Goal: Obtain resource: Download file/media

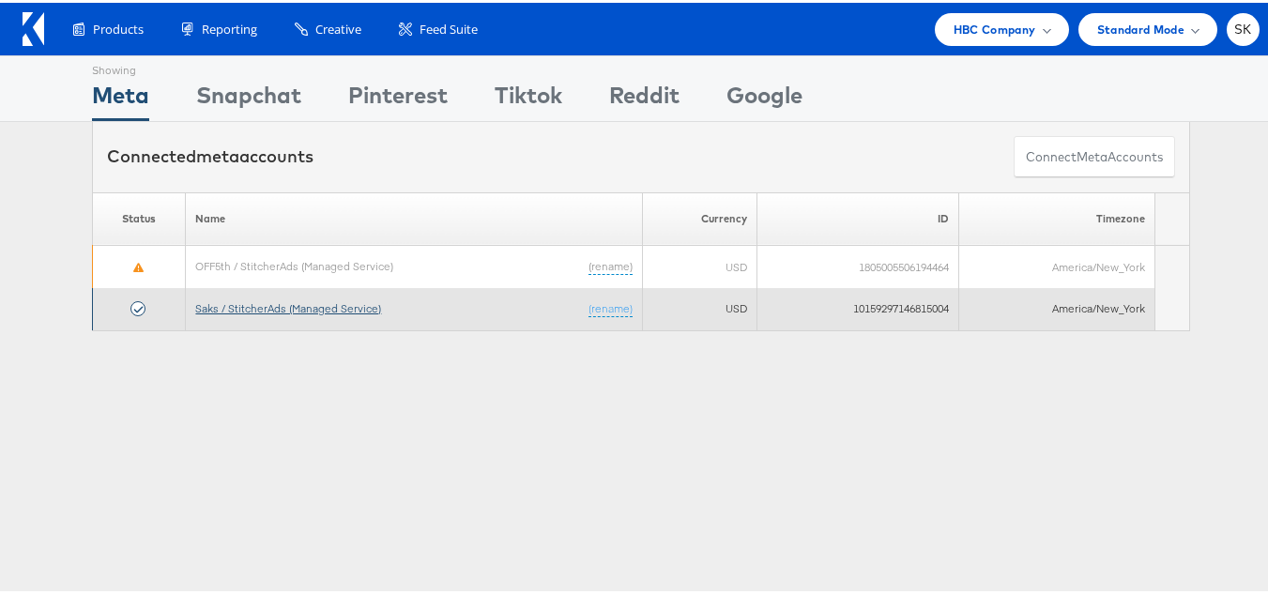
click at [327, 312] on link "Saks / StitcherAds (Managed Service)" at bounding box center [288, 305] width 186 height 14
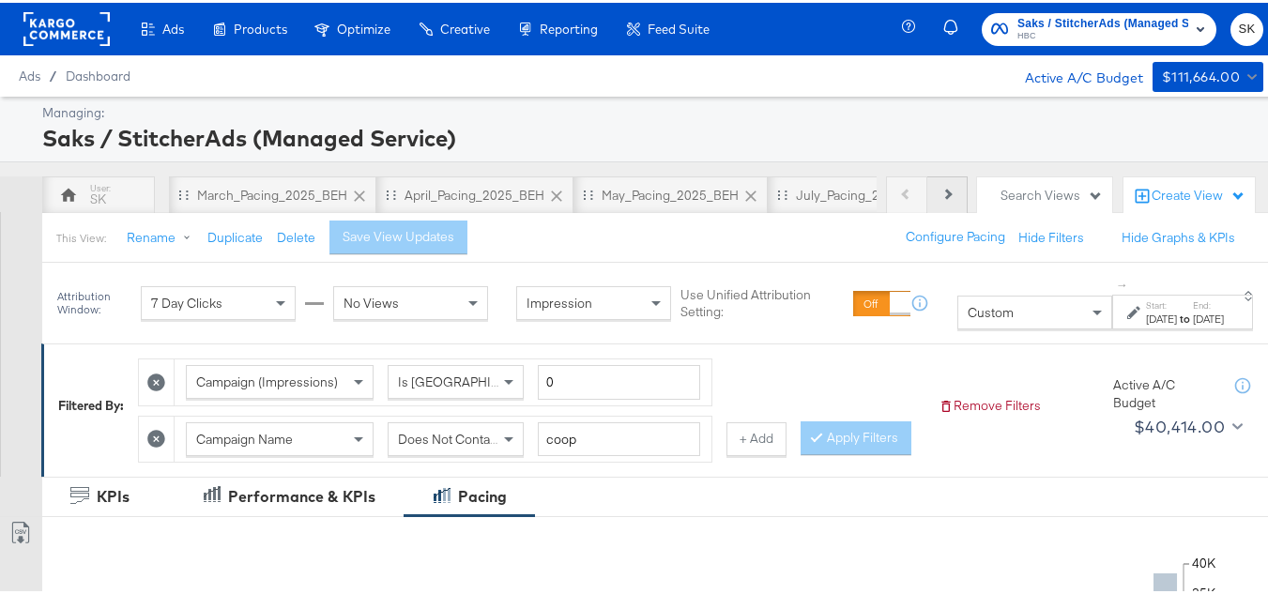
click at [943, 206] on button "Next" at bounding box center [947, 193] width 40 height 38
click at [939, 202] on button "Next" at bounding box center [947, 193] width 40 height 38
click at [939, 202] on div "Previous Next" at bounding box center [927, 193] width 82 height 38
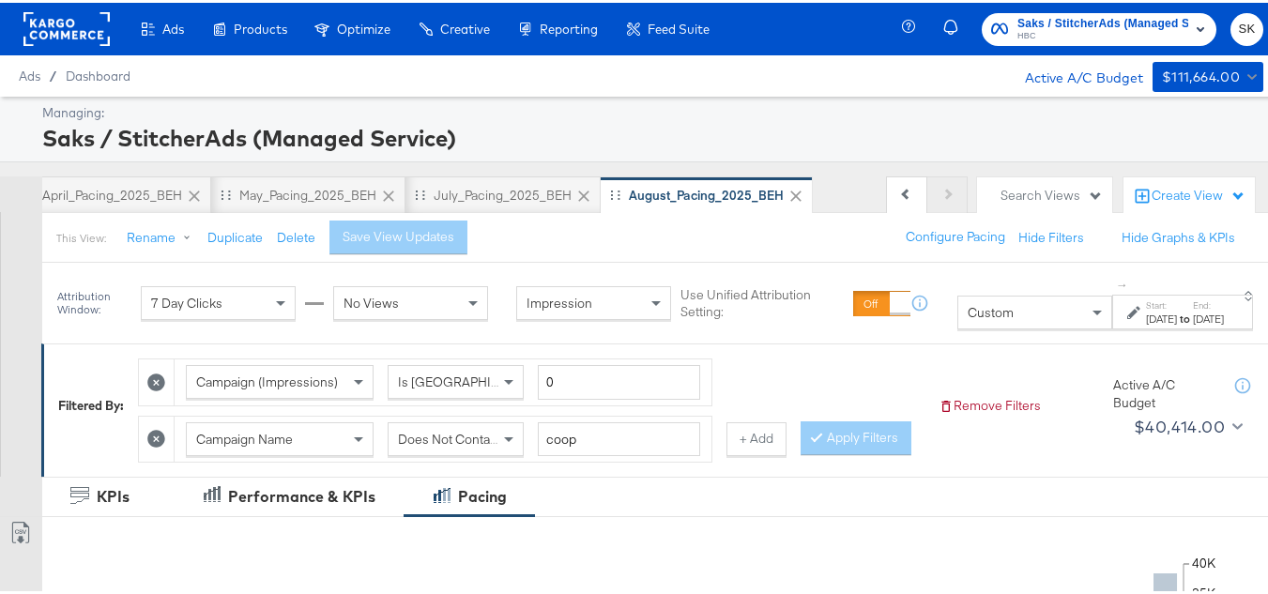
click at [939, 202] on div "Previous Next" at bounding box center [927, 193] width 82 height 38
click at [964, 239] on button "Configure Pacing" at bounding box center [955, 235] width 126 height 34
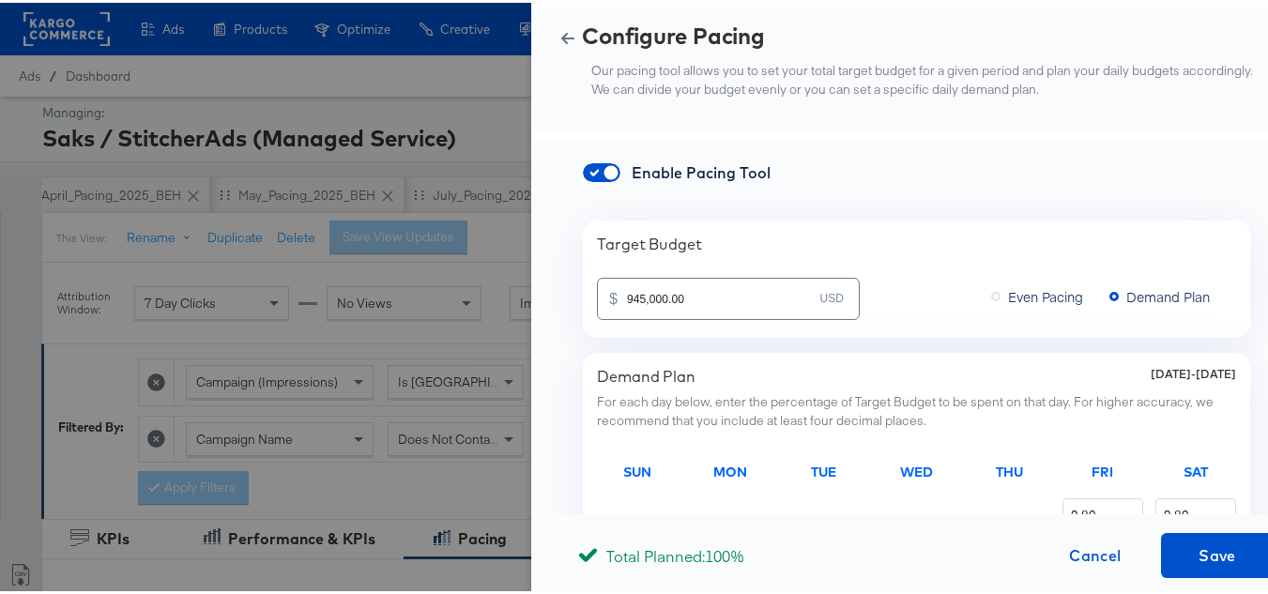
click at [554, 29] on button "button" at bounding box center [568, 35] width 28 height 13
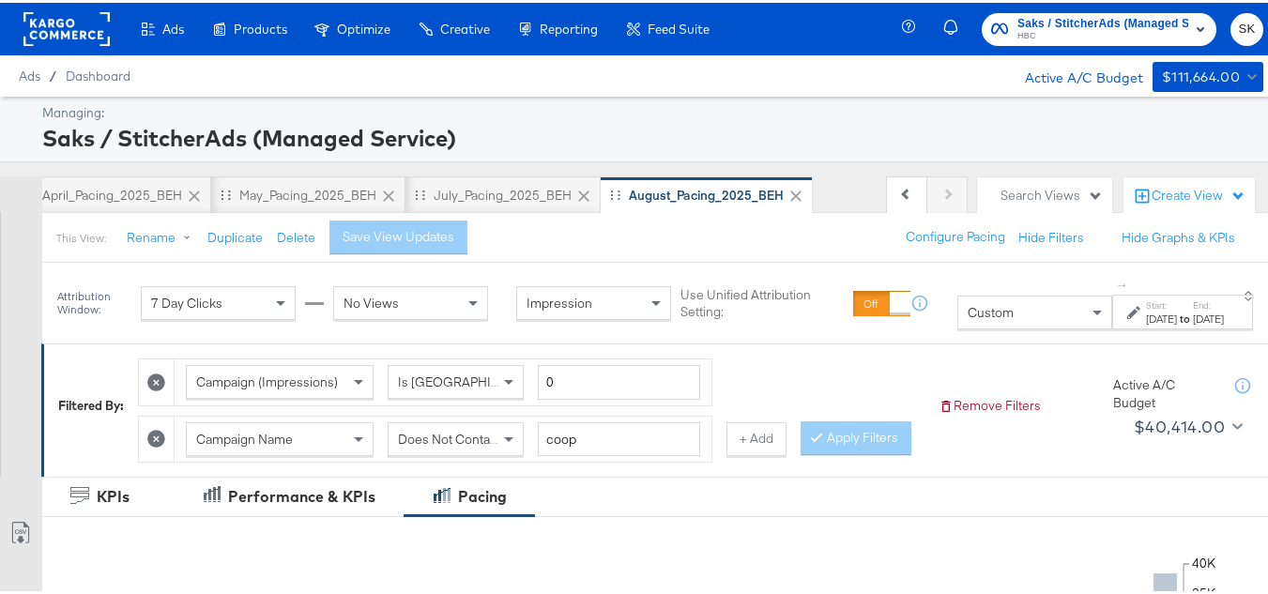
click at [1046, 223] on div "Configure Pacing Hide Filters Hide Graphs & KPIs" at bounding box center [1079, 235] width 374 height 34
click at [1006, 184] on div "Search Views" at bounding box center [1051, 193] width 102 height 18
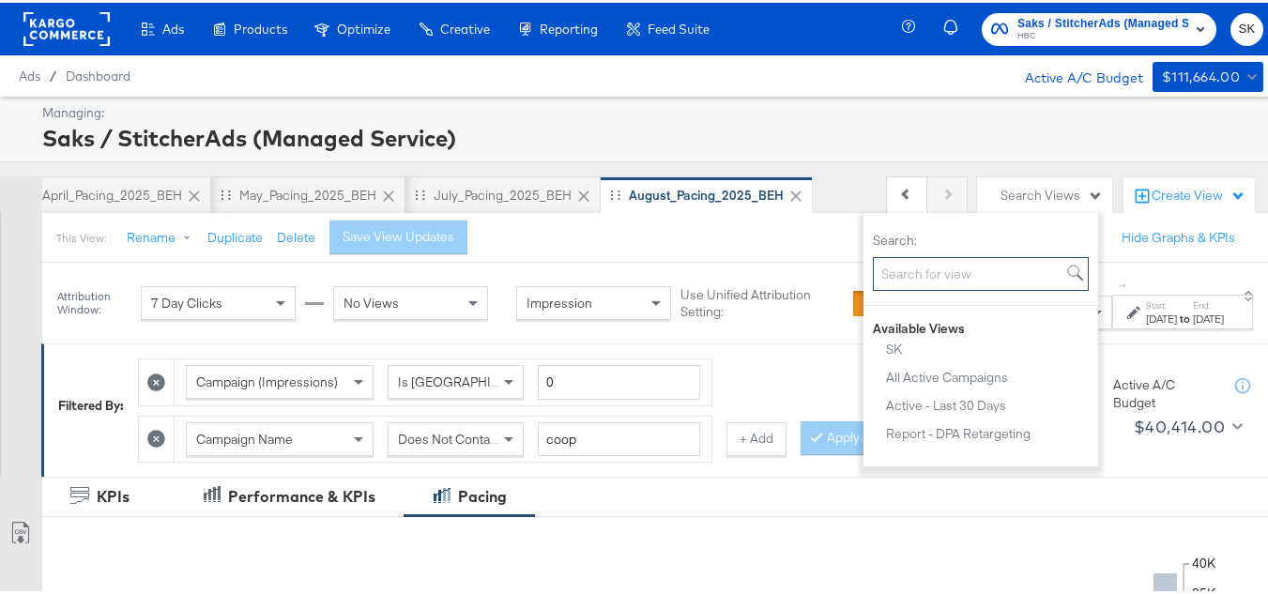
click at [901, 264] on input "Search:" at bounding box center [981, 271] width 216 height 35
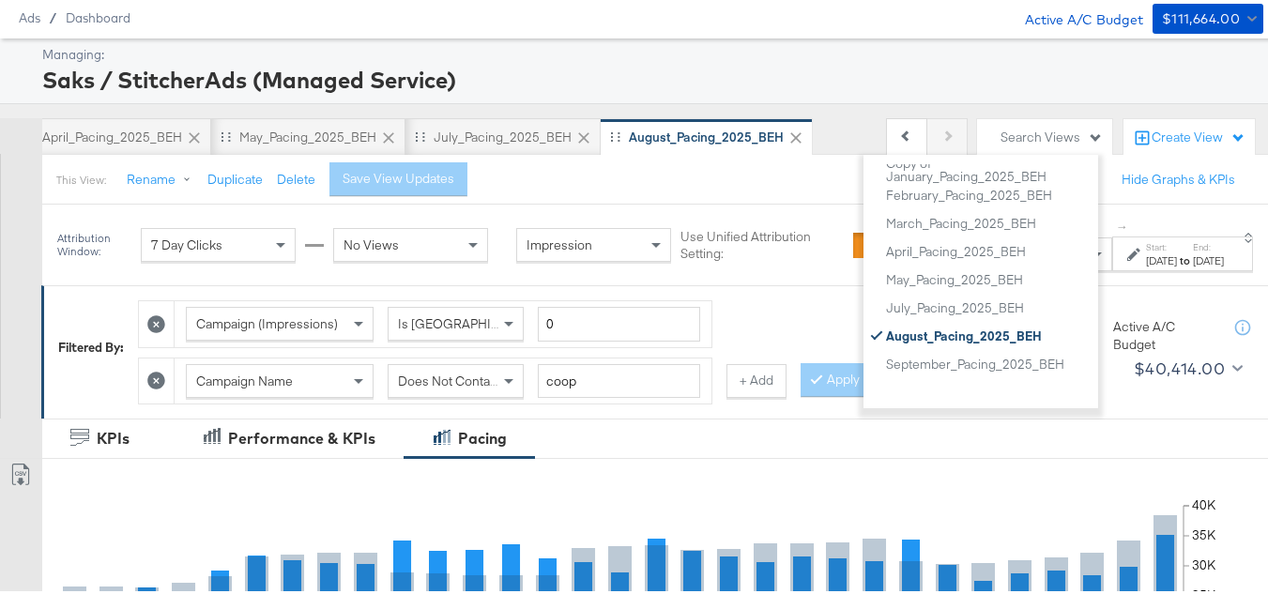
scroll to position [188, 0]
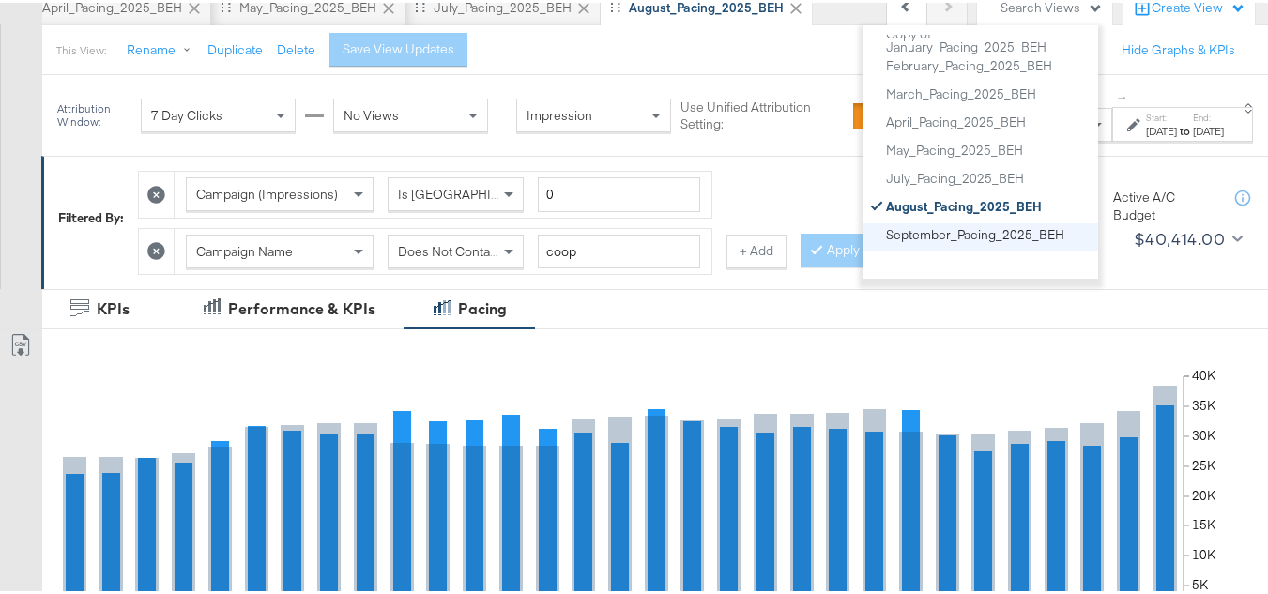
type input "2025"
click at [1000, 233] on div "September_Pacing_2025_BEH" at bounding box center [975, 231] width 178 height 13
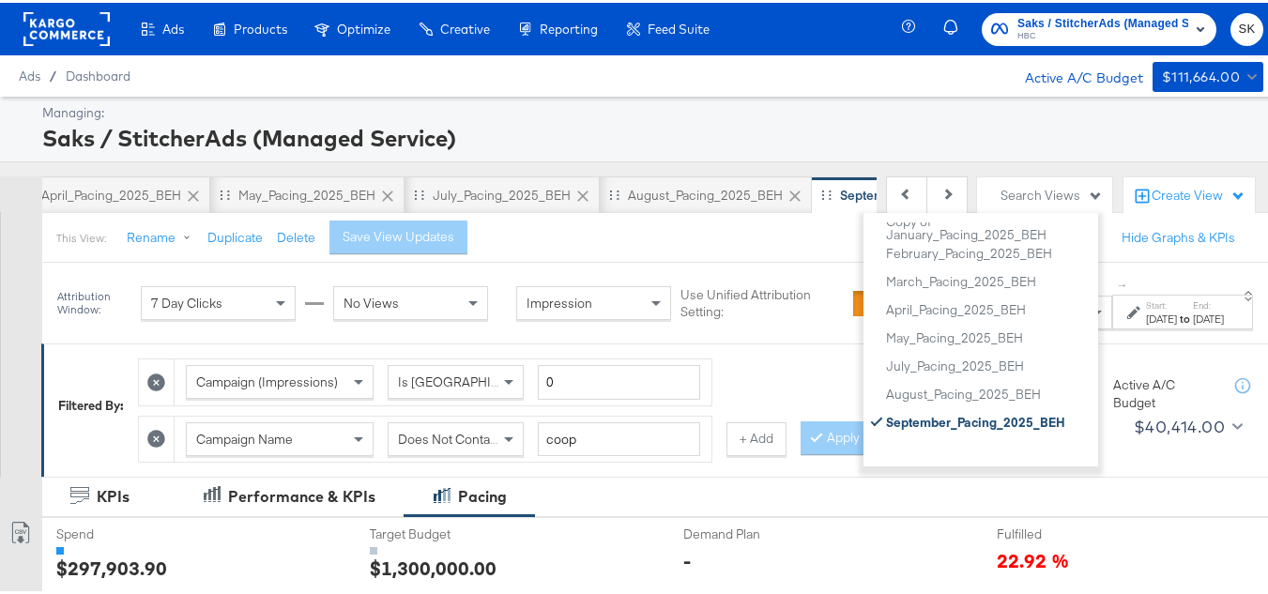
click at [909, 124] on div "Saks / StitcherAds (Managed Service)" at bounding box center [650, 135] width 1216 height 32
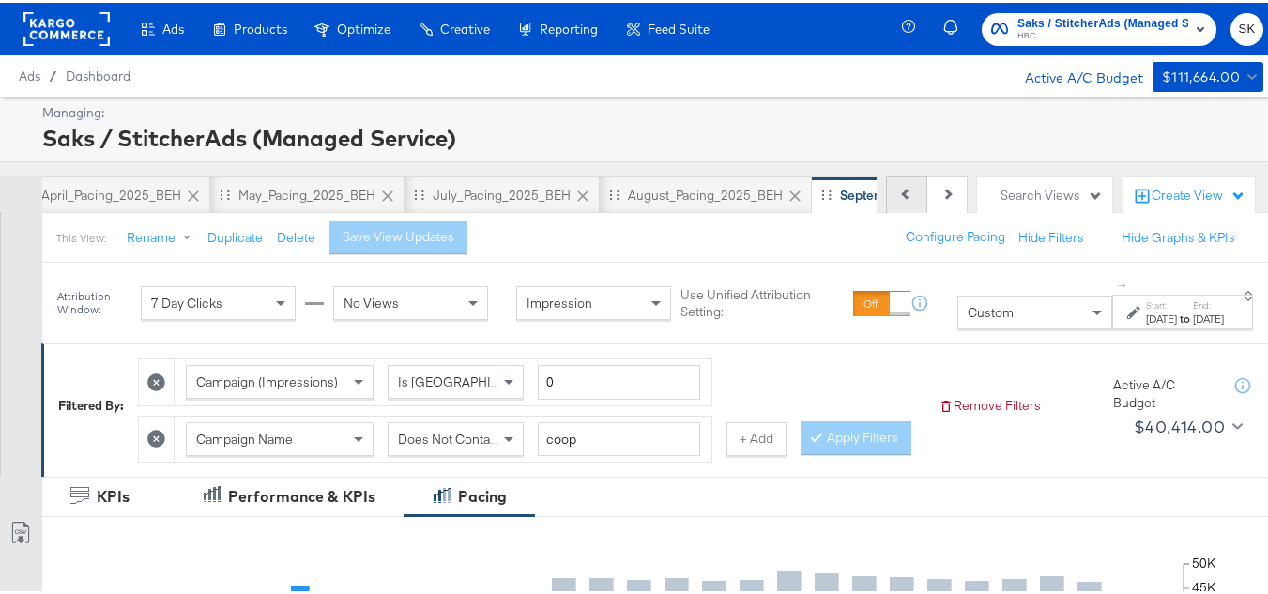
click at [890, 199] on button "Previous" at bounding box center [906, 193] width 41 height 38
click at [890, 199] on div "Previous Next" at bounding box center [927, 193] width 82 height 38
click at [350, 195] on icon at bounding box center [359, 193] width 19 height 19
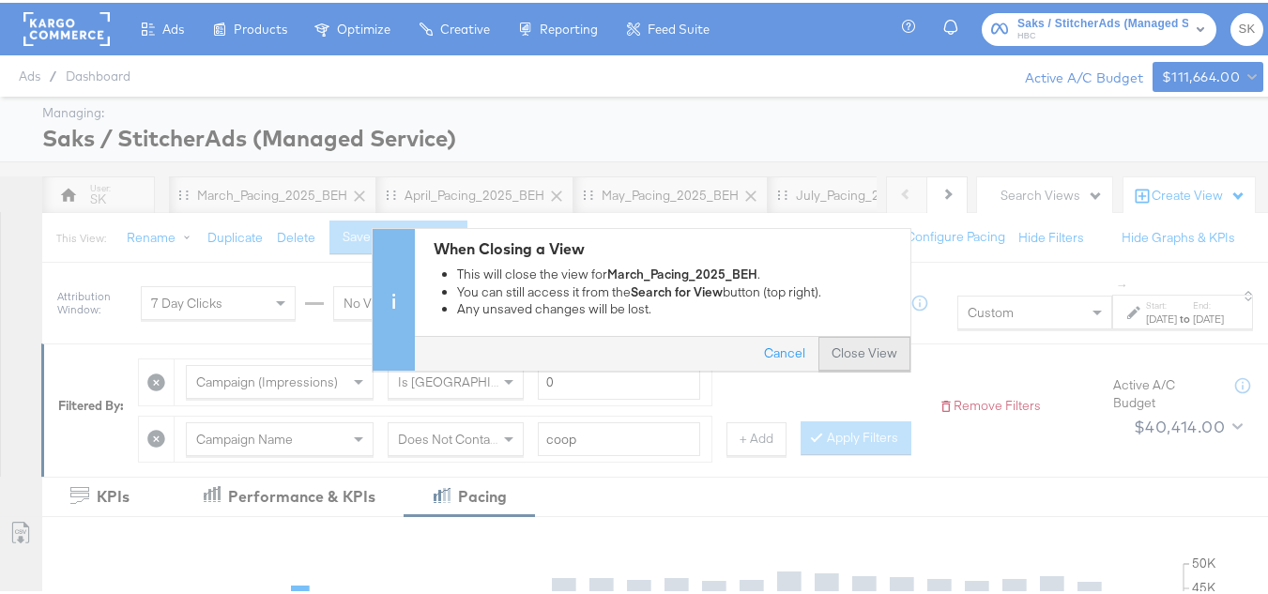
click at [855, 357] on button "Close View" at bounding box center [864, 352] width 92 height 34
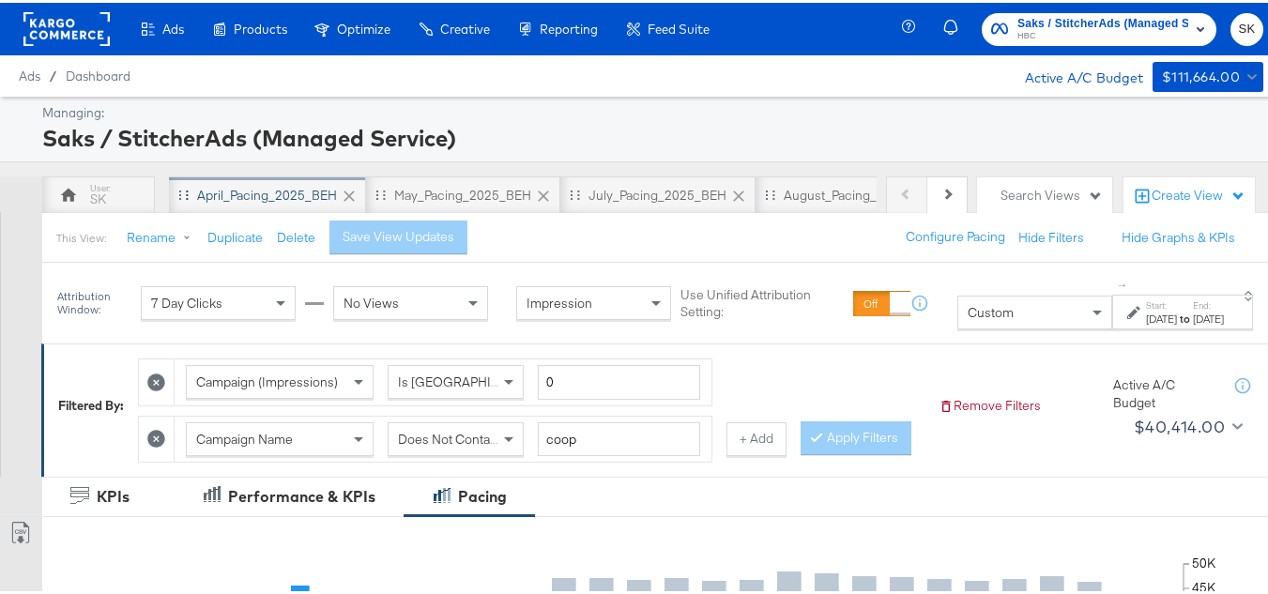
click at [344, 204] on div "April_Pacing_2025_BEH" at bounding box center [267, 193] width 197 height 38
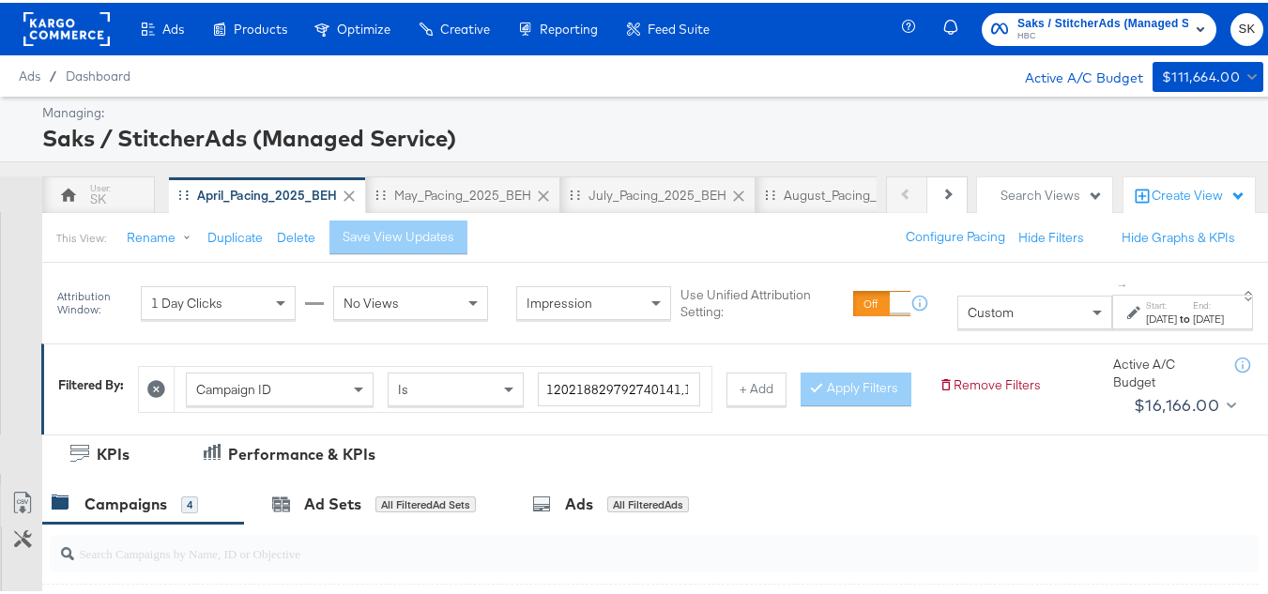
click at [343, 195] on icon at bounding box center [349, 193] width 19 height 19
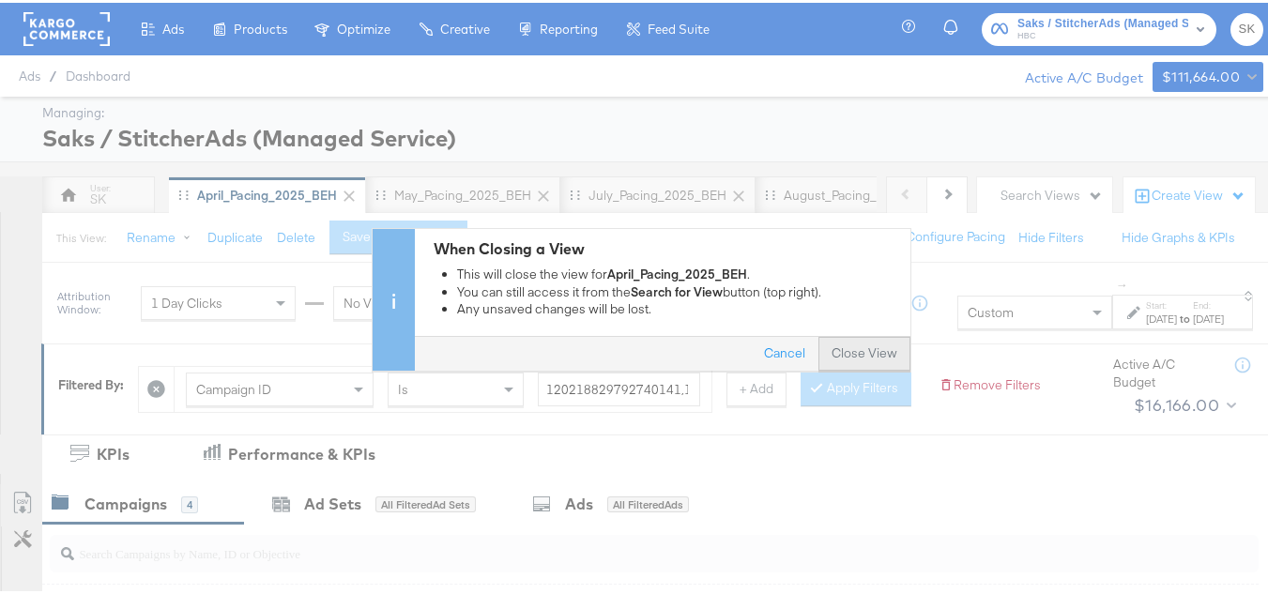
click at [858, 354] on button "Close View" at bounding box center [864, 352] width 92 height 34
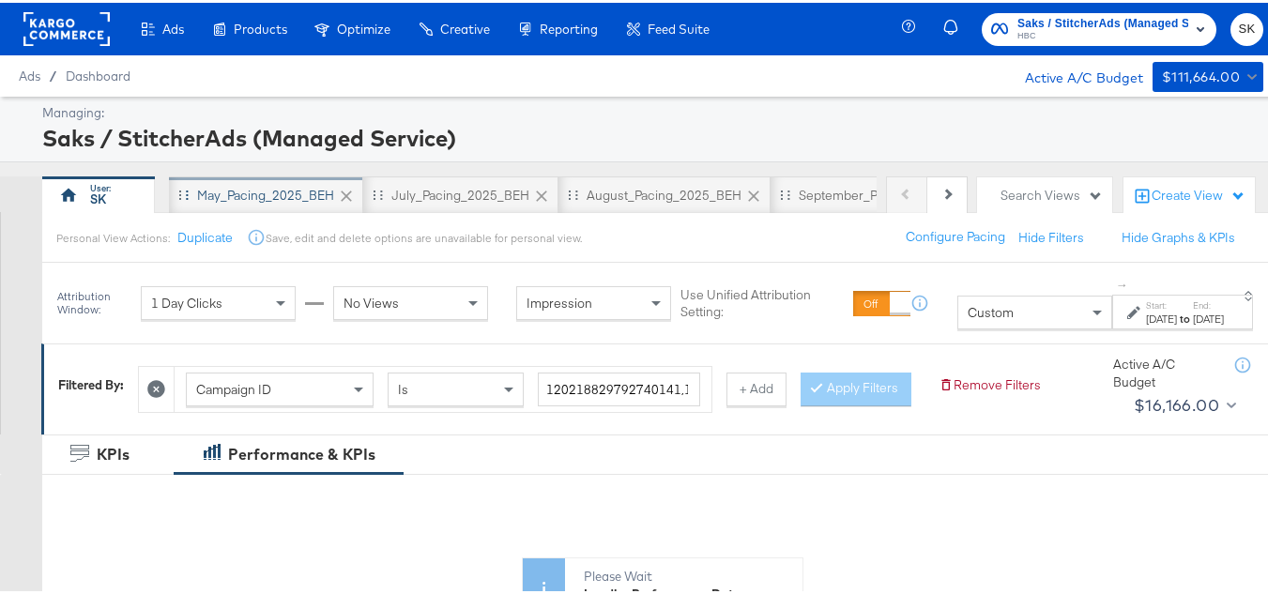
click at [282, 193] on div "May_Pacing_2025_BEH" at bounding box center [265, 193] width 137 height 18
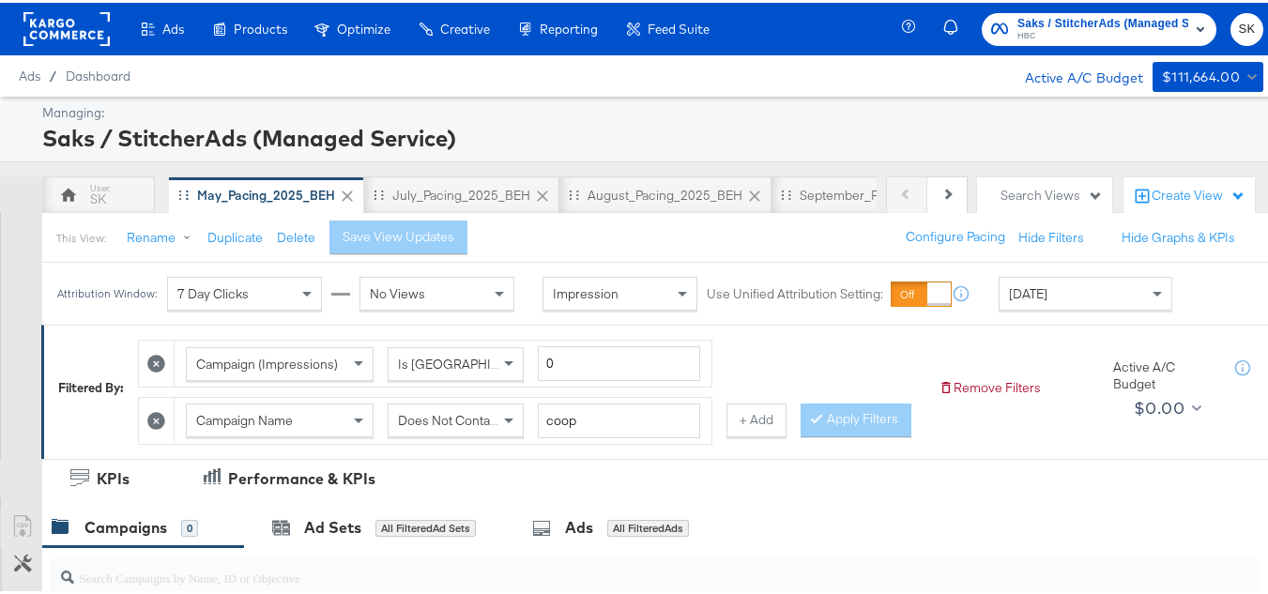
click at [344, 198] on icon at bounding box center [347, 193] width 19 height 19
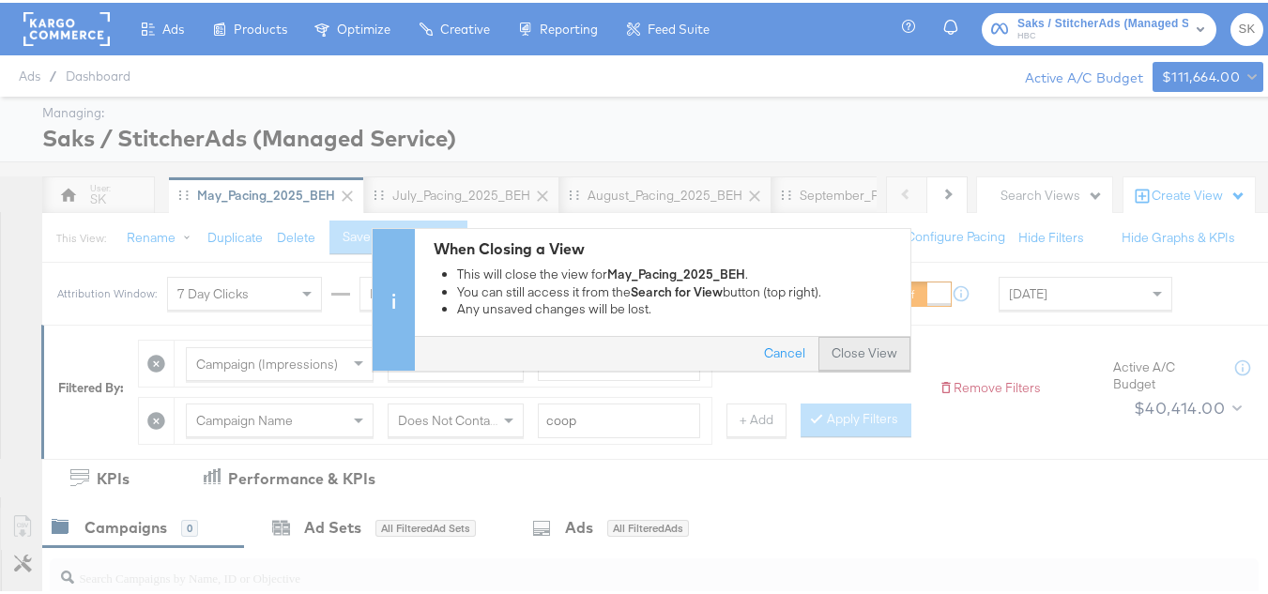
click at [863, 340] on button "Close View" at bounding box center [864, 352] width 92 height 34
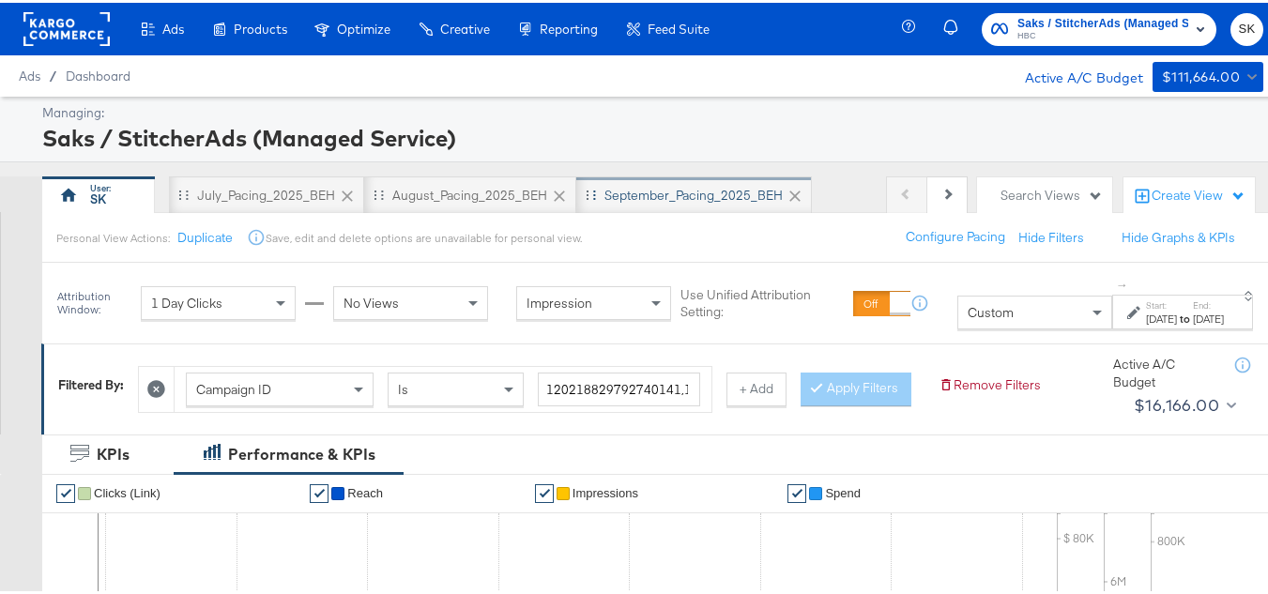
click at [702, 192] on div "September_Pacing_2025_BEH" at bounding box center [693, 193] width 178 height 18
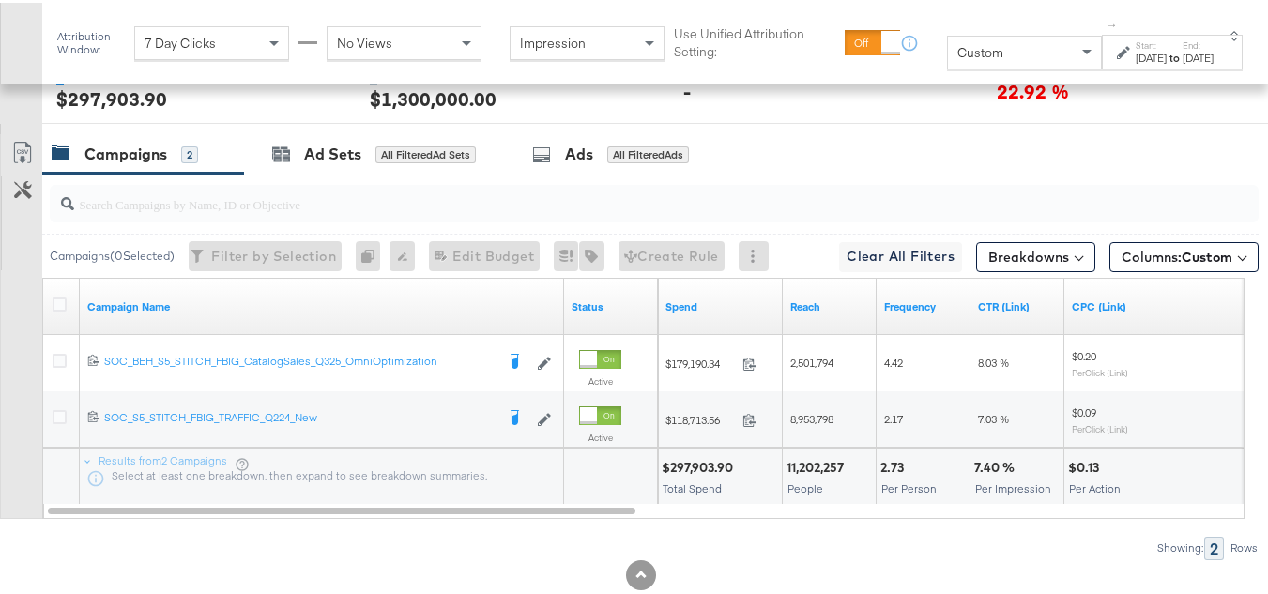
scroll to position [845, 0]
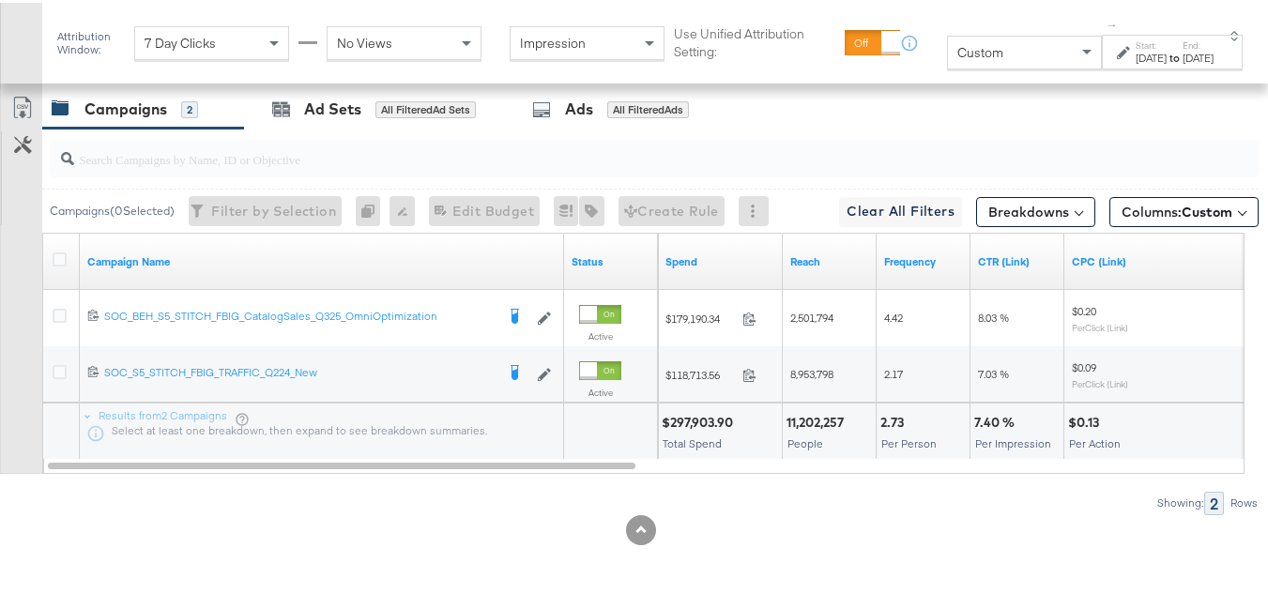
click at [1136, 60] on div "[DATE]" at bounding box center [1151, 55] width 31 height 15
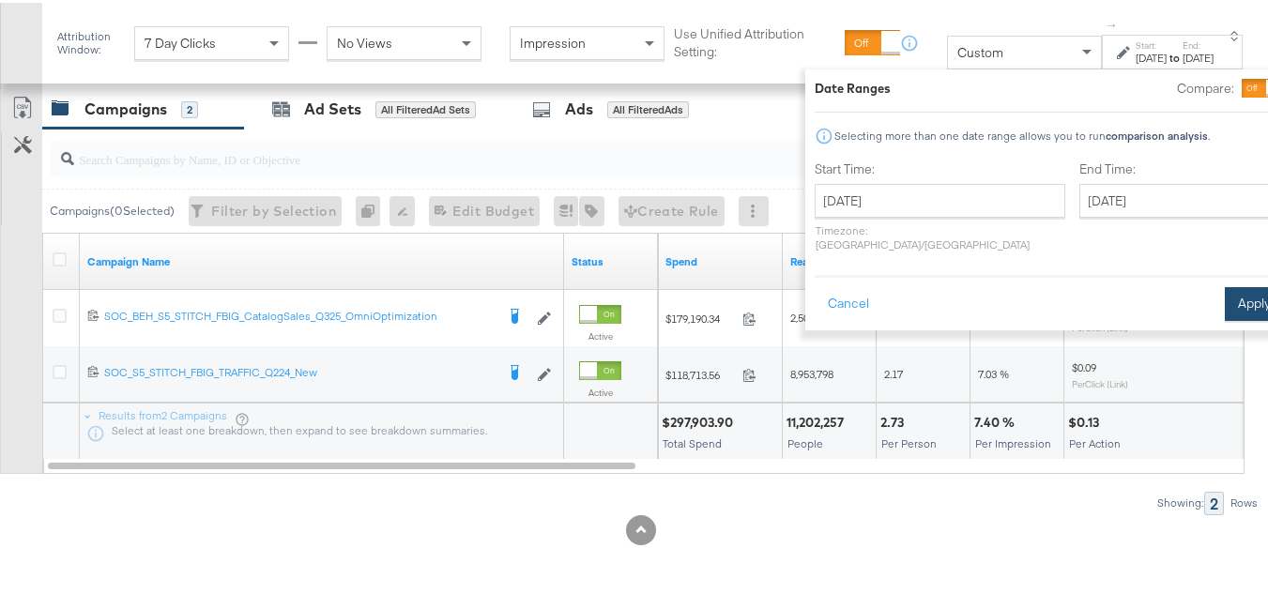
click at [1225, 289] on button "Apply" at bounding box center [1254, 301] width 59 height 34
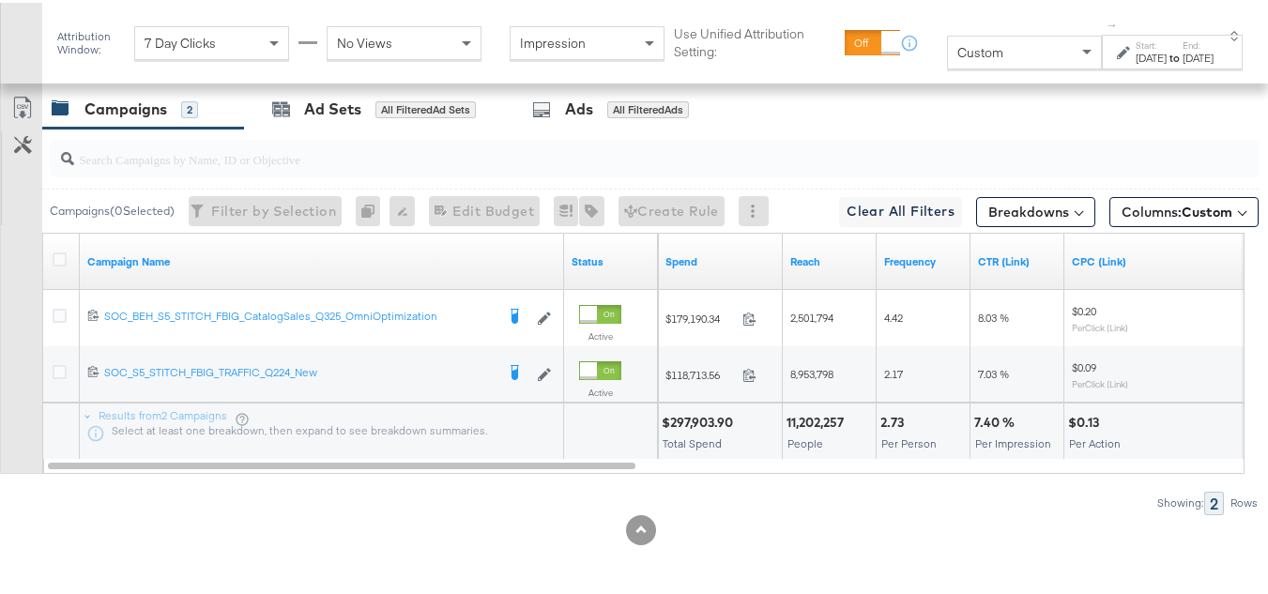
click at [51, 276] on div at bounding box center [62, 259] width 35 height 34
click at [55, 264] on icon at bounding box center [60, 257] width 14 height 14
click at [0, 0] on input "checkbox" at bounding box center [0, 0] width 0 height 0
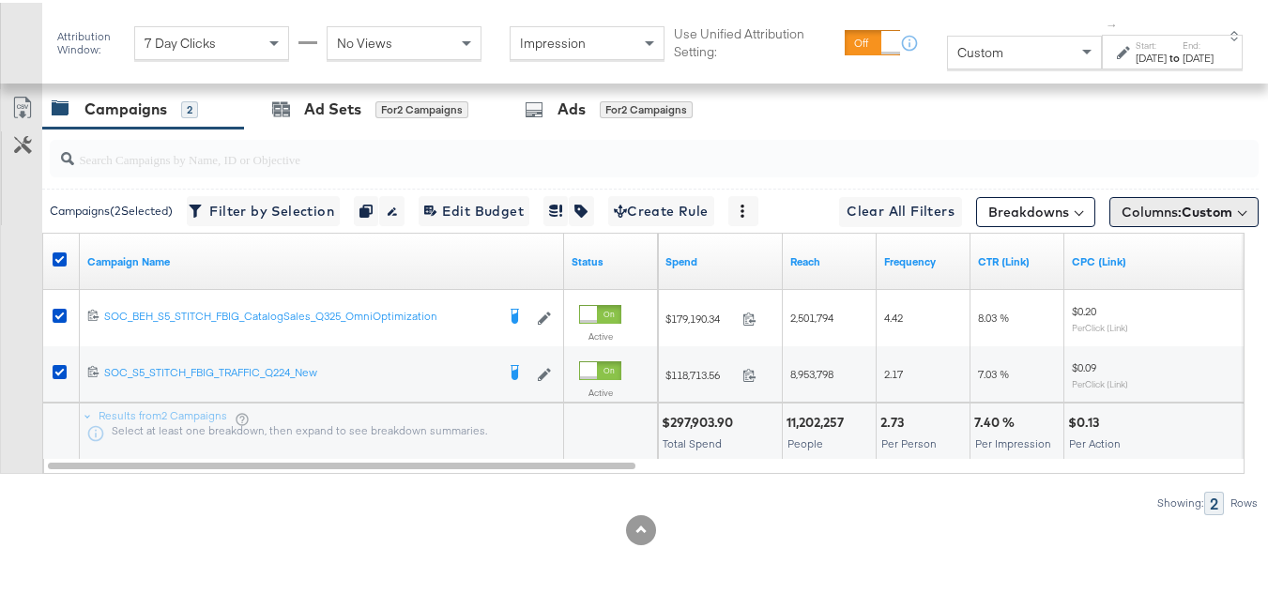
click at [1121, 219] on span "Columns: Custom" at bounding box center [1176, 209] width 111 height 19
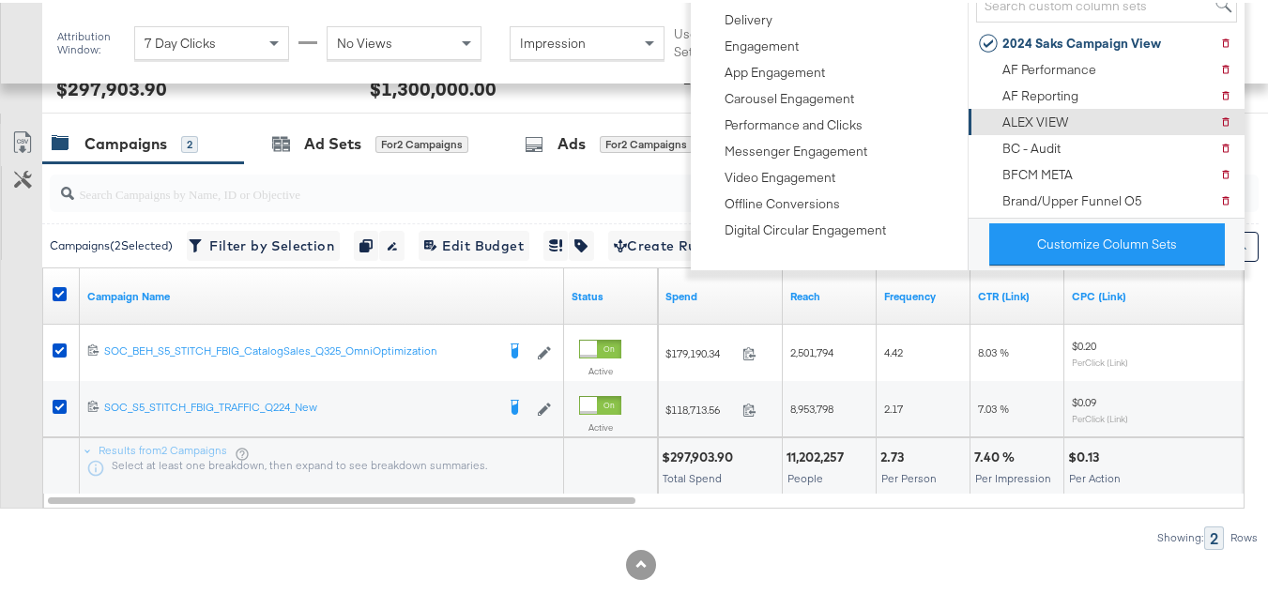
scroll to position [751, 0]
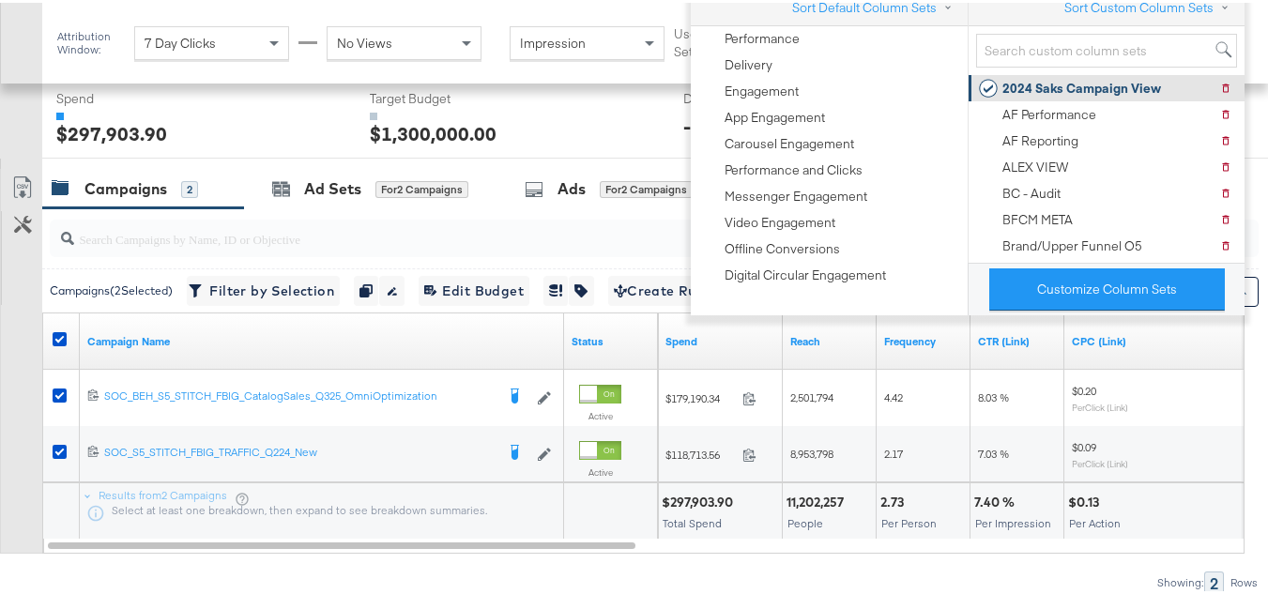
click at [1067, 75] on div "2024 Saks Campaign View" at bounding box center [1070, 85] width 182 height 26
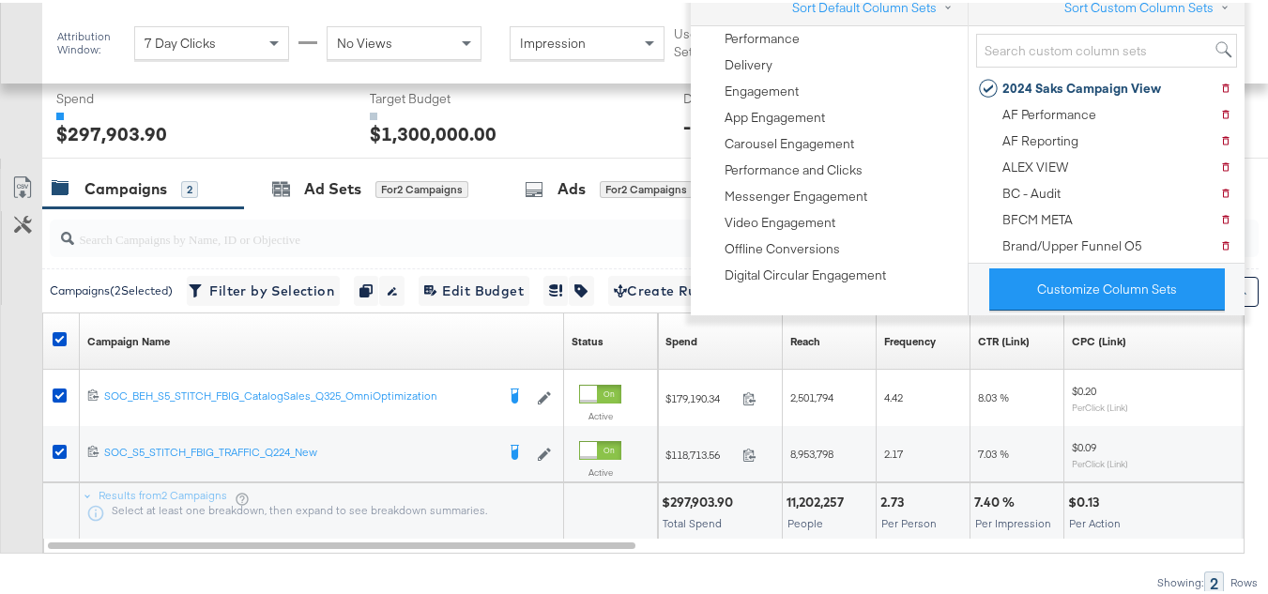
click at [0, 360] on div "Customize KPIs Export as CSV" at bounding box center [21, 358] width 42 height 385
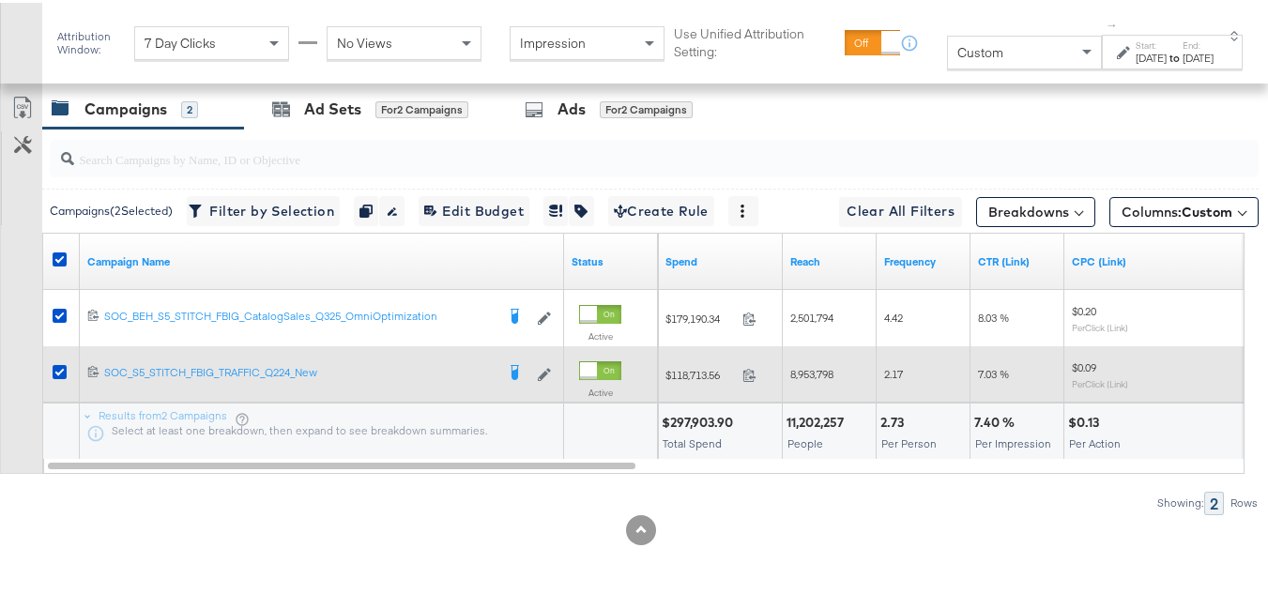
scroll to position [873, 0]
click at [53, 371] on icon at bounding box center [60, 369] width 14 height 14
click at [0, 0] on input "checkbox" at bounding box center [0, 0] width 0 height 0
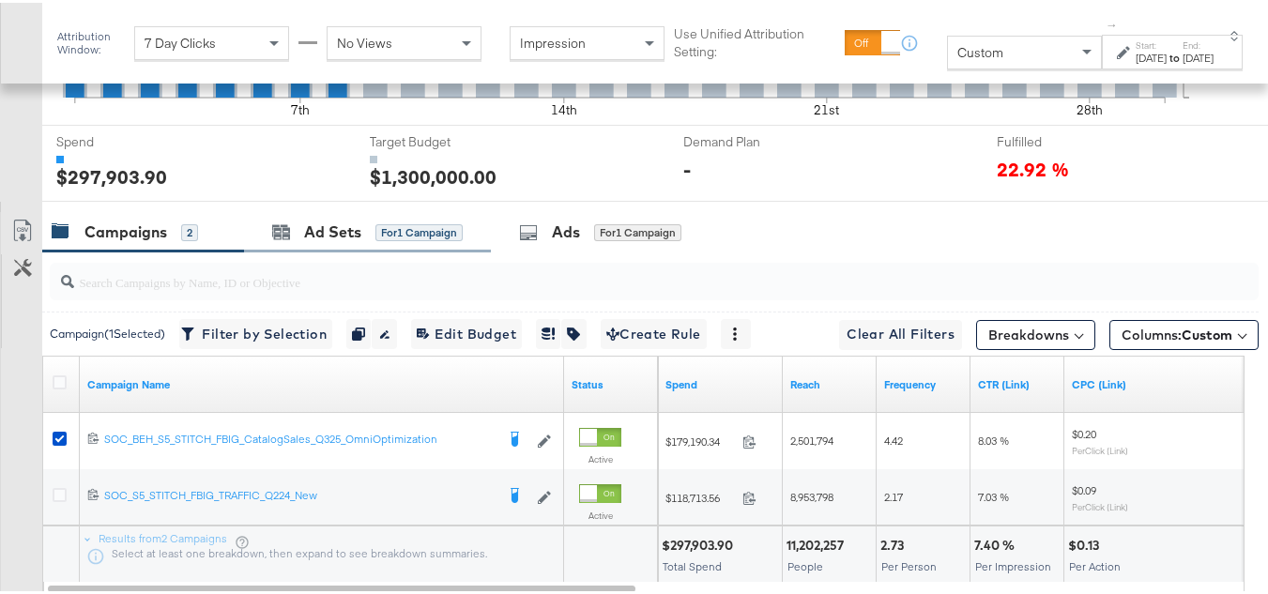
scroll to position [685, 0]
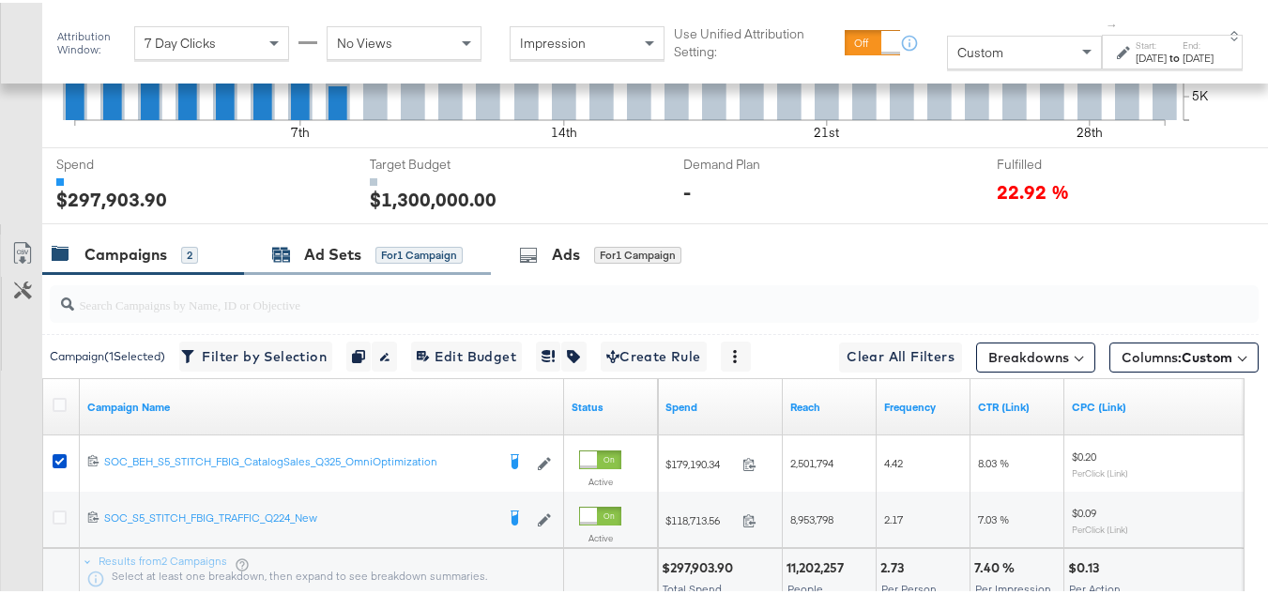
click at [272, 263] on div "Ad Sets for 1 Campaign" at bounding box center [367, 252] width 191 height 22
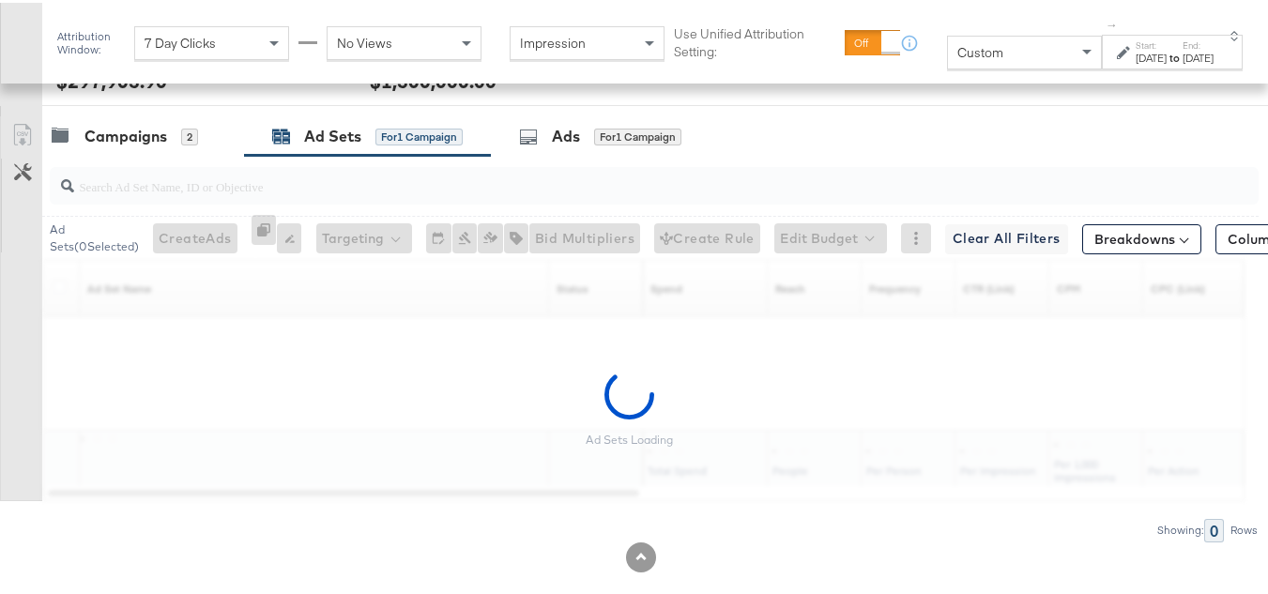
scroll to position [873, 0]
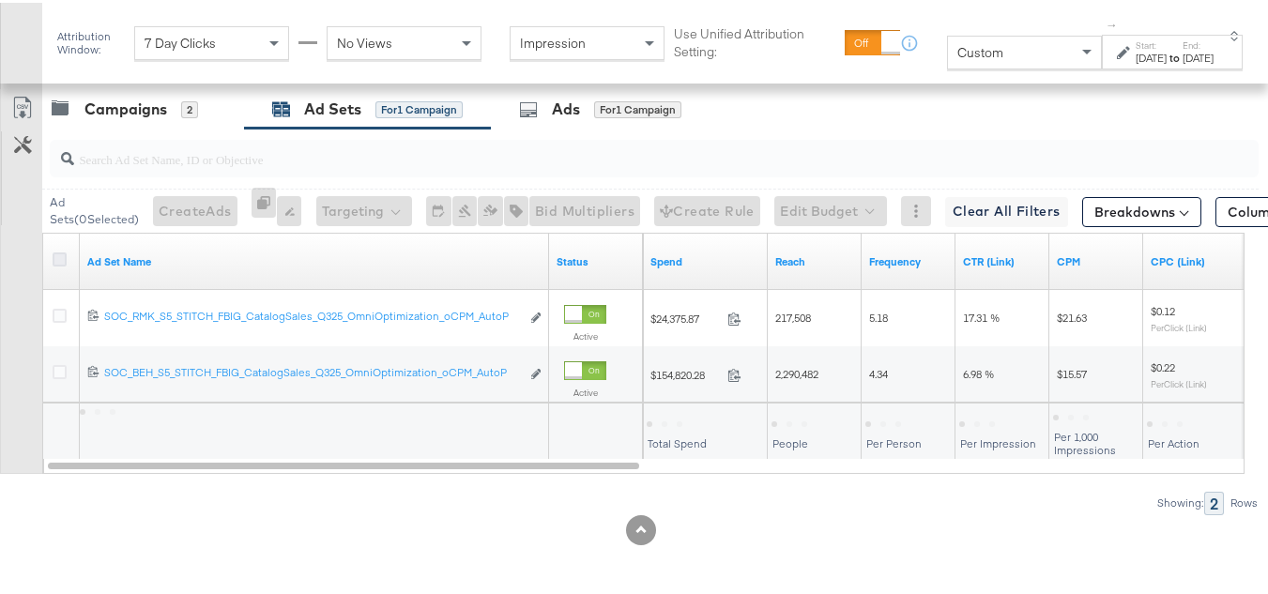
click at [56, 258] on icon at bounding box center [60, 257] width 14 height 14
click at [0, 0] on input "checkbox" at bounding box center [0, 0] width 0 height 0
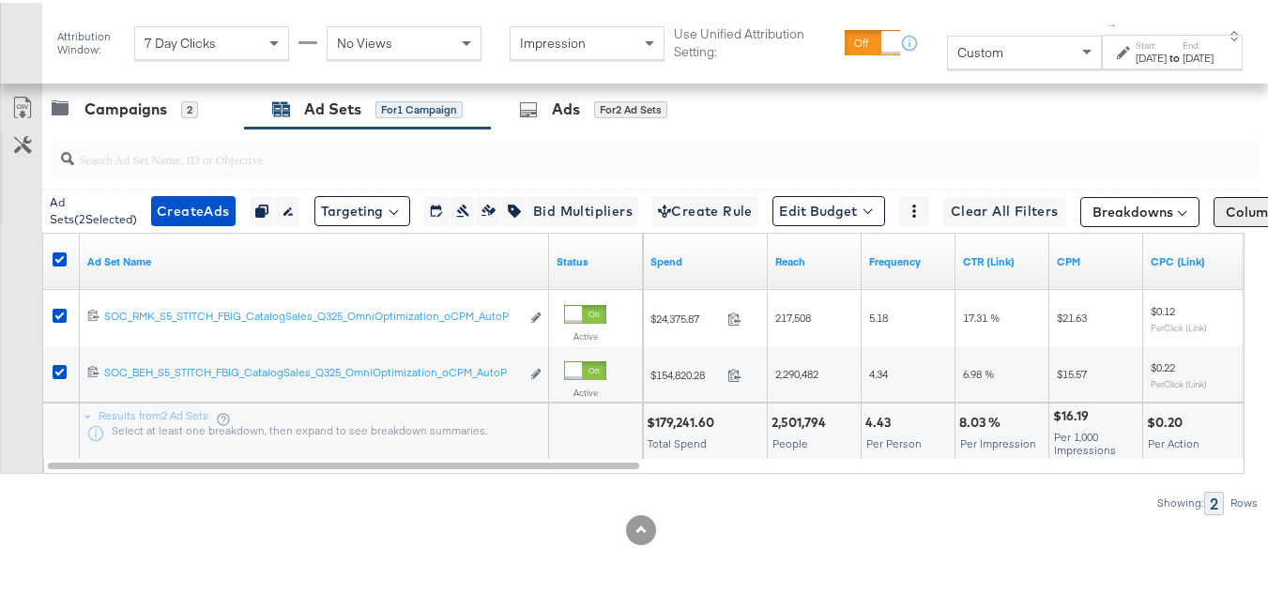
click at [1236, 212] on span "Columns: Custom" at bounding box center [1281, 209] width 111 height 19
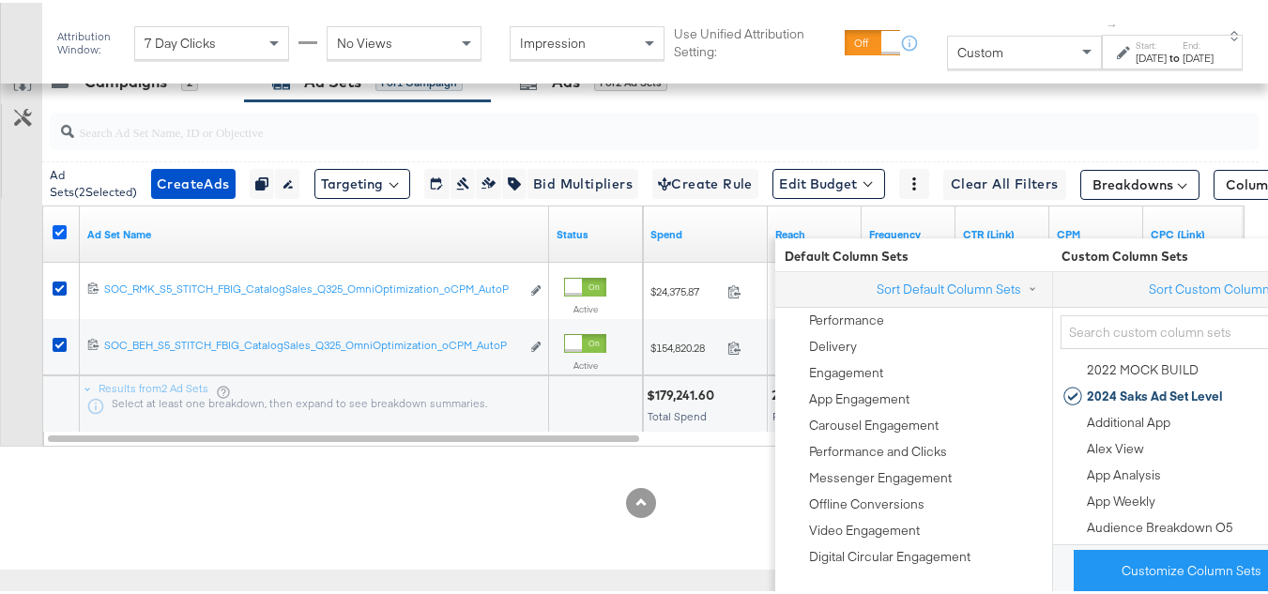
click at [56, 236] on icon at bounding box center [60, 229] width 14 height 14
click at [0, 0] on input "checkbox" at bounding box center [0, 0] width 0 height 0
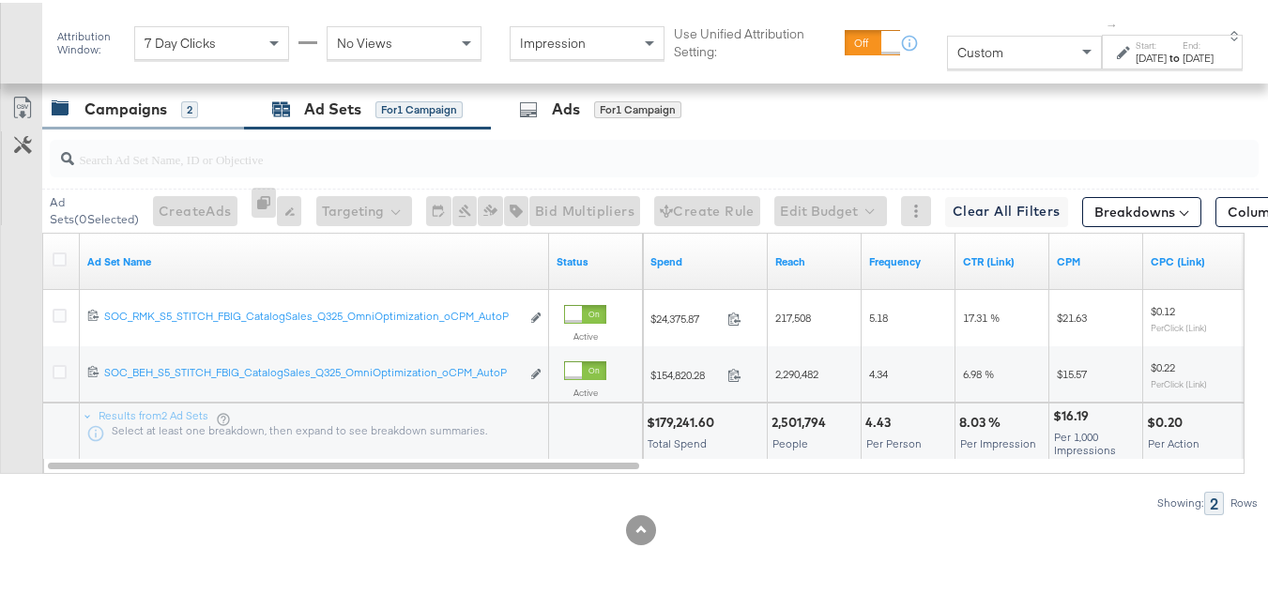
click at [128, 112] on div "Campaigns" at bounding box center [125, 107] width 83 height 22
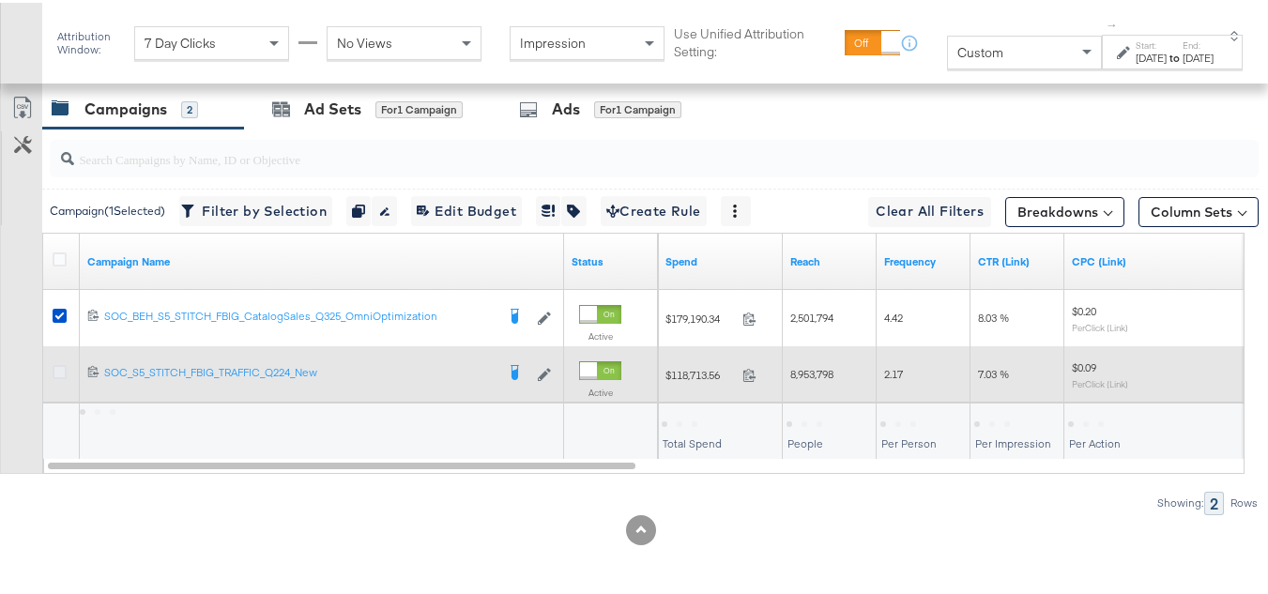
click at [61, 364] on icon at bounding box center [60, 369] width 14 height 14
click at [0, 0] on input "checkbox" at bounding box center [0, 0] width 0 height 0
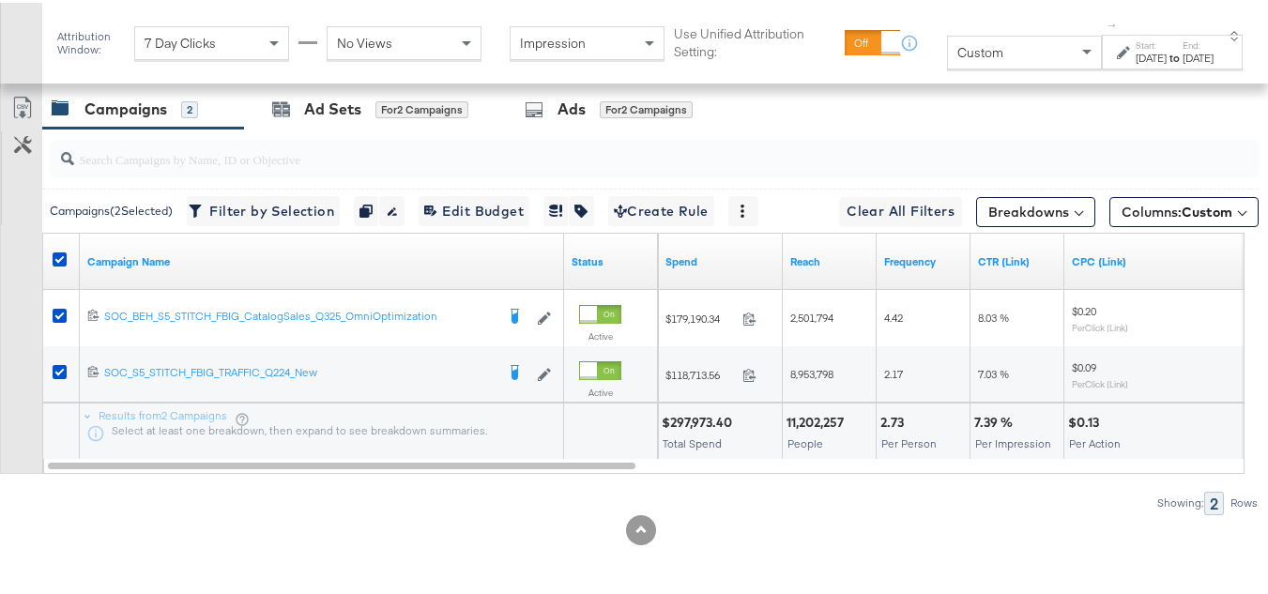
click at [1182, 62] on div "[DATE]" at bounding box center [1197, 55] width 31 height 15
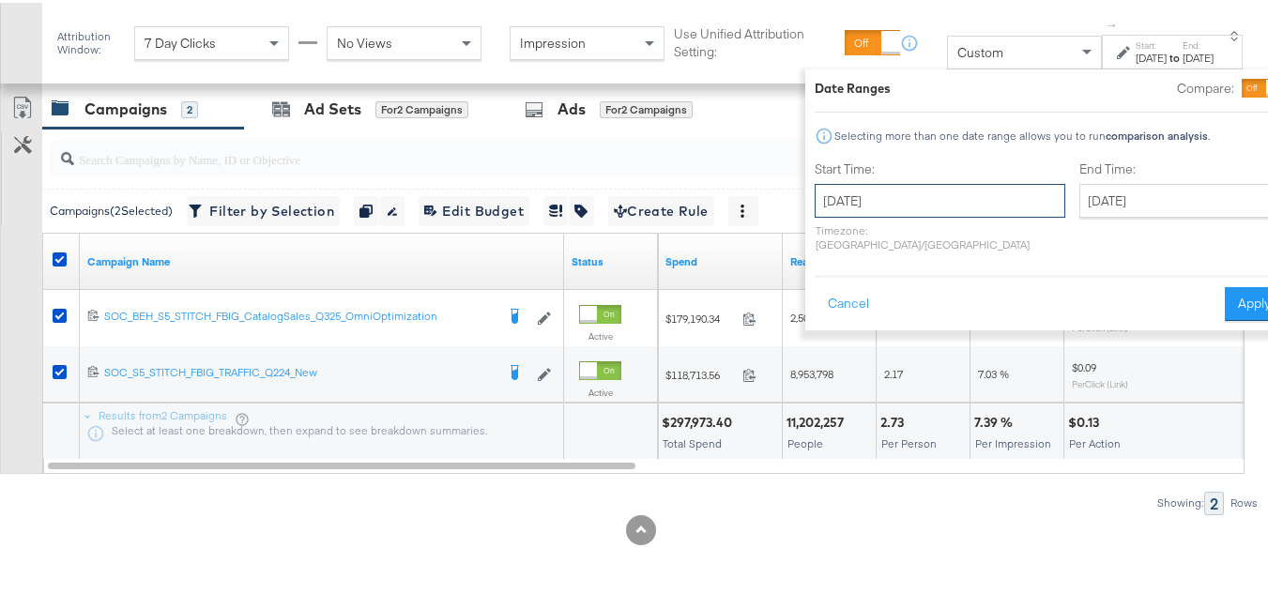
click at [910, 202] on input "September 1st 2025" at bounding box center [940, 198] width 251 height 34
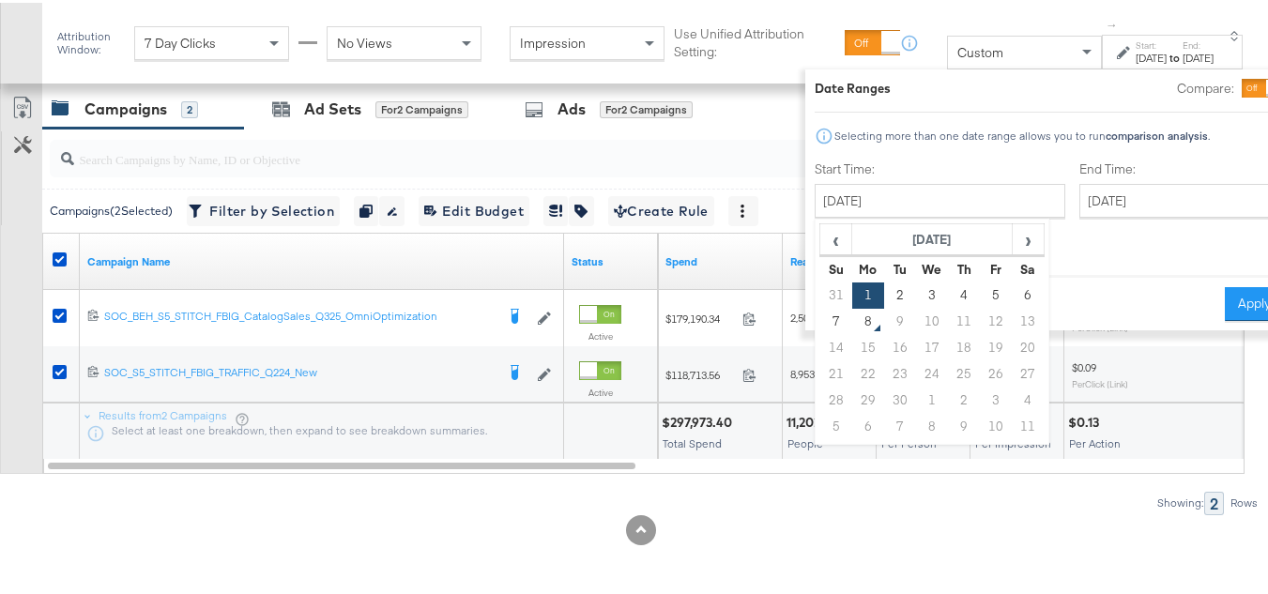
click at [0, 465] on div "Customize KPIs Export as CSV" at bounding box center [21, 278] width 42 height 385
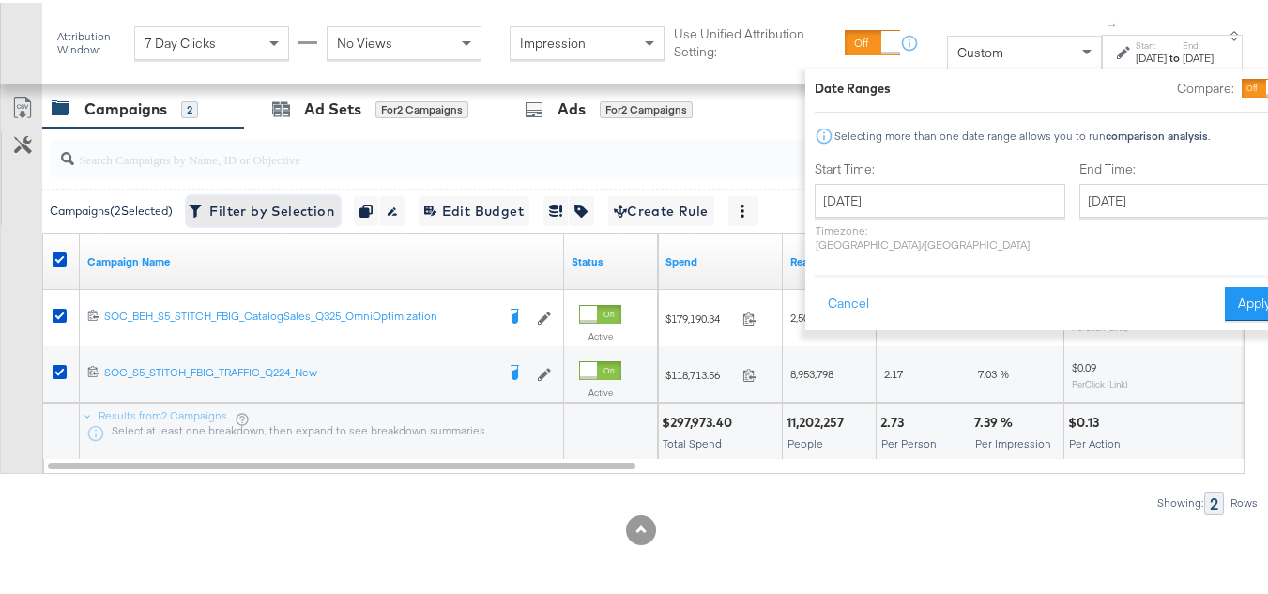
click at [270, 212] on span "Filter by Selection Filter 2 campaigns" at bounding box center [263, 208] width 142 height 23
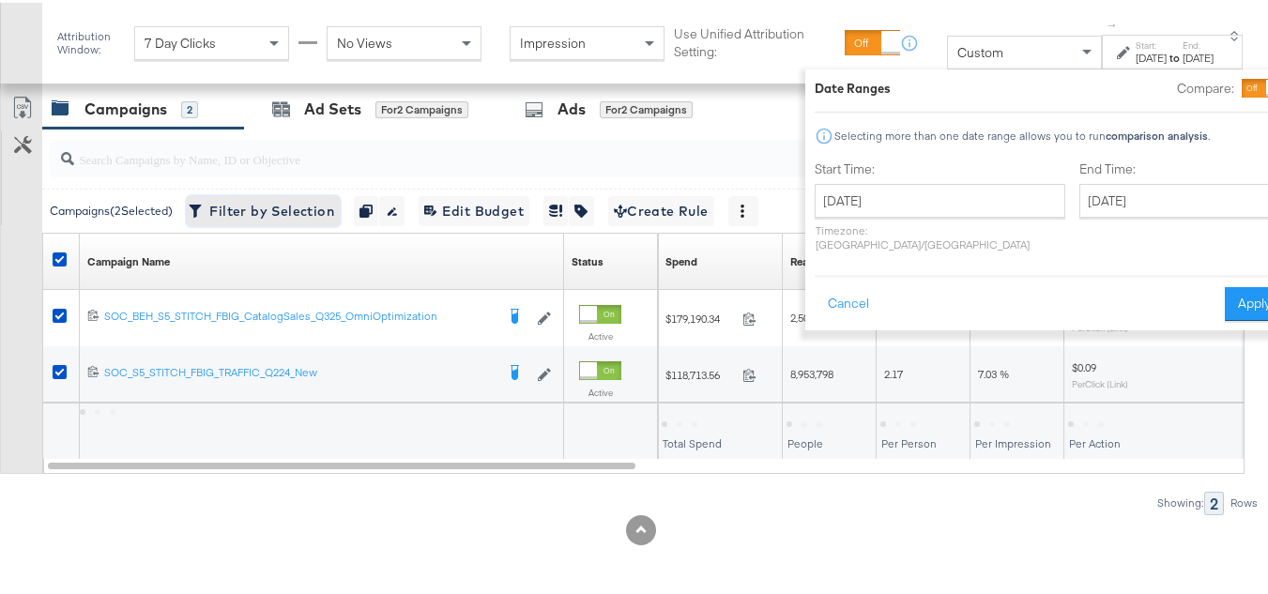
scroll to position [816, 0]
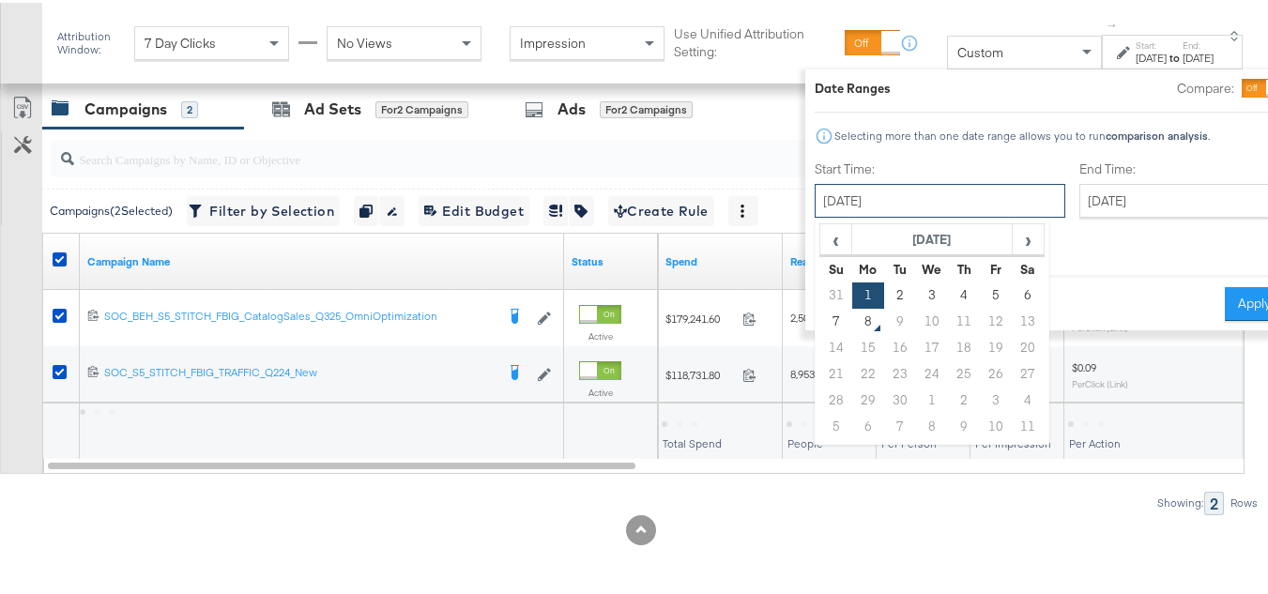
click at [935, 203] on input "September 1st 2025" at bounding box center [940, 198] width 251 height 34
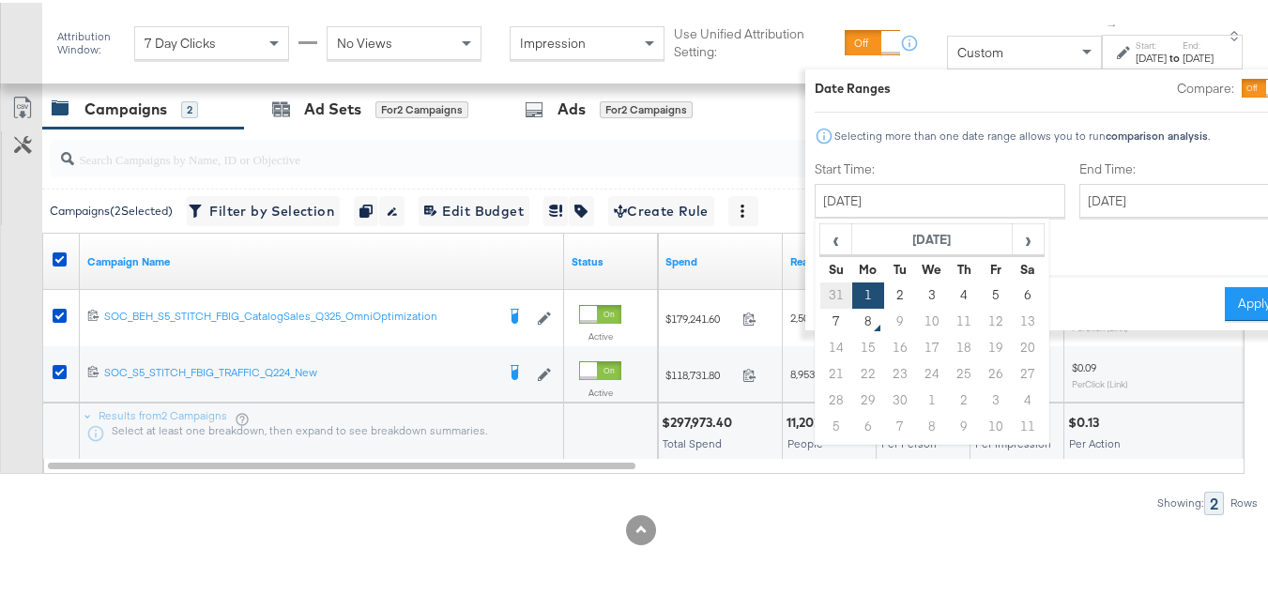
click at [820, 297] on td "31" at bounding box center [836, 293] width 32 height 26
type input "August 1st 2025"
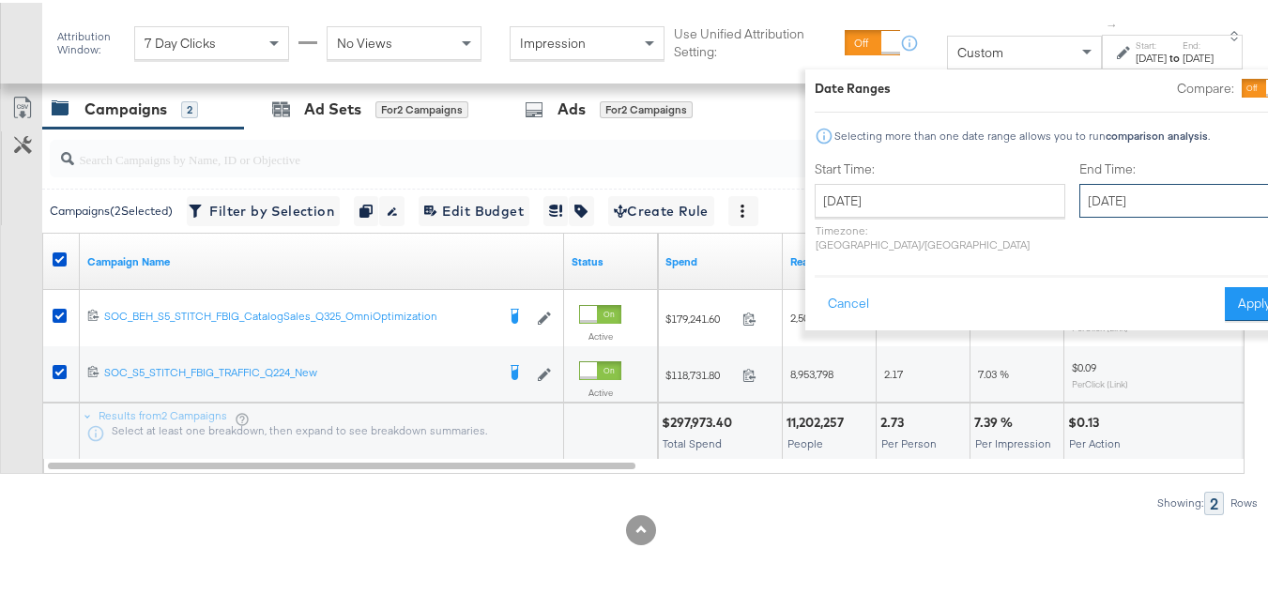
click at [1117, 197] on input "September 30th 2025" at bounding box center [1177, 198] width 197 height 34
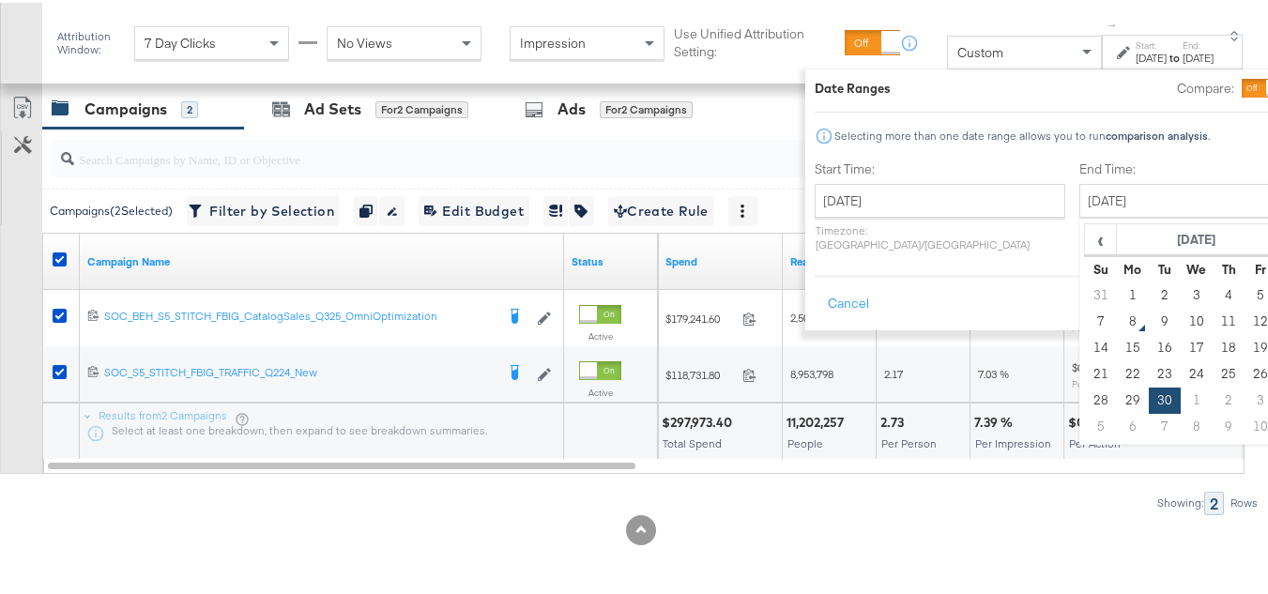
click at [1277, 295] on td "6" at bounding box center [1293, 293] width 32 height 26
type input "September 6th 2025"
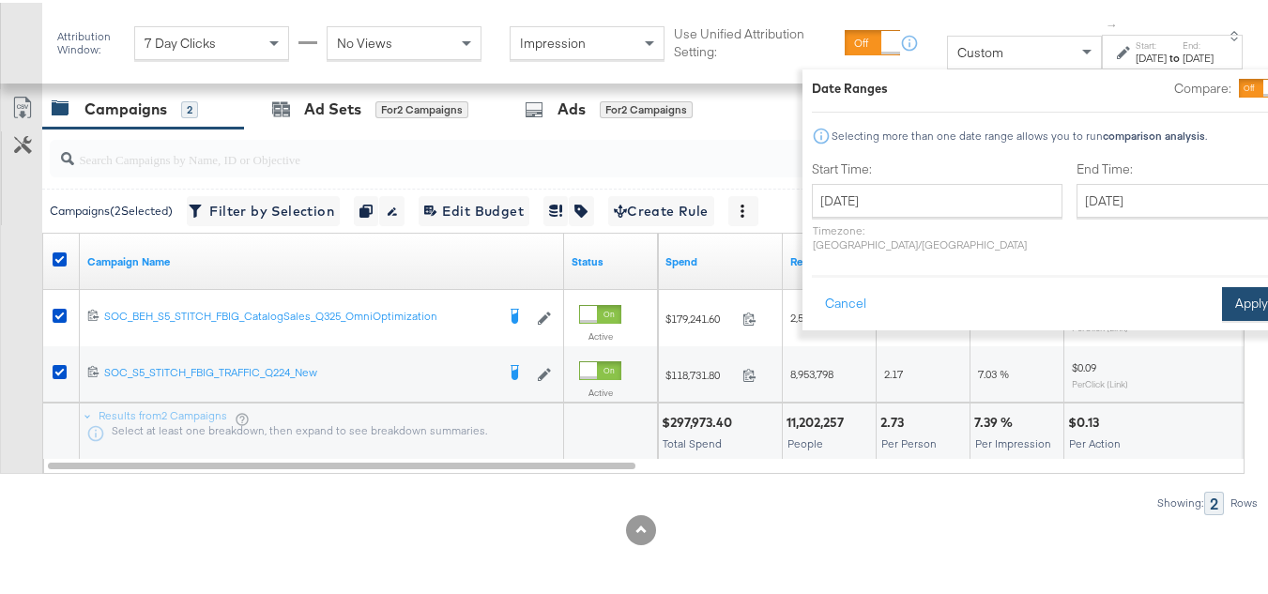
click at [1222, 293] on button "Apply" at bounding box center [1251, 301] width 59 height 34
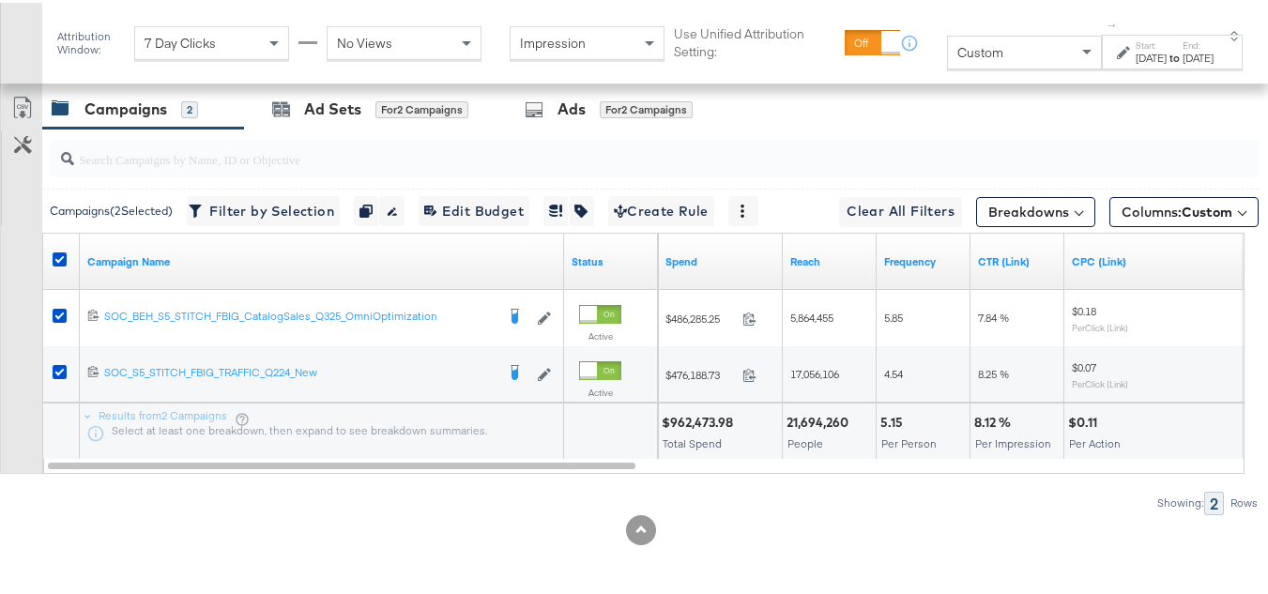
click at [1136, 53] on div "Aug 1st 2025" at bounding box center [1151, 55] width 31 height 15
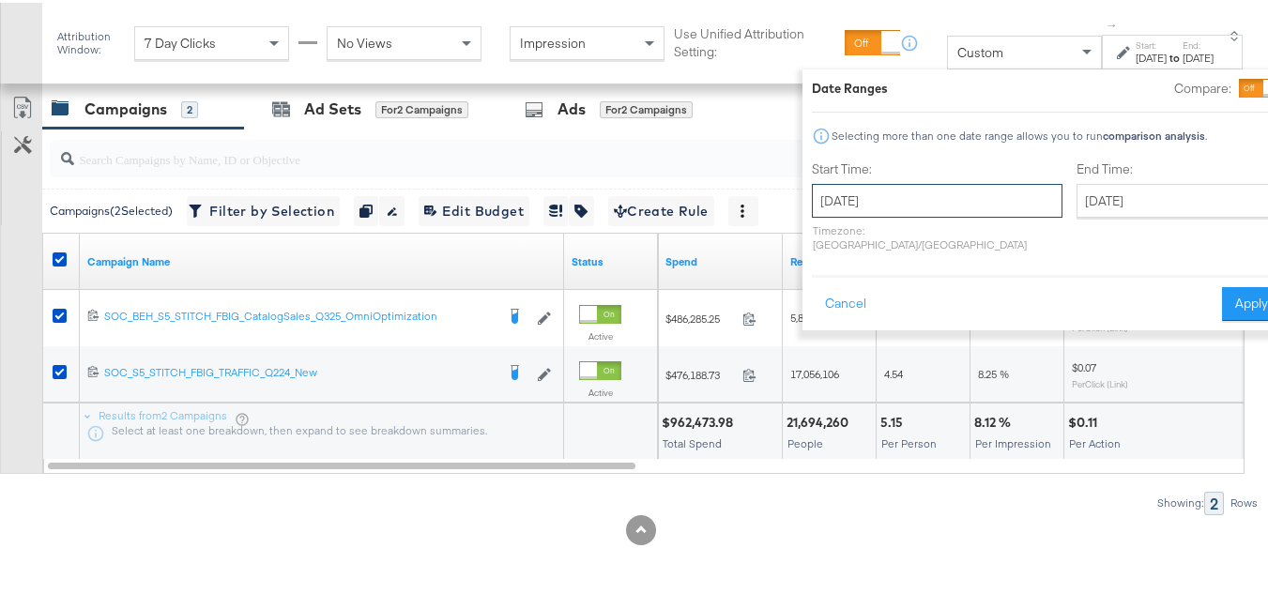
click at [881, 191] on input "August 1st 2025" at bounding box center [937, 198] width 251 height 34
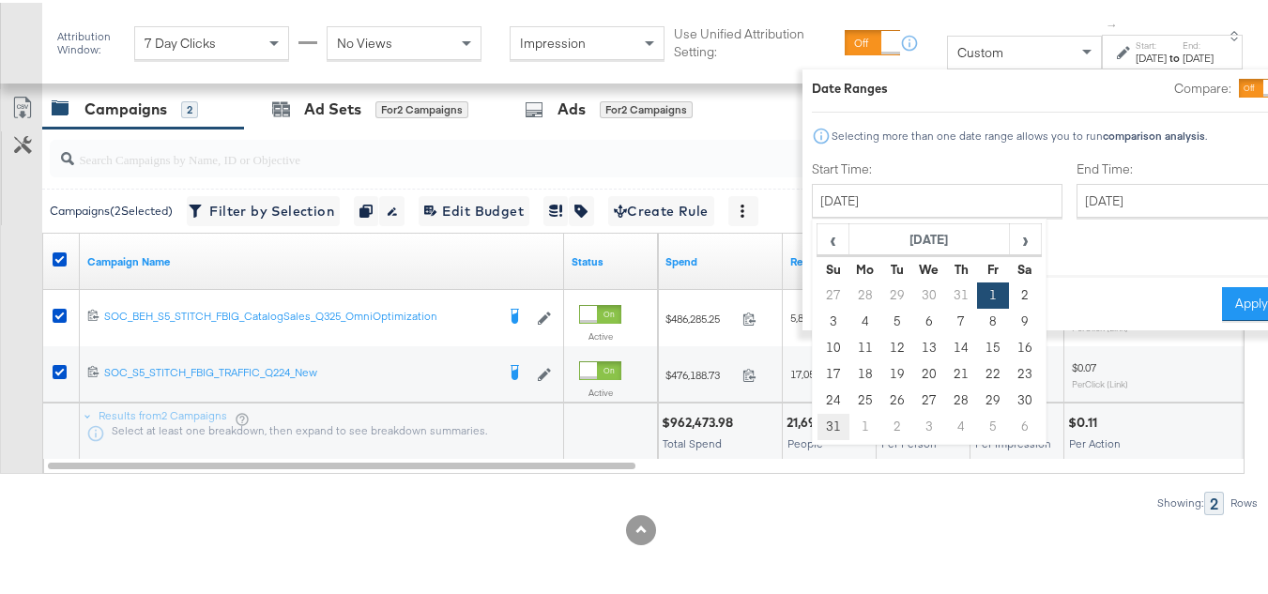
click at [817, 424] on td "31" at bounding box center [833, 424] width 32 height 26
type input "August 31st 2025"
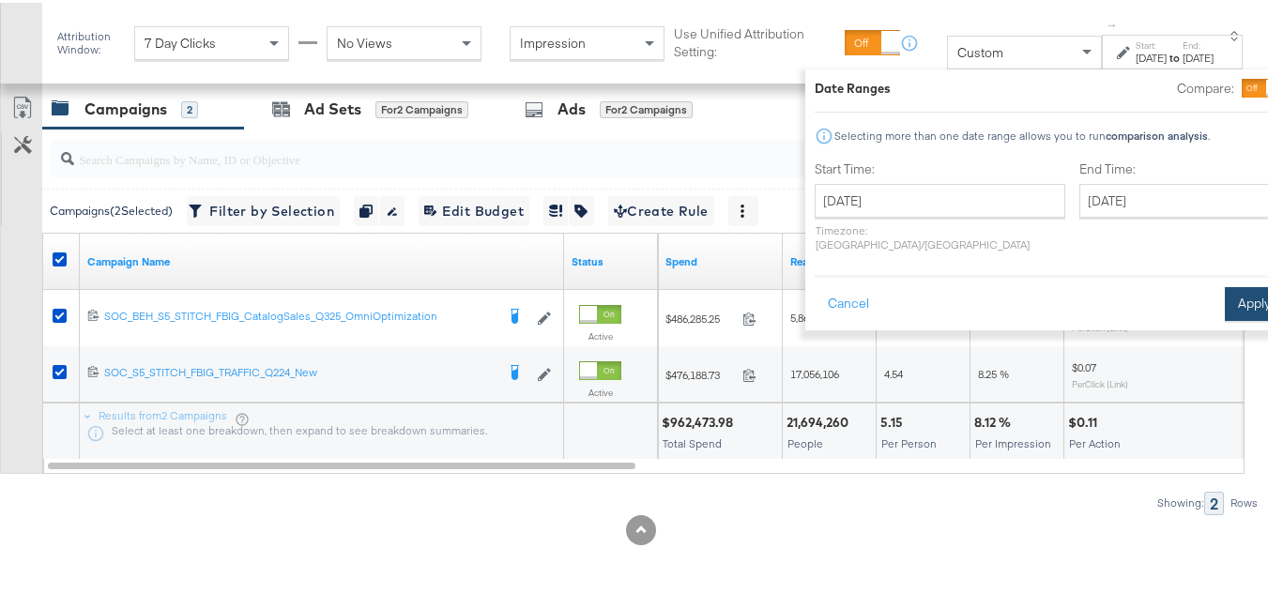
click at [1225, 284] on button "Apply" at bounding box center [1254, 301] width 59 height 34
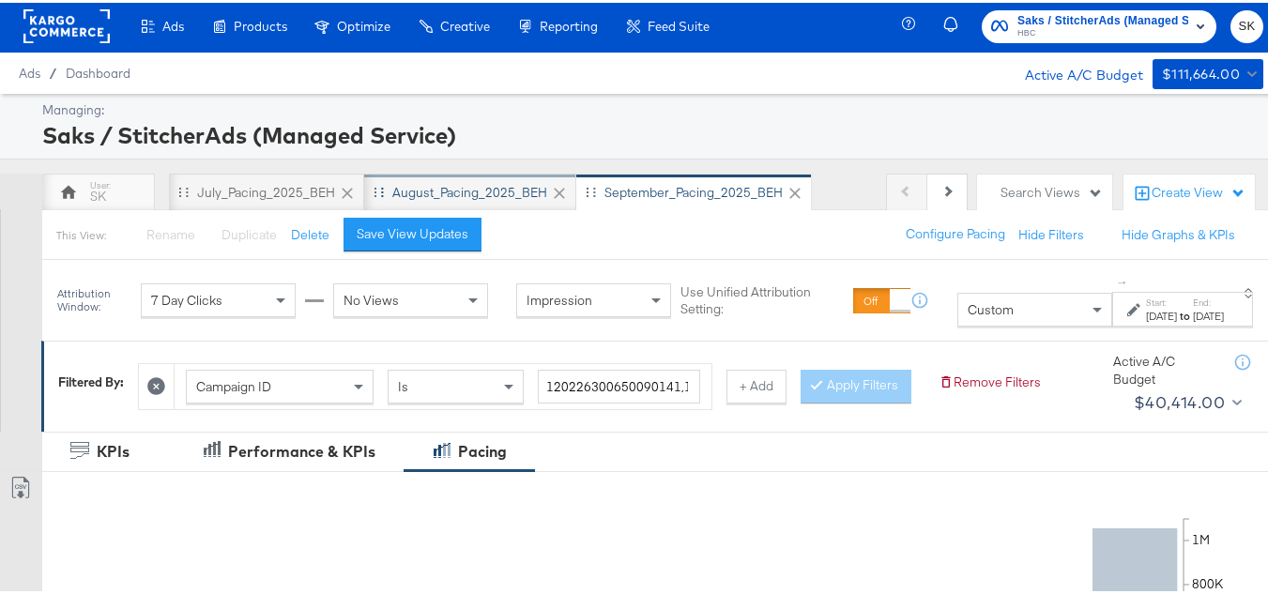
scroll to position [0, 0]
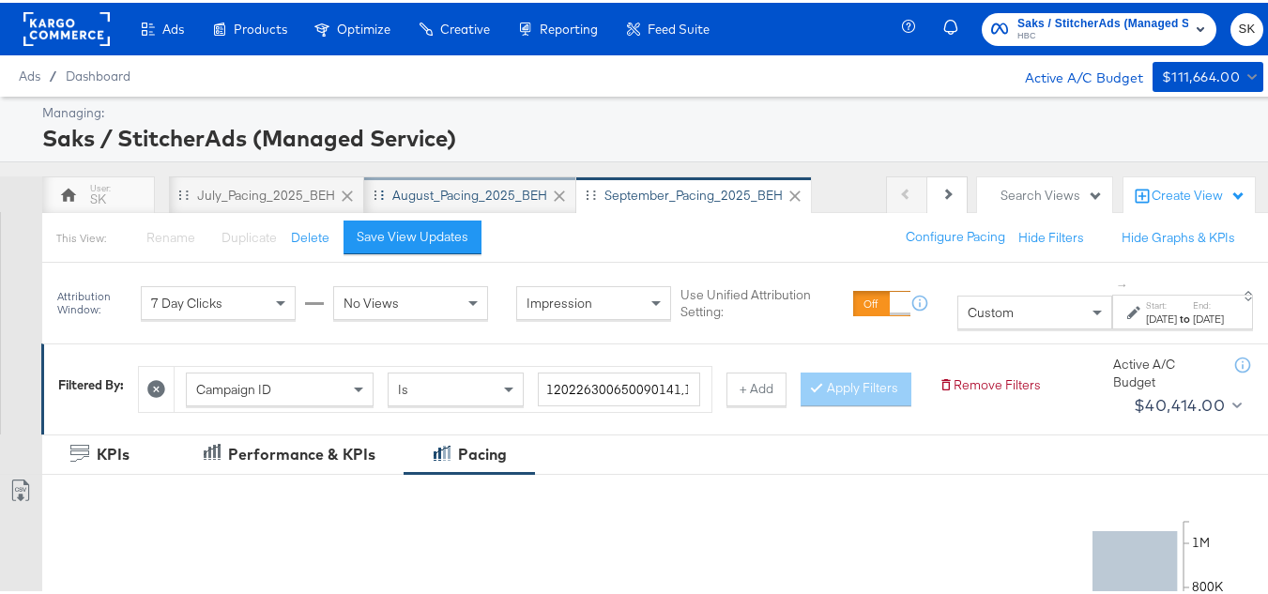
click at [481, 181] on div "August_Pacing_2025_BEH" at bounding box center [470, 193] width 212 height 38
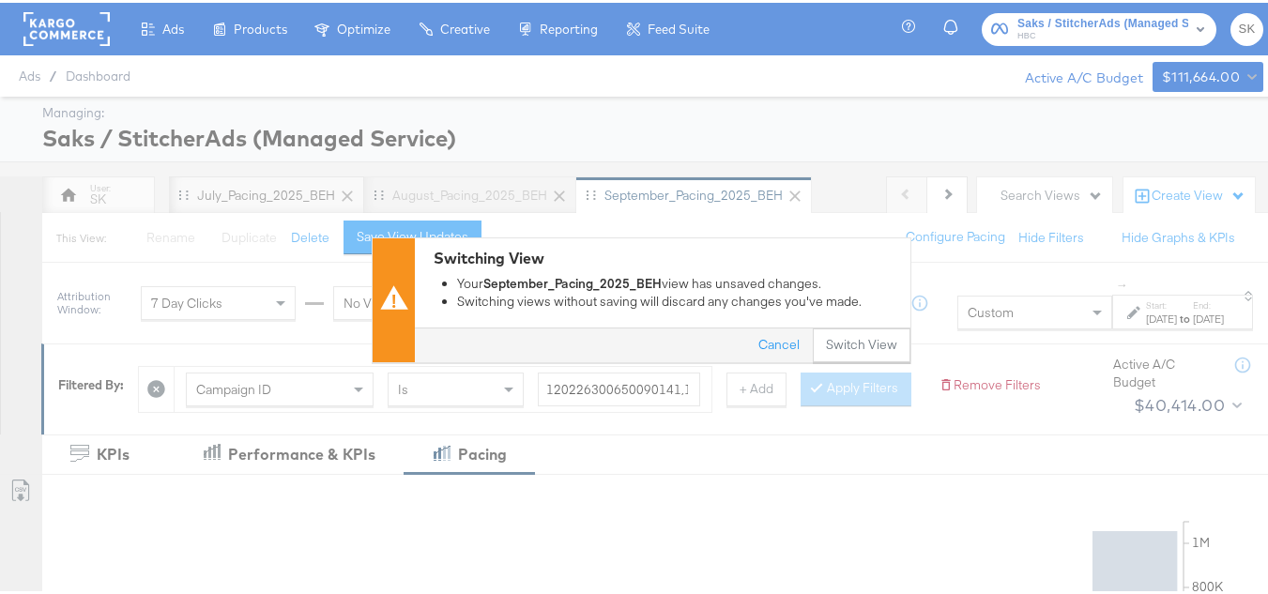
drag, startPoint x: 830, startPoint y: 333, endPoint x: 1281, endPoint y: 236, distance: 461.6
click at [830, 333] on button "Switch View" at bounding box center [862, 343] width 98 height 34
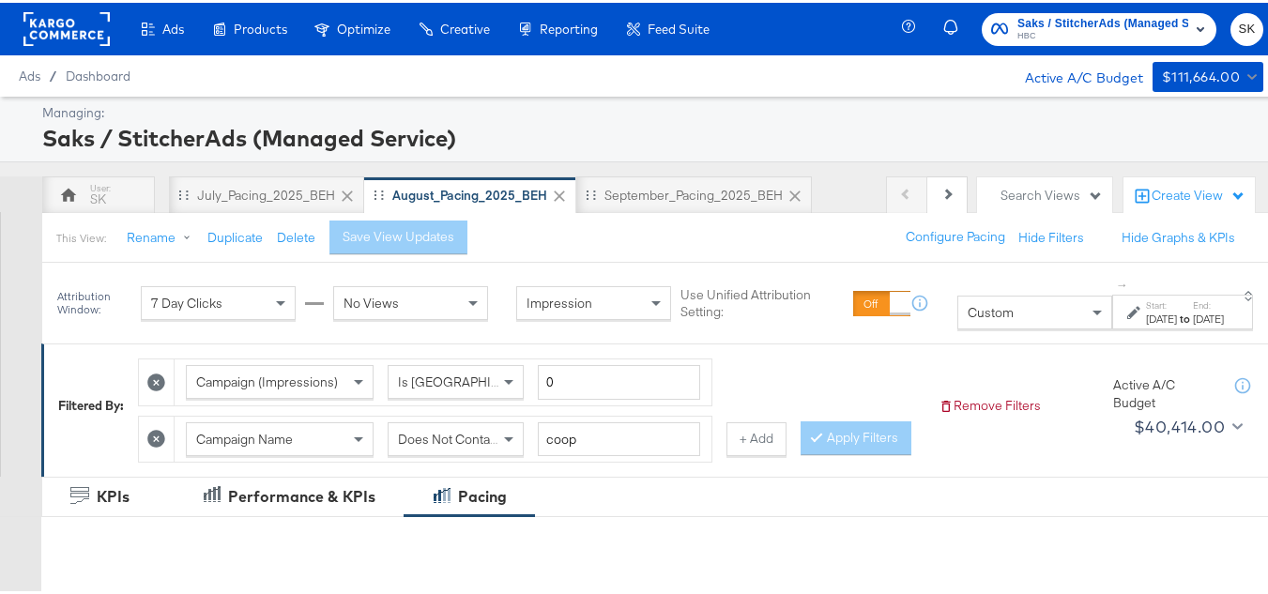
click at [1146, 323] on div "Aug 1st 2025" at bounding box center [1161, 316] width 31 height 15
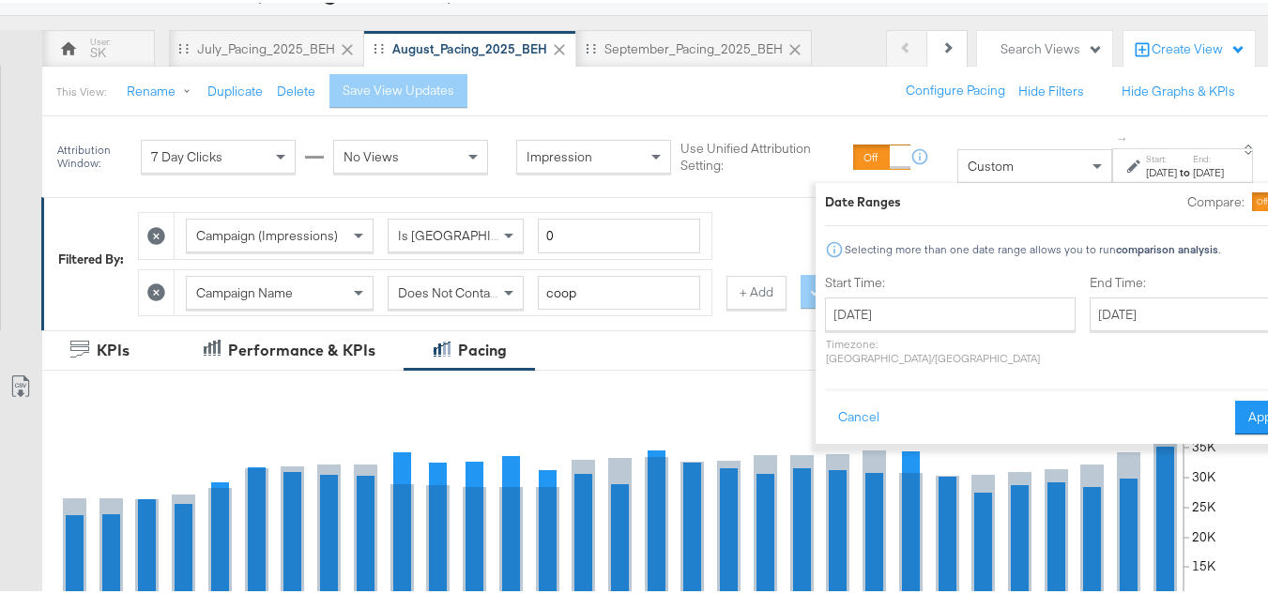
scroll to position [188, 0]
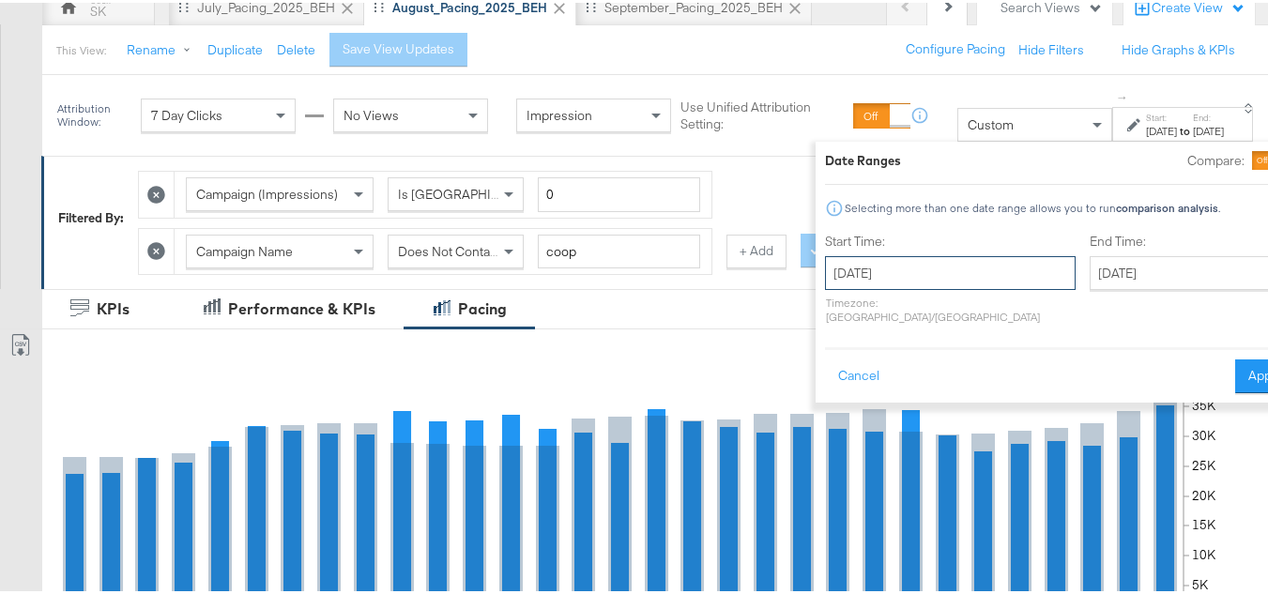
click at [904, 280] on input "August 1st 2025" at bounding box center [950, 270] width 251 height 34
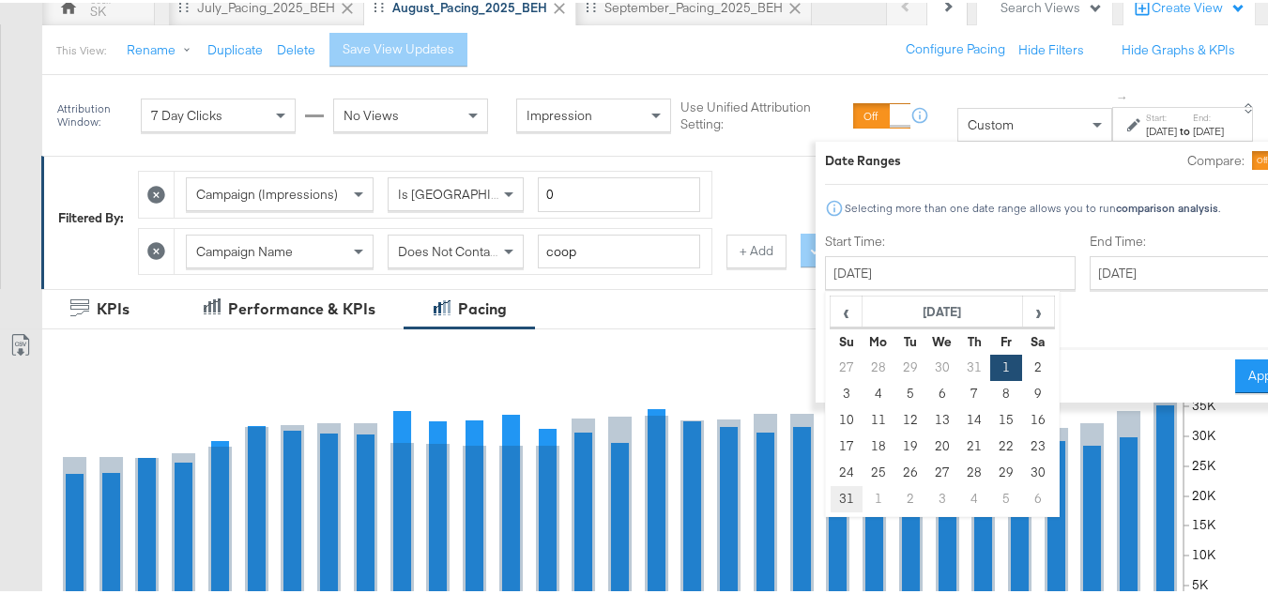
click at [831, 490] on td "31" at bounding box center [847, 496] width 32 height 26
type input "August 31st 2025"
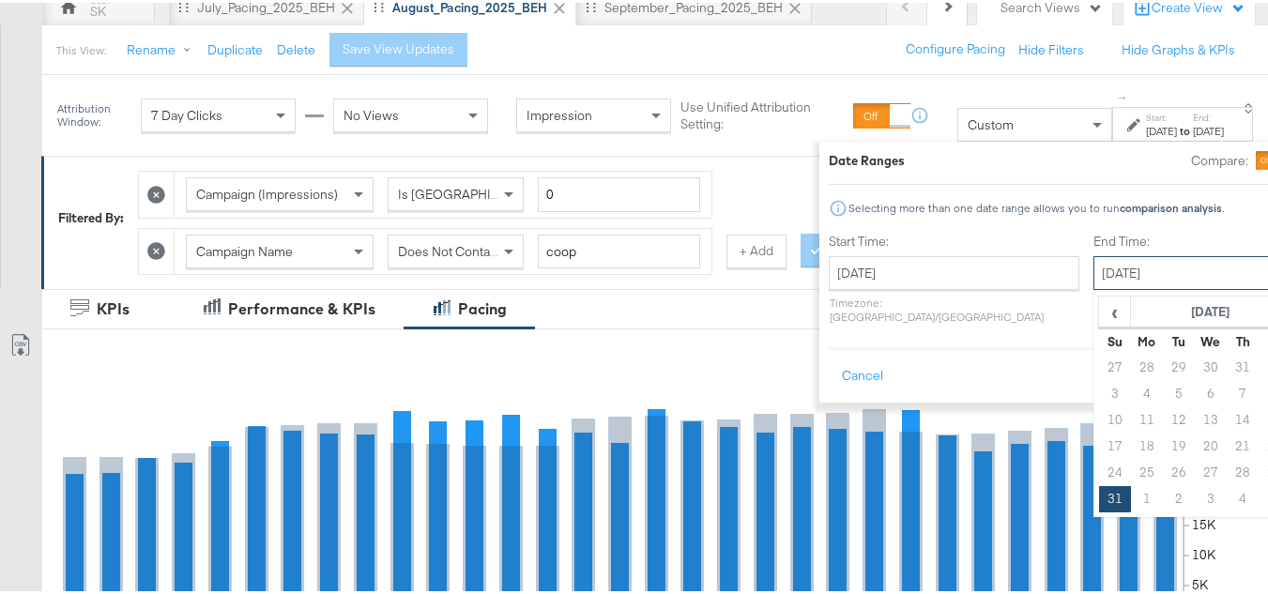
click at [1170, 276] on input "August 31st 2025" at bounding box center [1191, 270] width 197 height 34
type input "September 6th 2025"
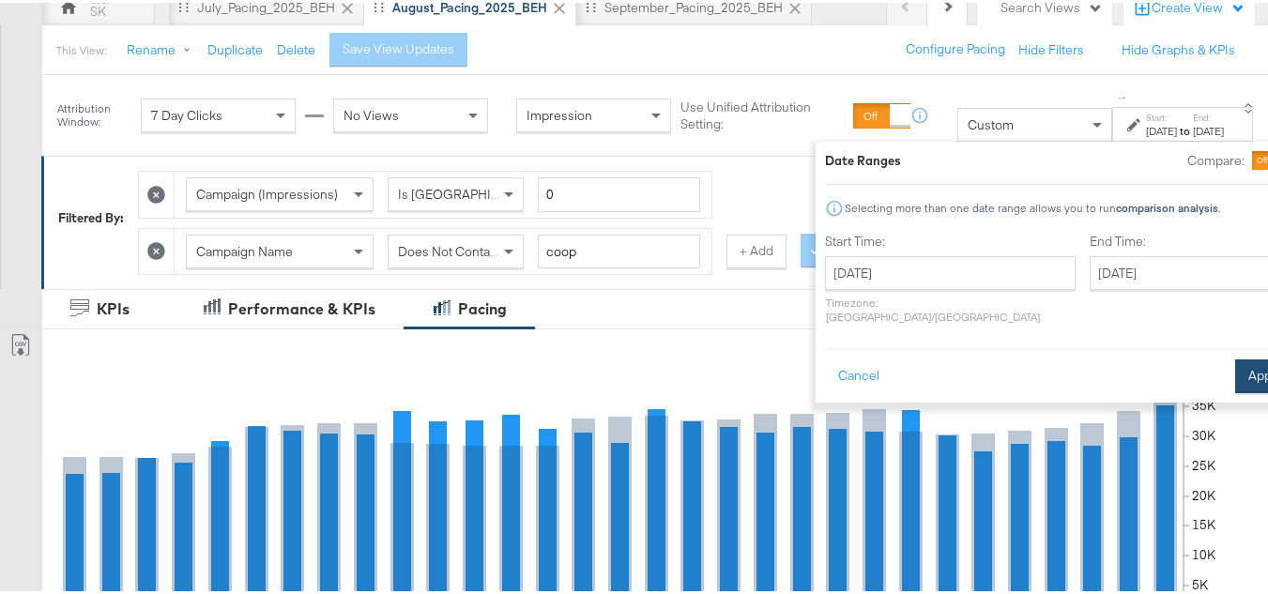
click at [1235, 372] on button "Apply" at bounding box center [1264, 374] width 59 height 34
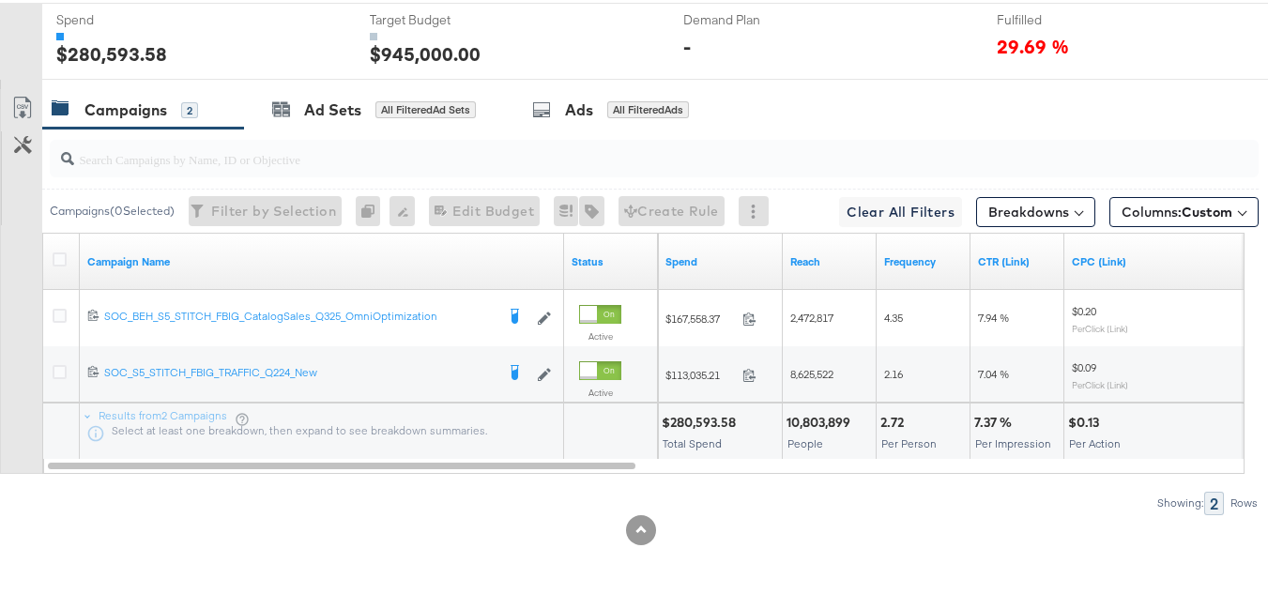
scroll to position [0, 0]
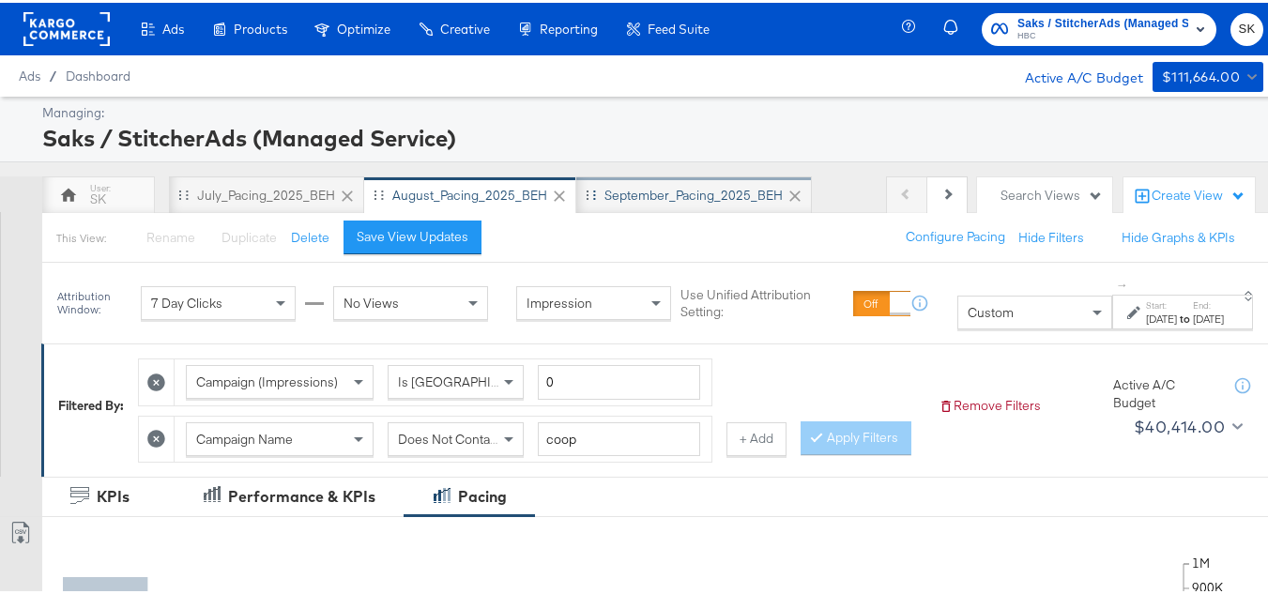
click at [630, 181] on div "September_Pacing_2025_BEH" at bounding box center [694, 193] width 236 height 38
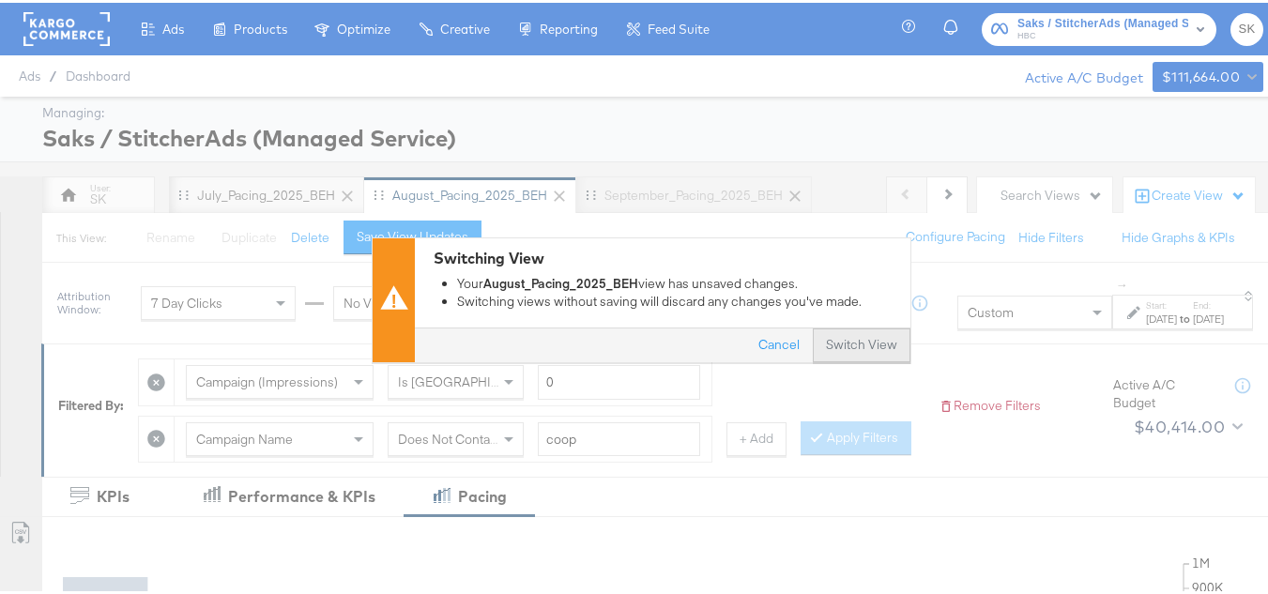
click at [846, 355] on button "Switch View" at bounding box center [862, 343] width 98 height 34
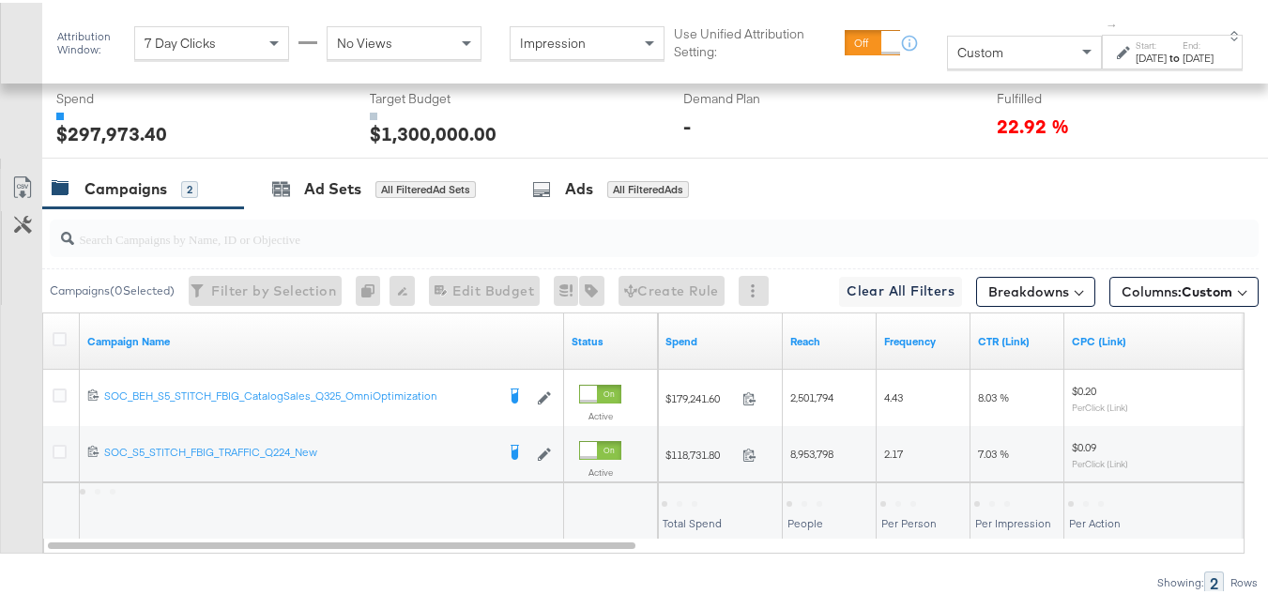
scroll to position [873, 0]
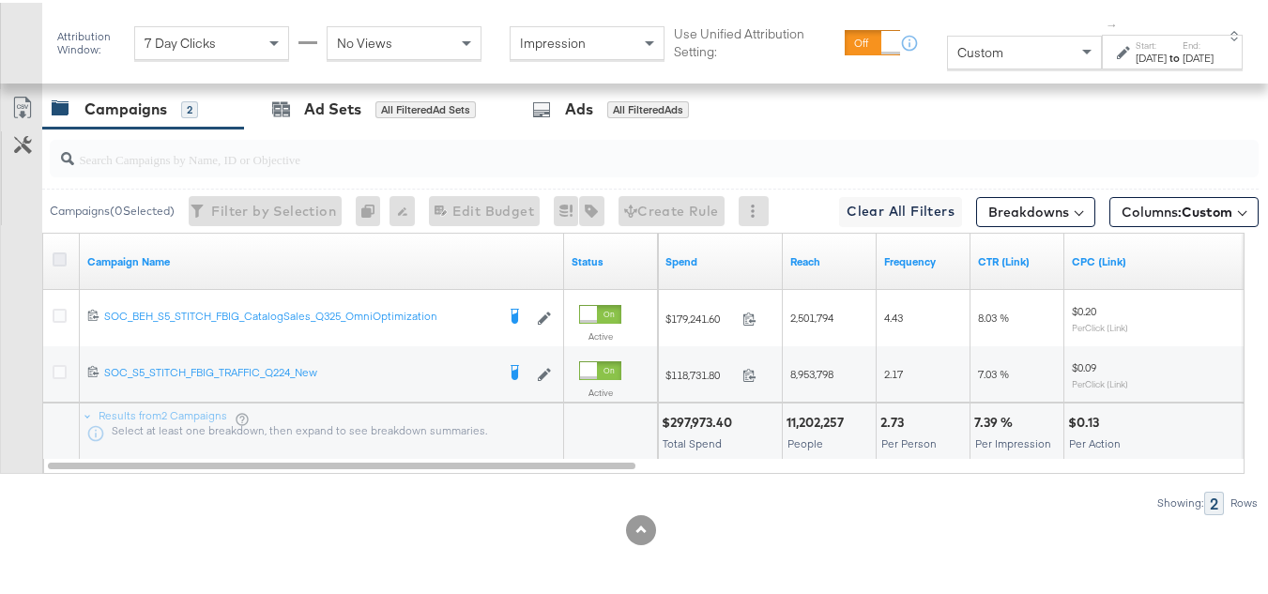
click at [59, 264] on icon at bounding box center [60, 257] width 14 height 14
click at [0, 0] on input "checkbox" at bounding box center [0, 0] width 0 height 0
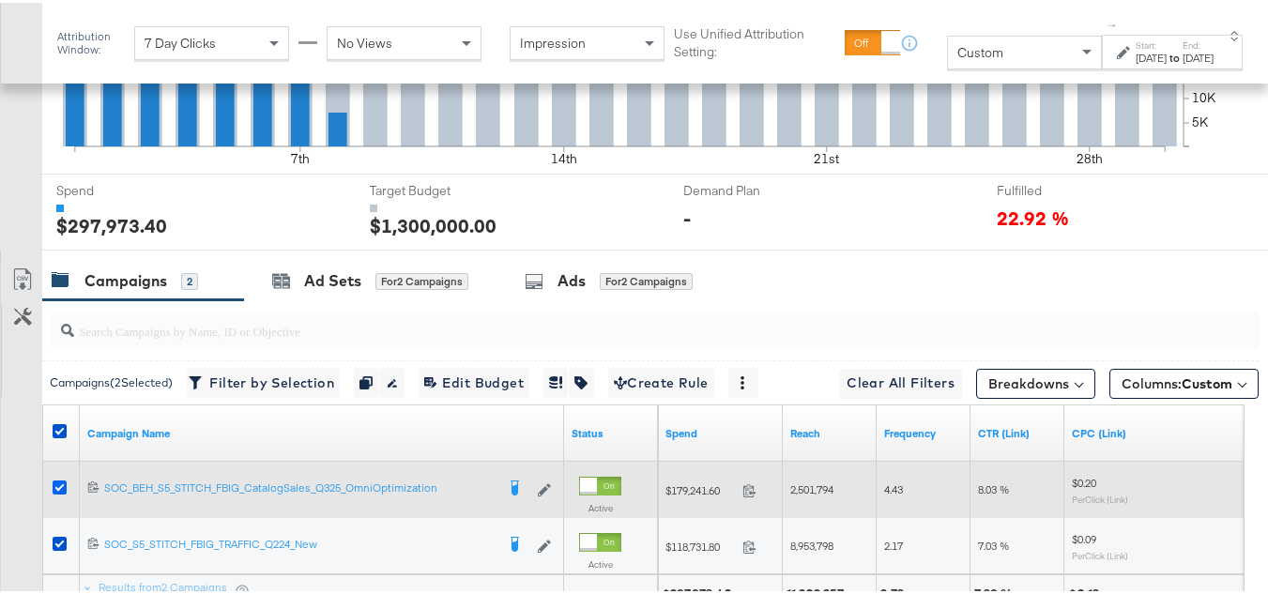
scroll to position [845, 0]
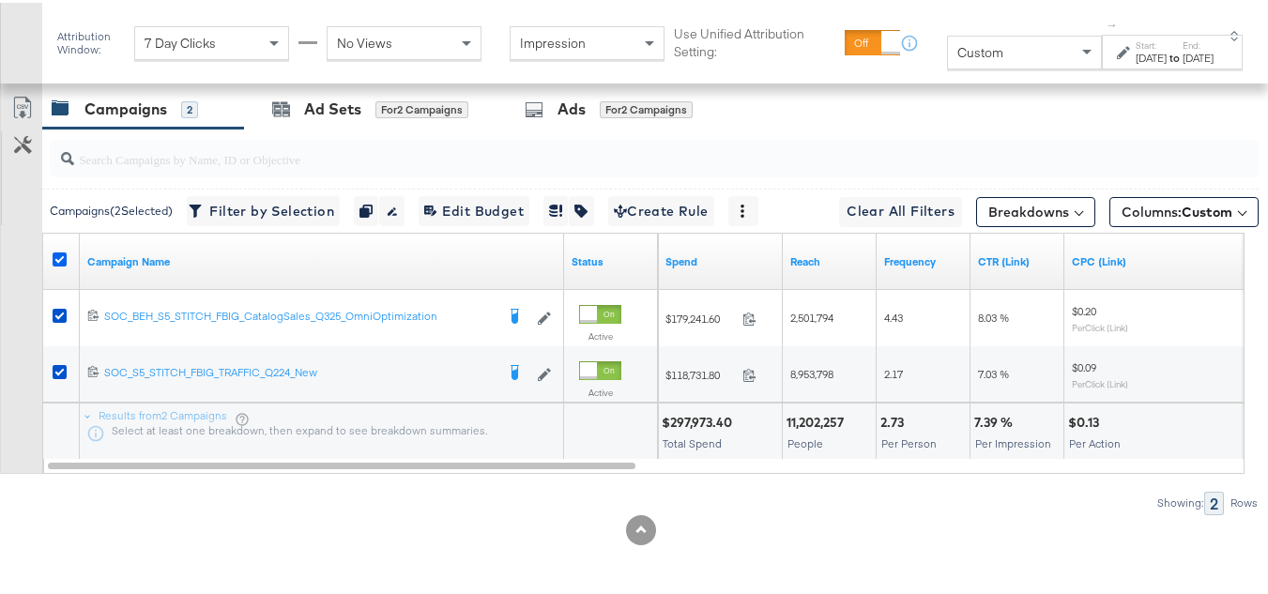
click at [60, 264] on icon at bounding box center [60, 257] width 14 height 14
click at [0, 0] on input "checkbox" at bounding box center [0, 0] width 0 height 0
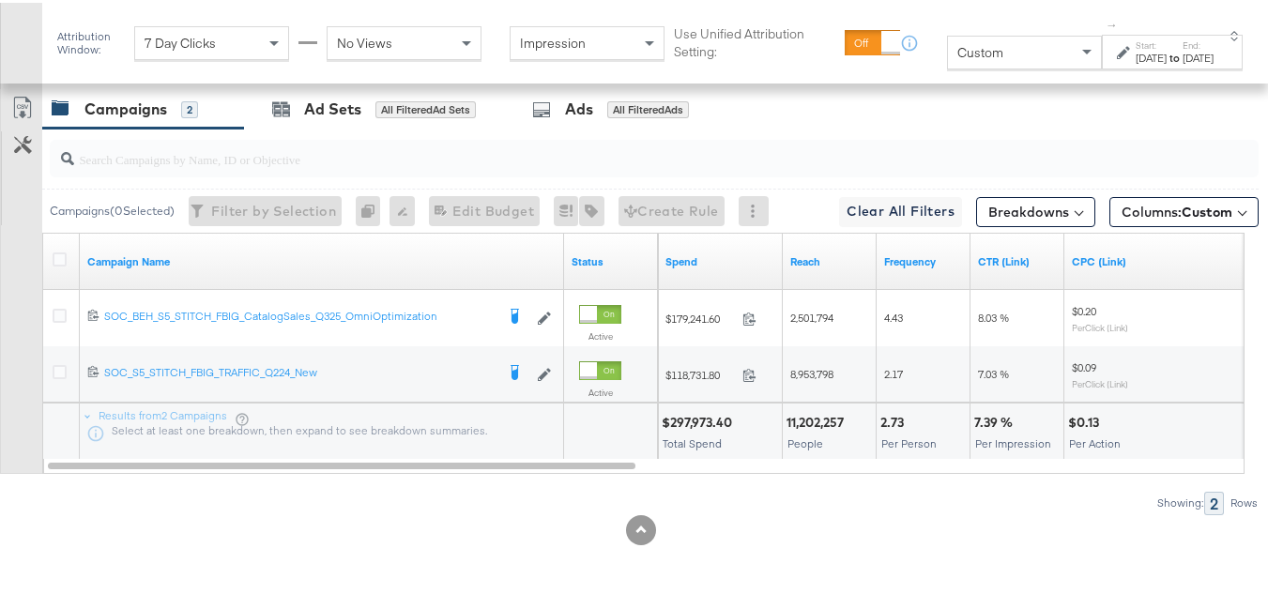
click at [1136, 51] on div "[DATE]" at bounding box center [1151, 55] width 31 height 15
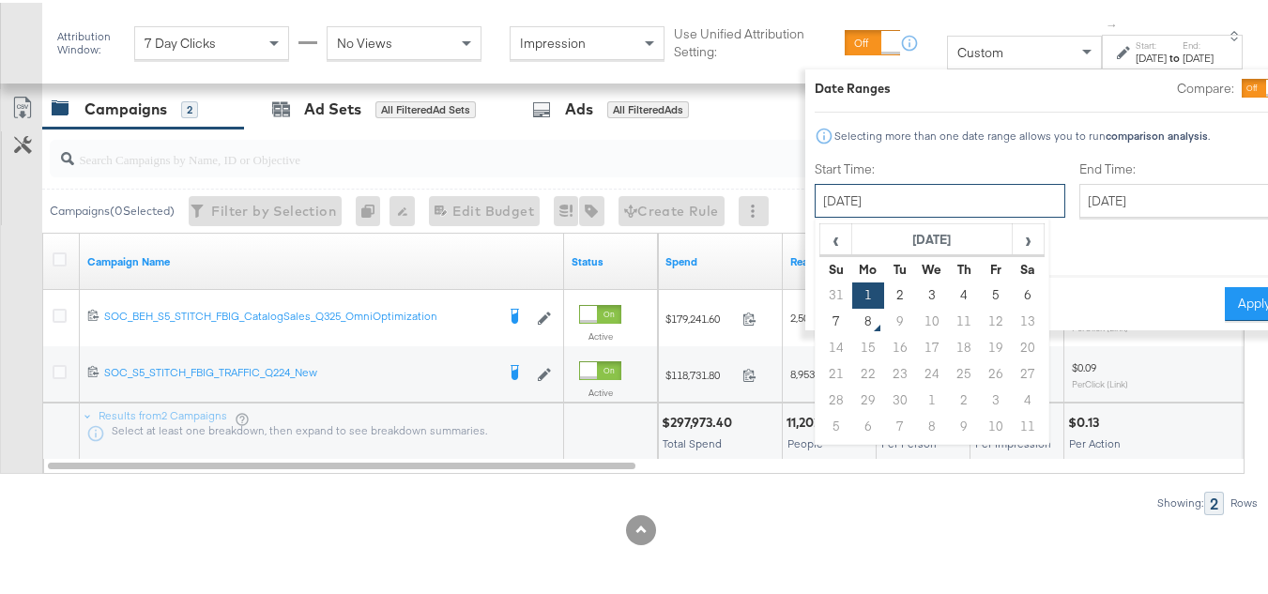
click at [878, 199] on input "September 1st 2025" at bounding box center [940, 198] width 251 height 34
click at [820, 290] on td "31" at bounding box center [836, 293] width 32 height 26
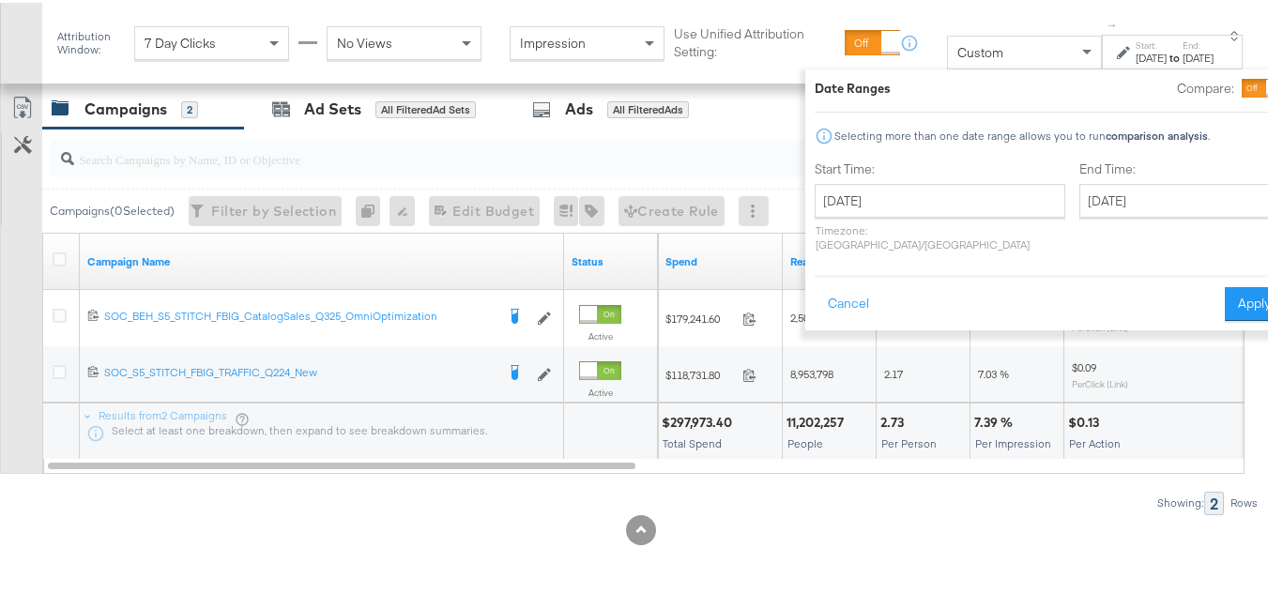
click at [922, 162] on label "Start Time:" at bounding box center [940, 167] width 251 height 18
click at [907, 194] on input "August 1st 2025" at bounding box center [940, 198] width 251 height 34
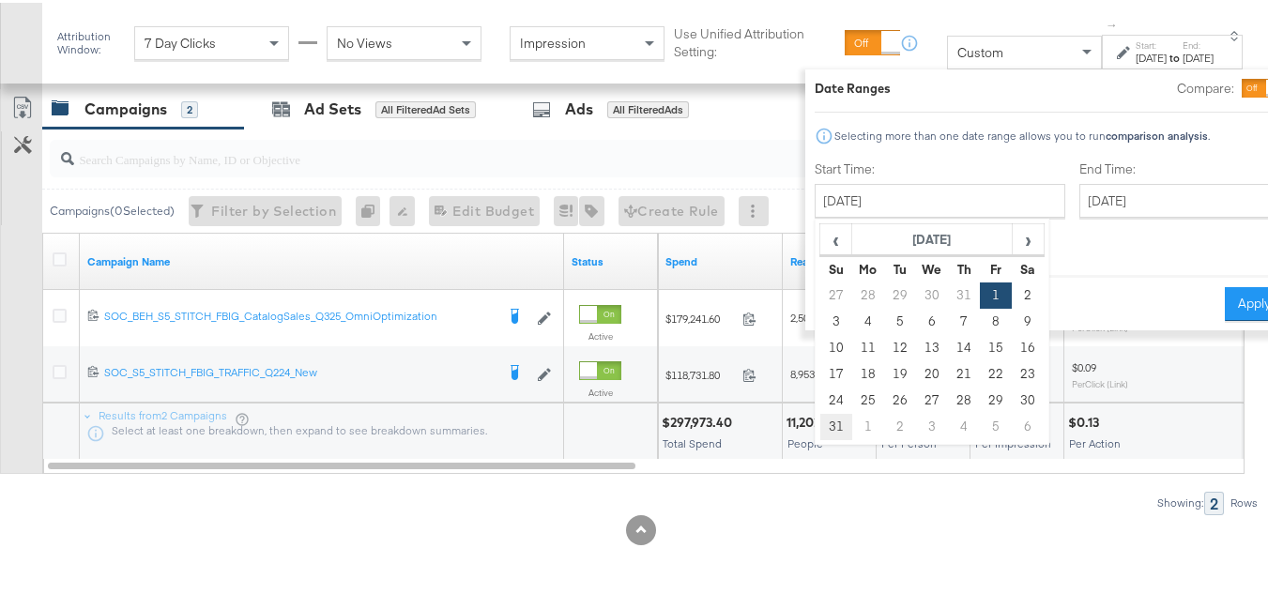
click at [820, 434] on td "31" at bounding box center [836, 424] width 32 height 26
type input "August 31st 2025"
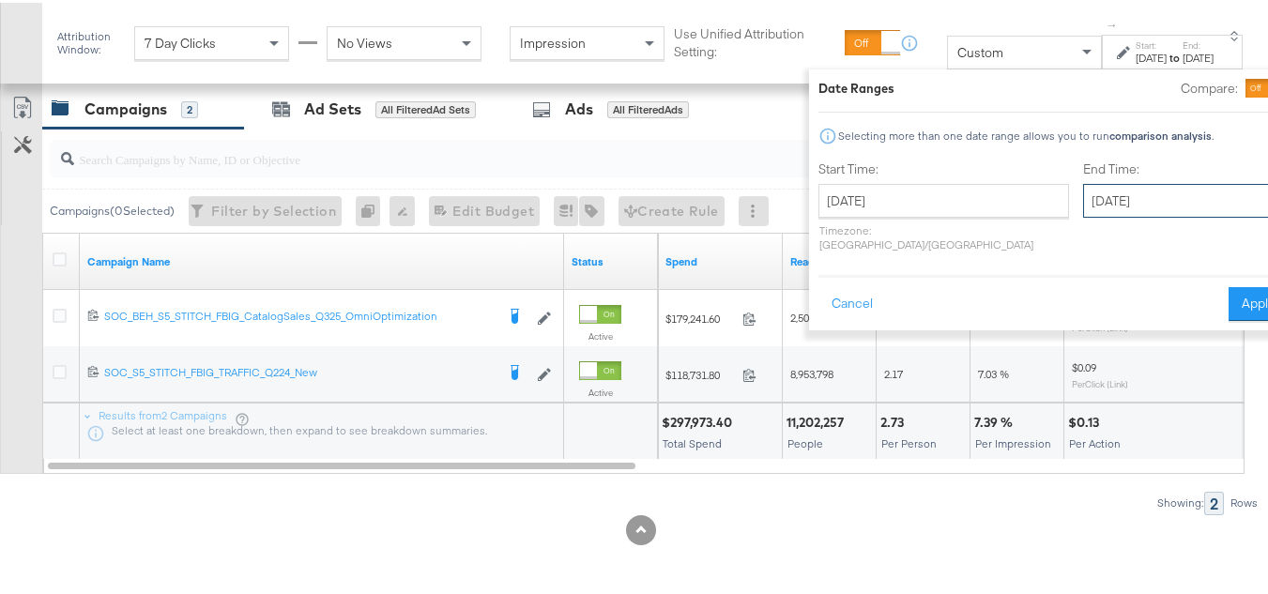
click at [1145, 204] on input "September 30th 2025" at bounding box center [1181, 198] width 197 height 34
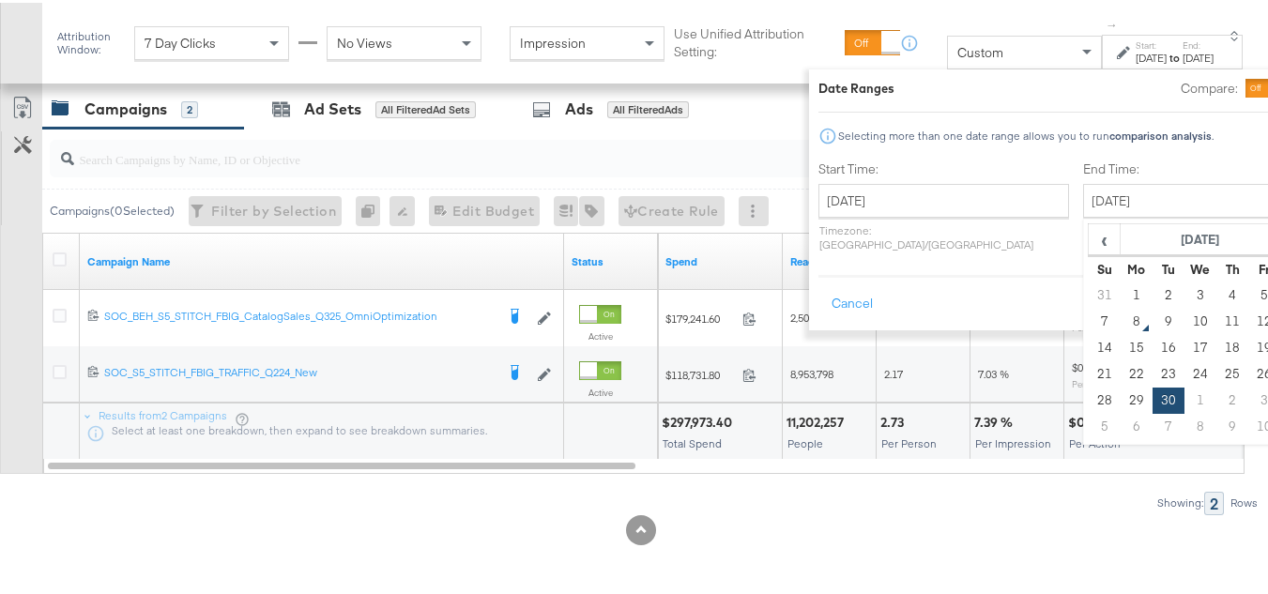
type input "September 6th 2025"
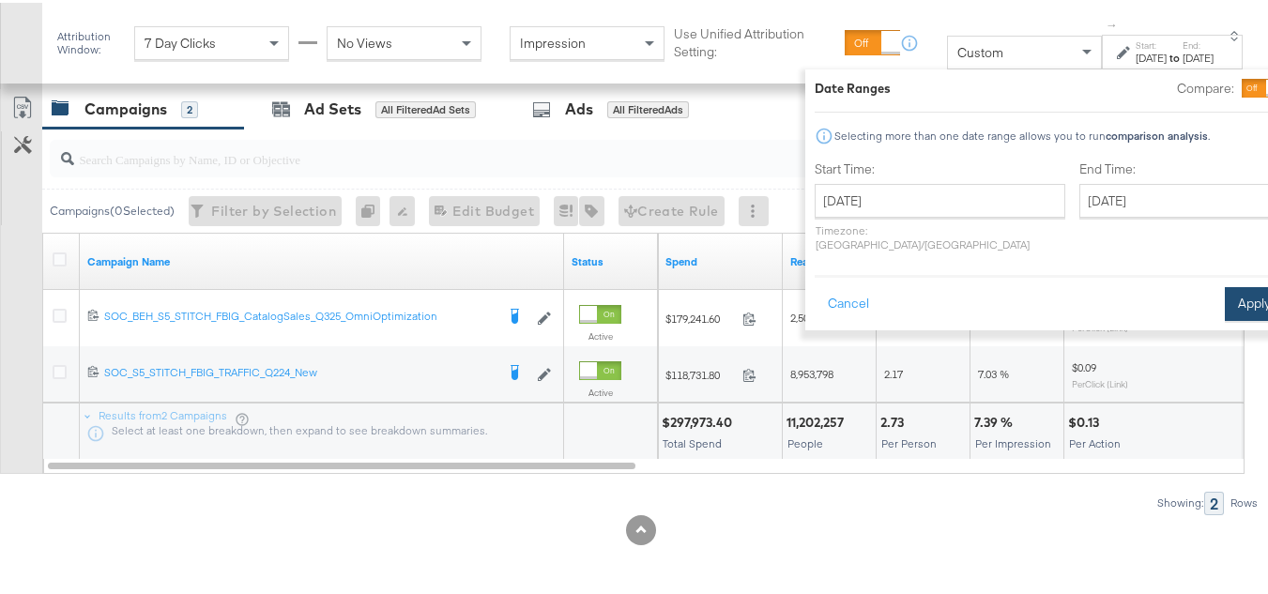
click at [1229, 284] on button "Apply" at bounding box center [1254, 301] width 59 height 34
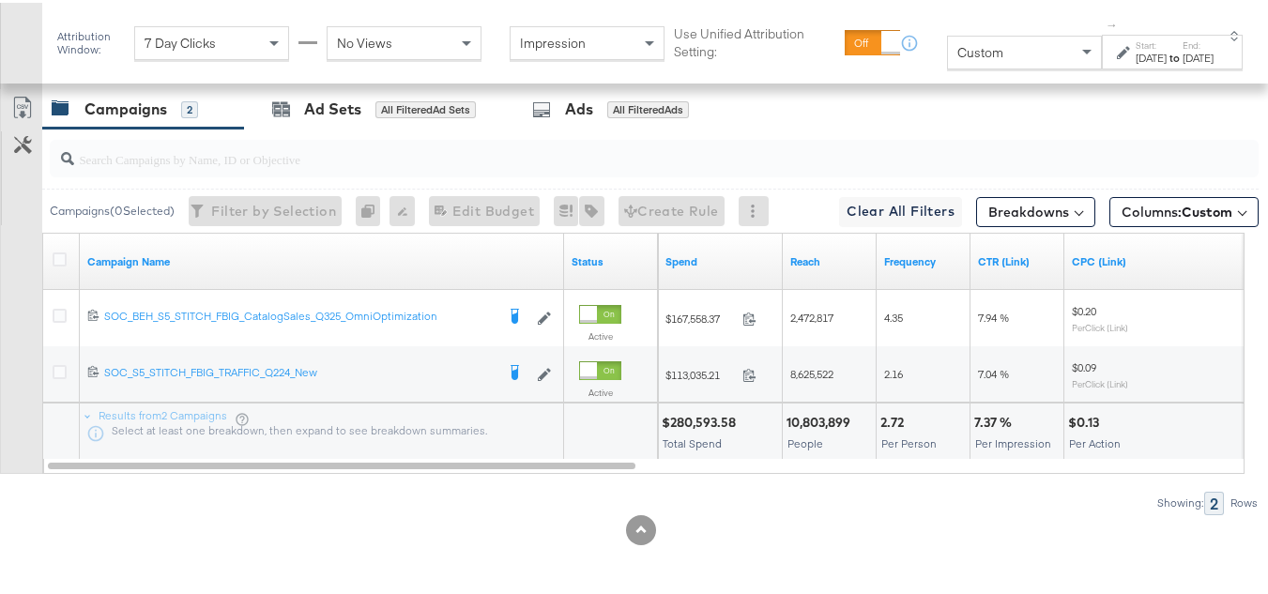
click at [56, 268] on div at bounding box center [63, 259] width 20 height 19
click at [56, 264] on icon at bounding box center [60, 257] width 14 height 14
click at [0, 0] on input "checkbox" at bounding box center [0, 0] width 0 height 0
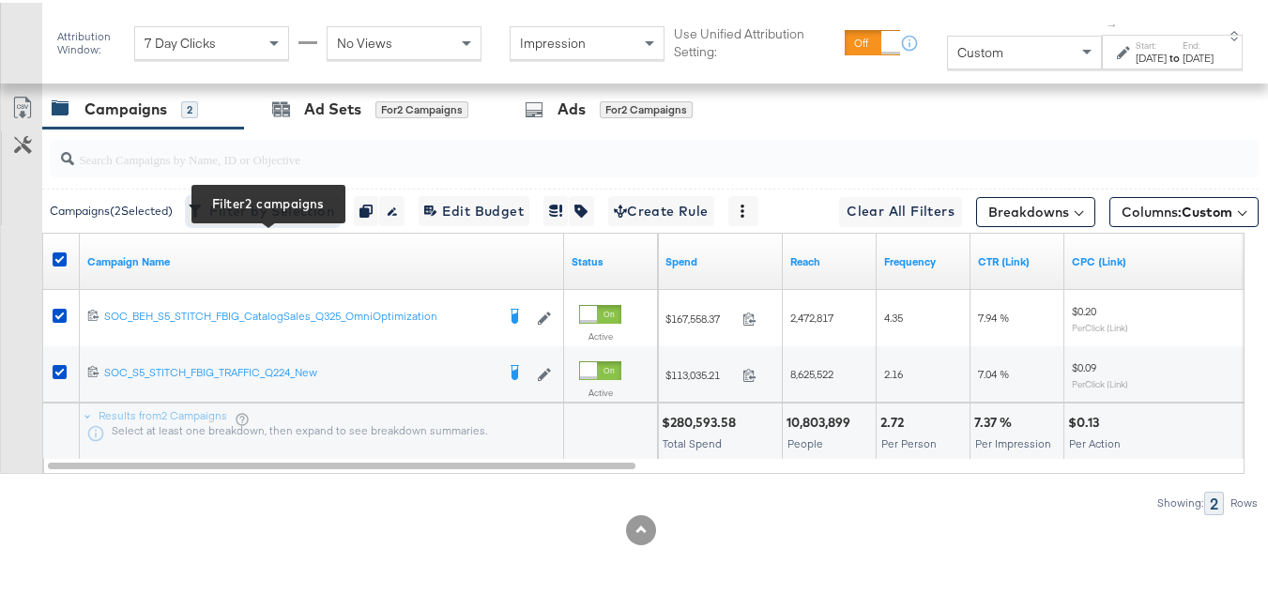
click at [285, 221] on span "Filter by Selection Filter 2 campaigns" at bounding box center [263, 208] width 142 height 23
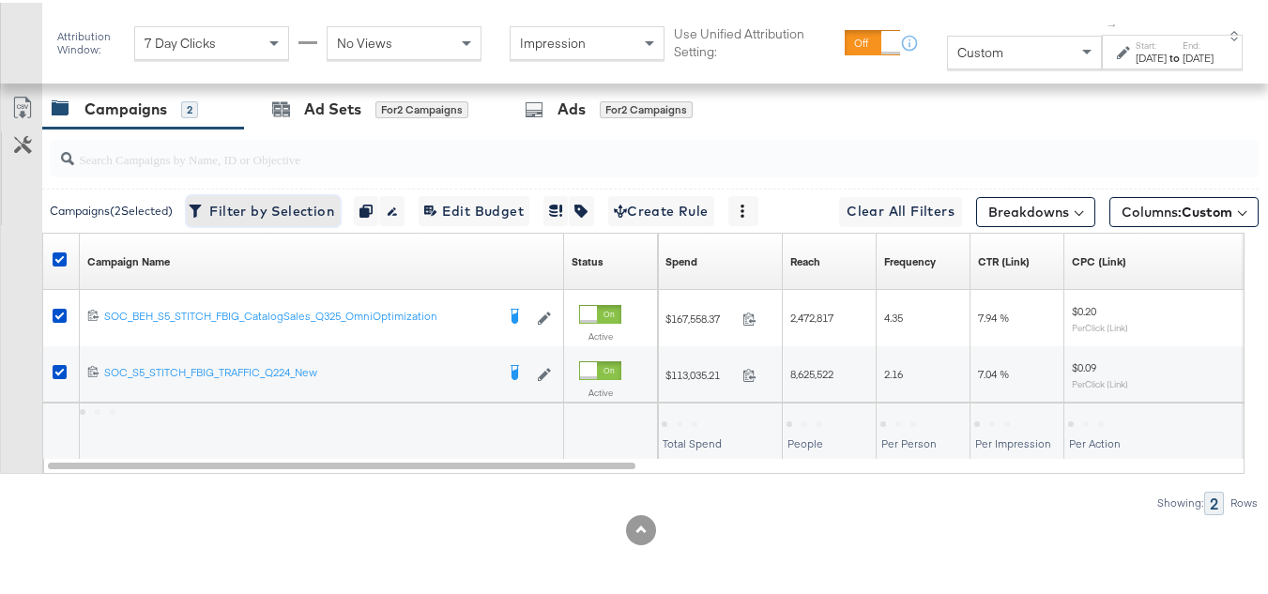
scroll to position [787, 0]
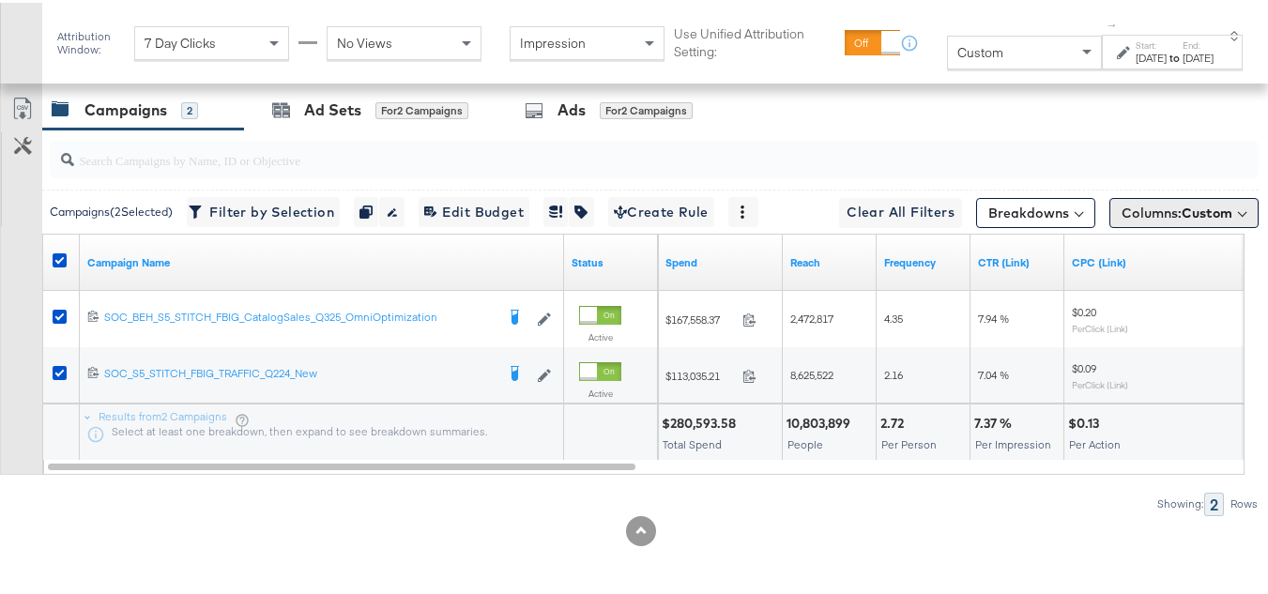
click at [1154, 220] on span "Columns: Custom" at bounding box center [1176, 210] width 111 height 19
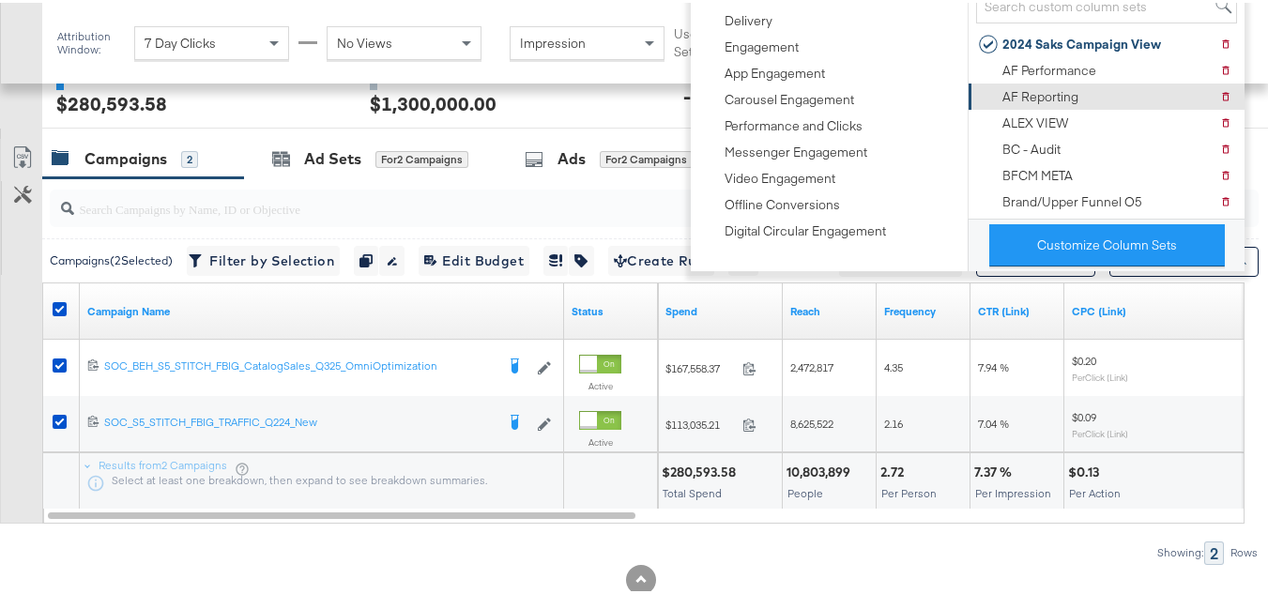
scroll to position [694, 0]
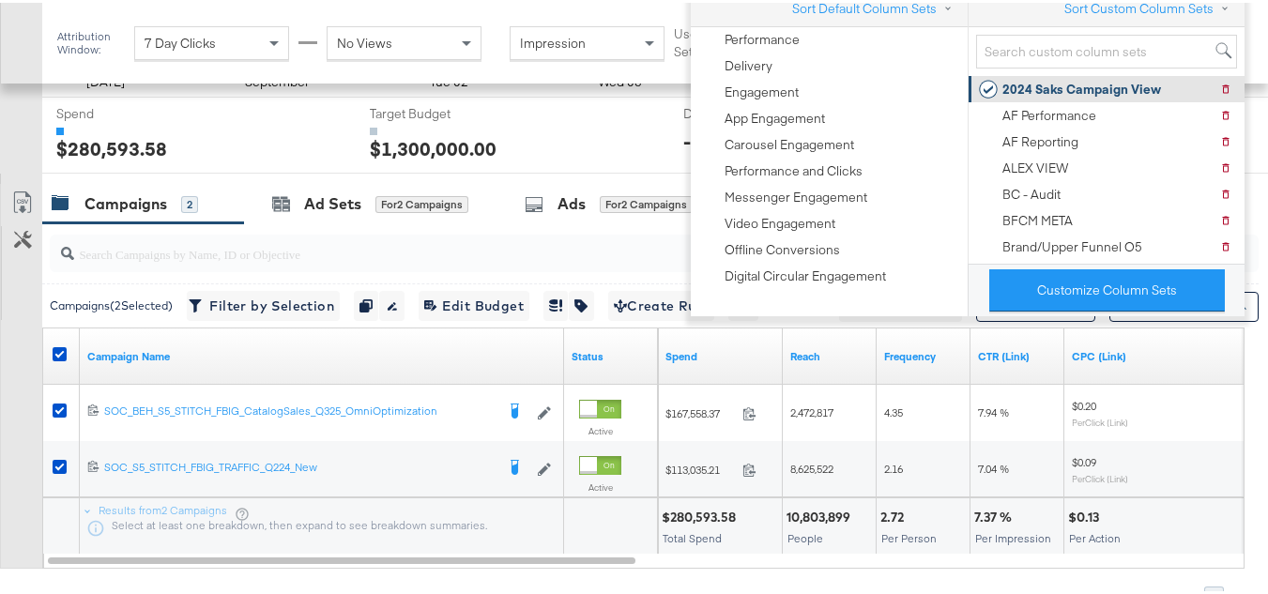
click at [1068, 89] on div "2024 Saks Campaign View" at bounding box center [1081, 87] width 159 height 18
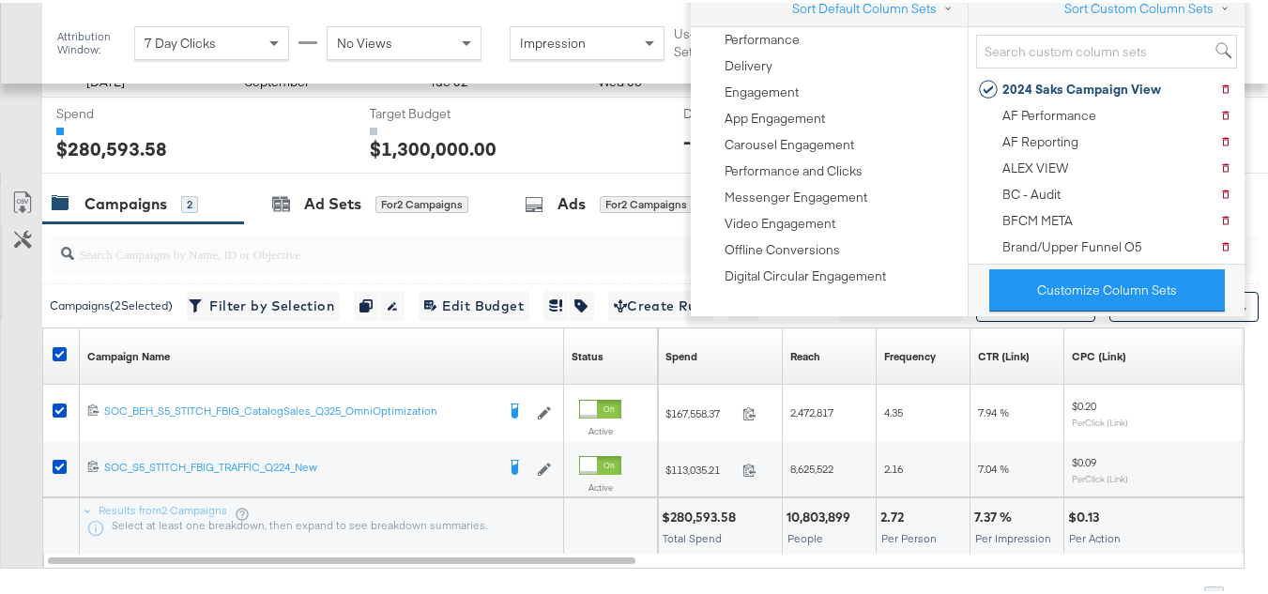
click at [0, 321] on div "Customize KPIs Export as CSV" at bounding box center [21, 373] width 42 height 385
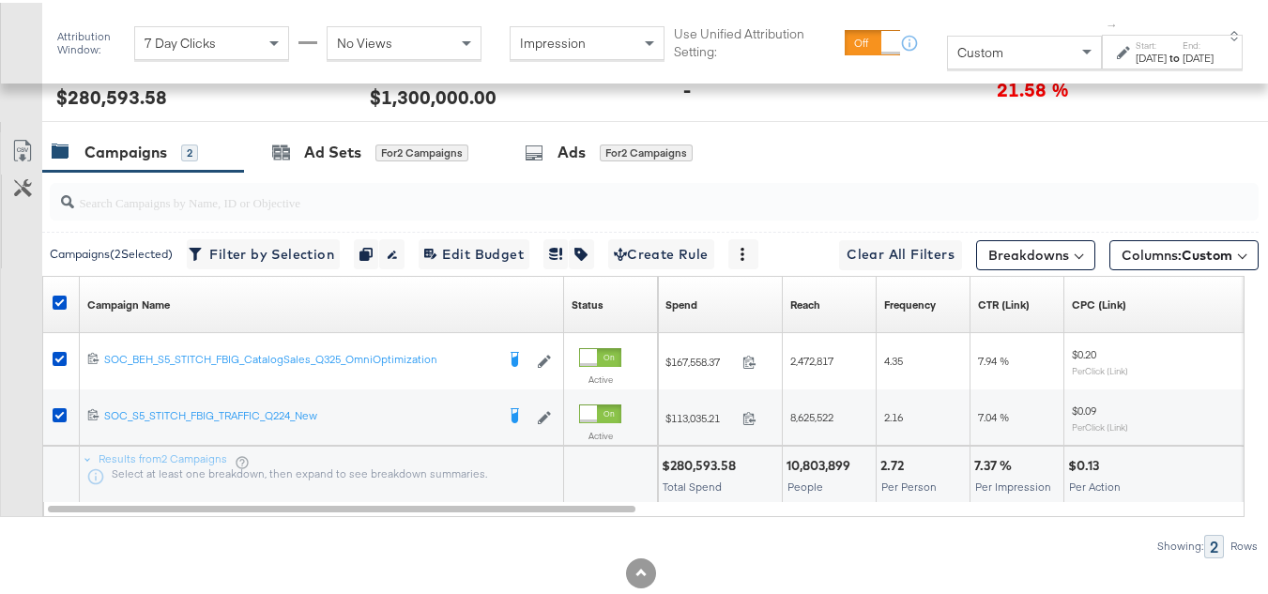
scroll to position [816, 0]
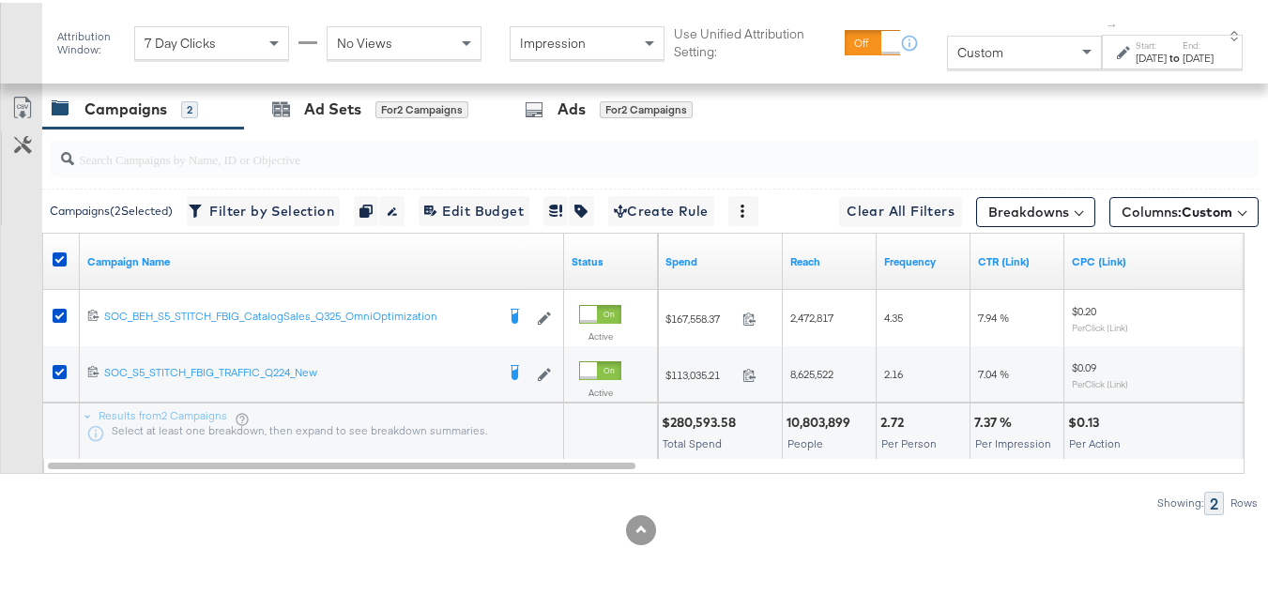
click at [1136, 54] on div "Aug 31st 2025" at bounding box center [1151, 55] width 31 height 15
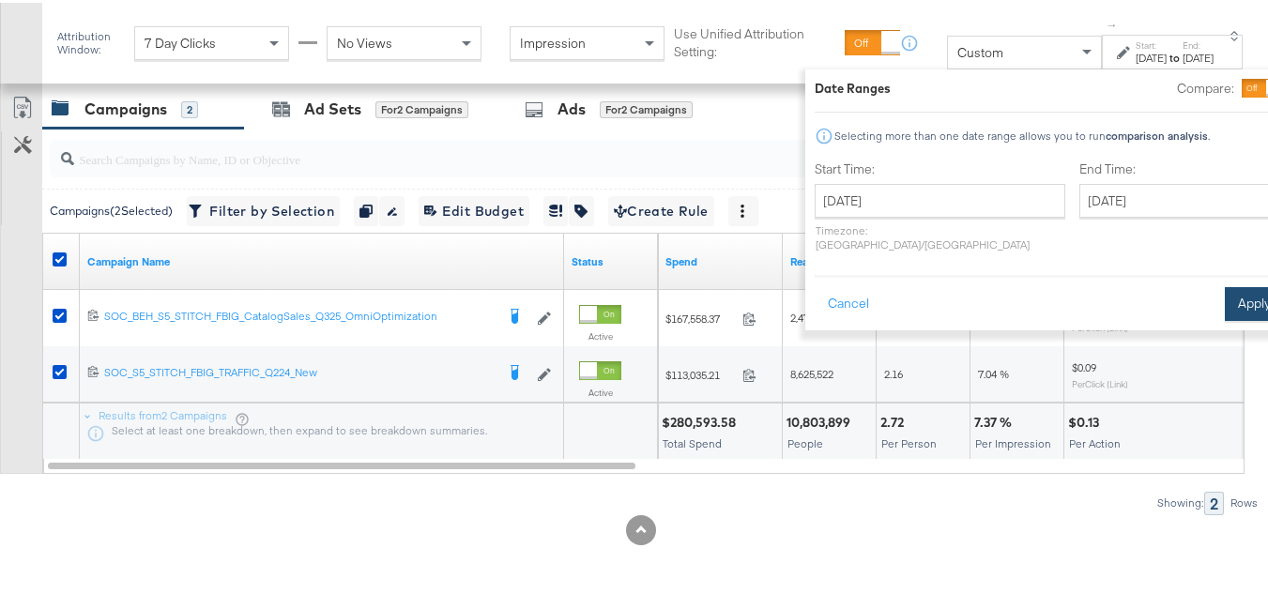
click at [1225, 298] on button "Apply" at bounding box center [1254, 301] width 59 height 34
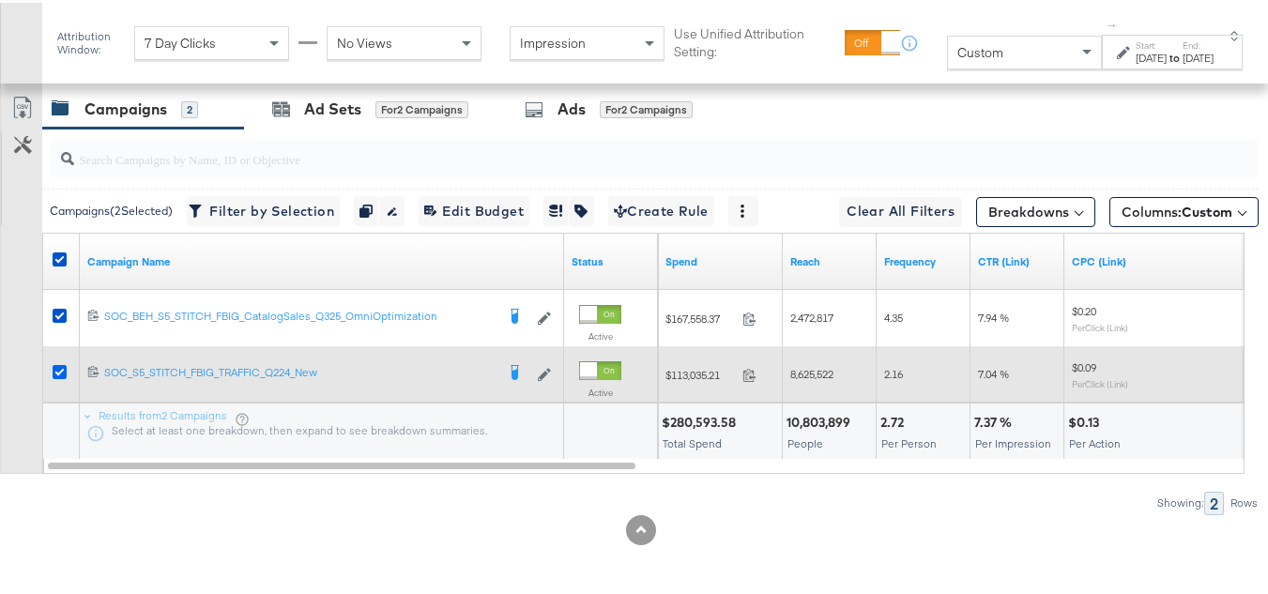
click at [60, 371] on icon at bounding box center [60, 369] width 14 height 14
click at [0, 0] on input "checkbox" at bounding box center [0, 0] width 0 height 0
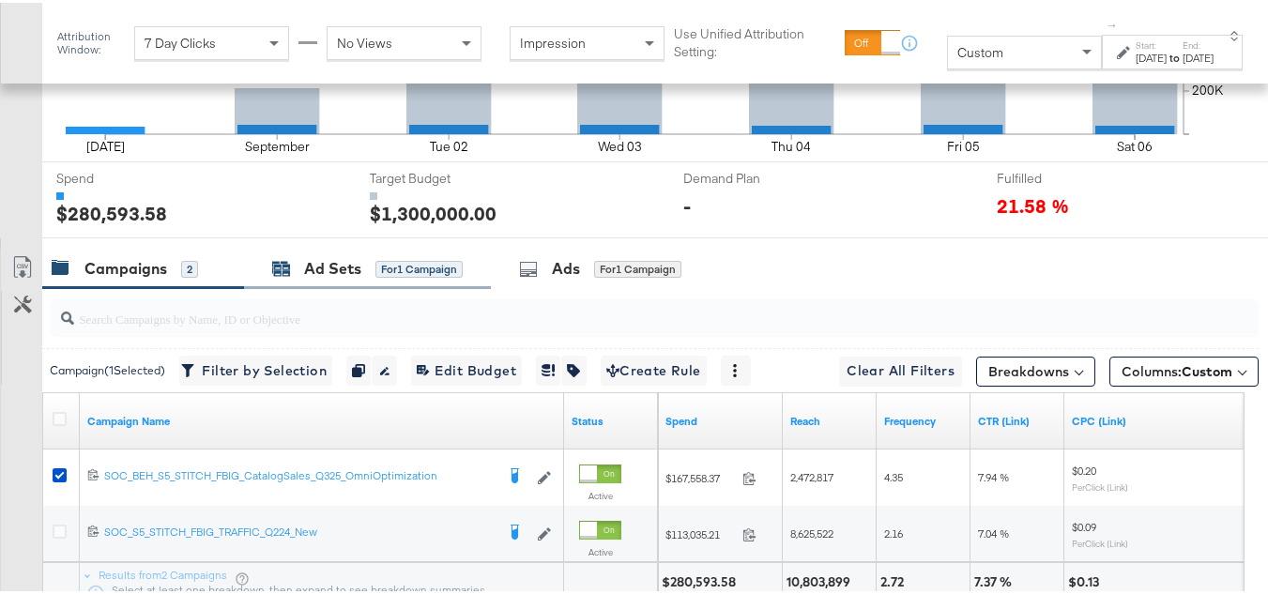
click at [355, 277] on div "Ad Sets" at bounding box center [332, 266] width 57 height 22
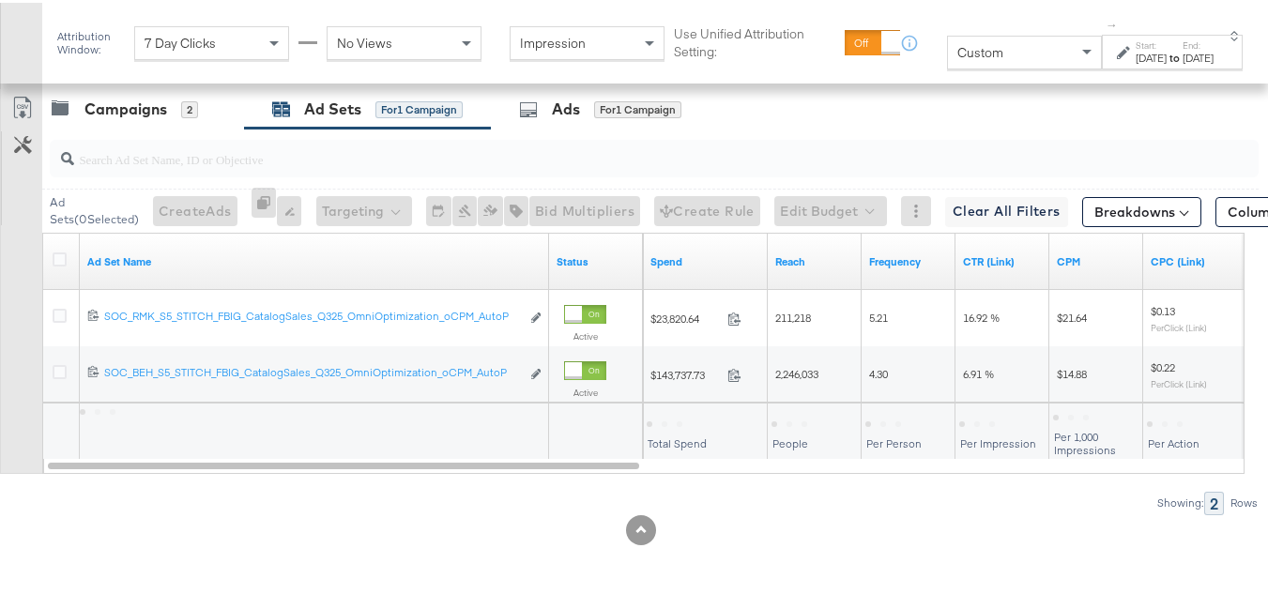
click at [67, 258] on div at bounding box center [63, 259] width 20 height 19
click at [54, 259] on icon at bounding box center [60, 257] width 14 height 14
click at [0, 0] on input "checkbox" at bounding box center [0, 0] width 0 height 0
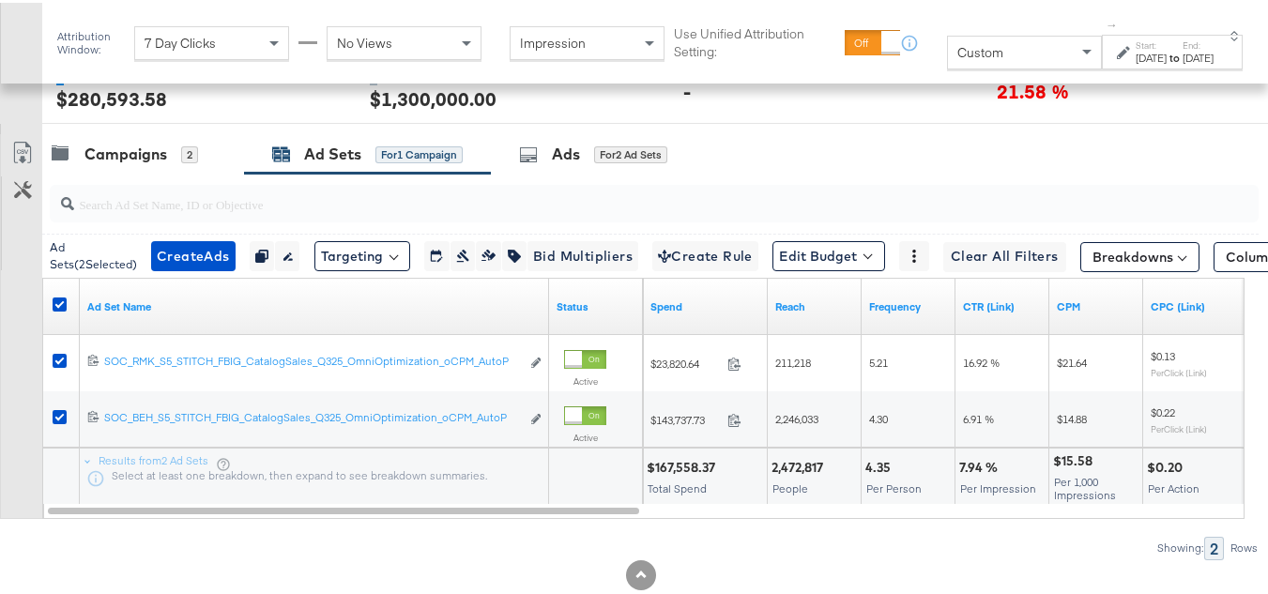
scroll to position [723, 0]
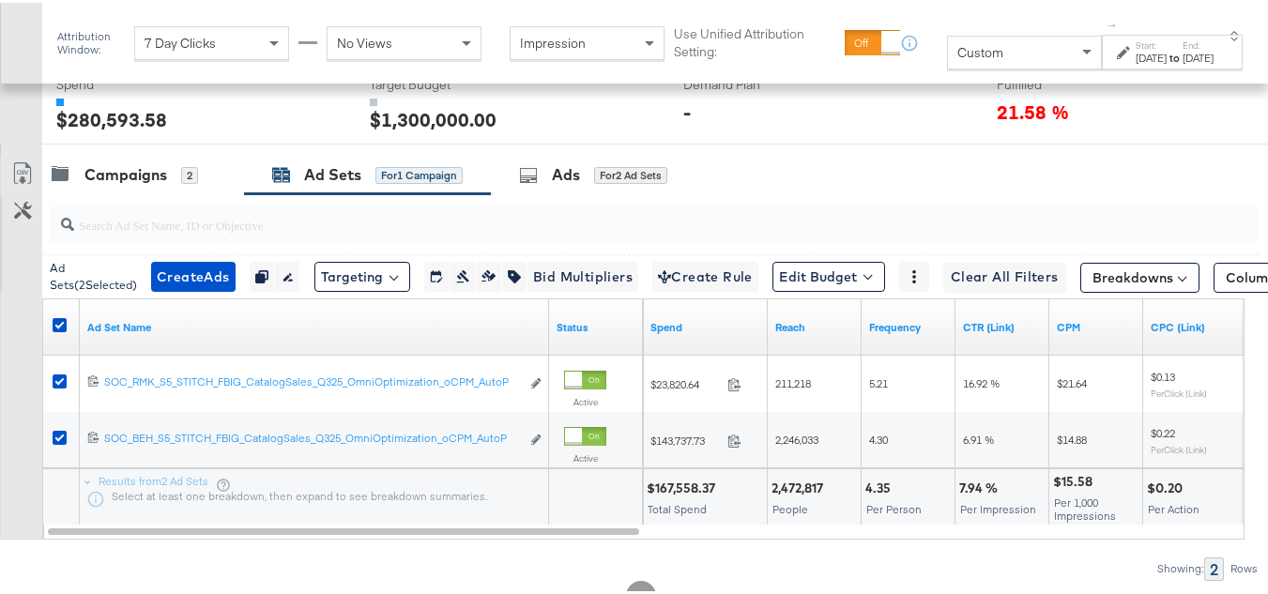
click at [38, 194] on link "Export as CSV" at bounding box center [22, 173] width 42 height 42
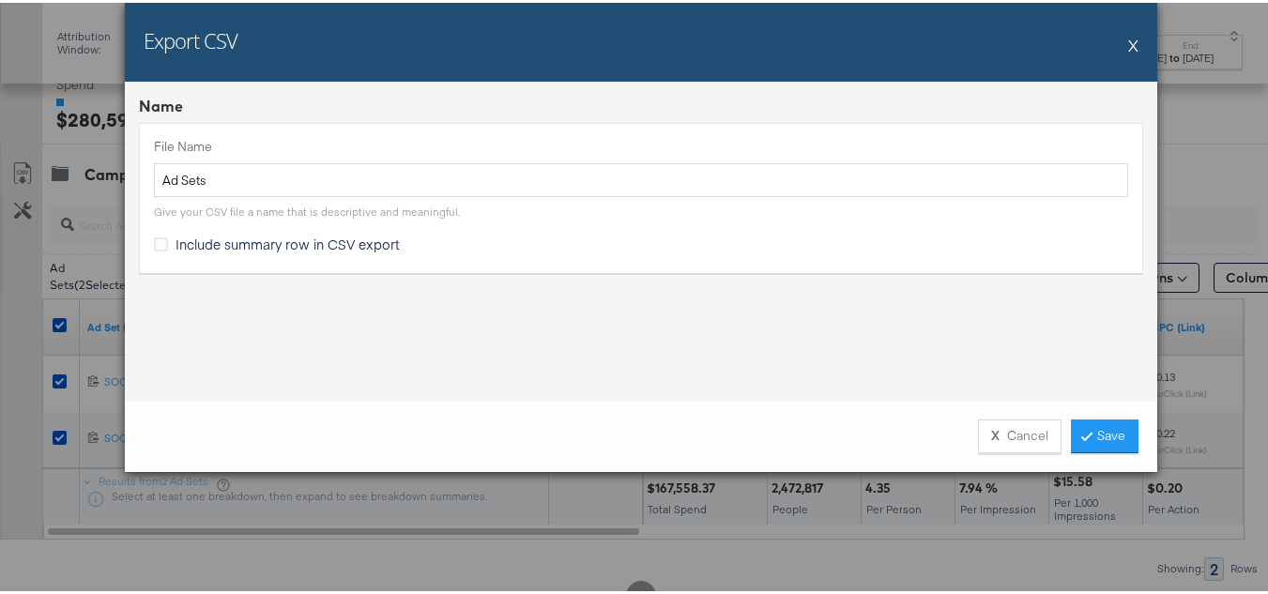
click at [363, 246] on span "Include summary row in CSV export" at bounding box center [287, 241] width 224 height 19
click at [0, 0] on input "Include summary row in CSV export" at bounding box center [0, 0] width 0 height 0
click at [1131, 450] on div "X Cancel Save" at bounding box center [641, 433] width 1032 height 71
drag, startPoint x: 1120, startPoint y: 436, endPoint x: 1133, endPoint y: 448, distance: 17.3
click at [1119, 435] on link "Save" at bounding box center [1105, 434] width 68 height 34
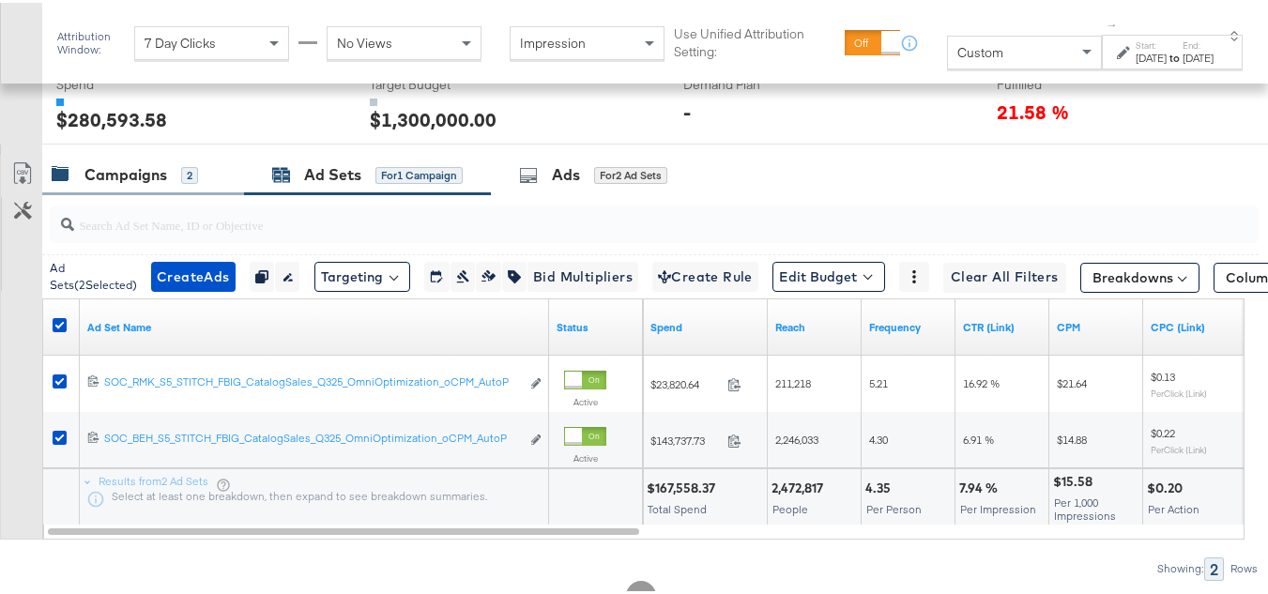
click at [99, 192] on div "Campaigns 2" at bounding box center [143, 172] width 202 height 40
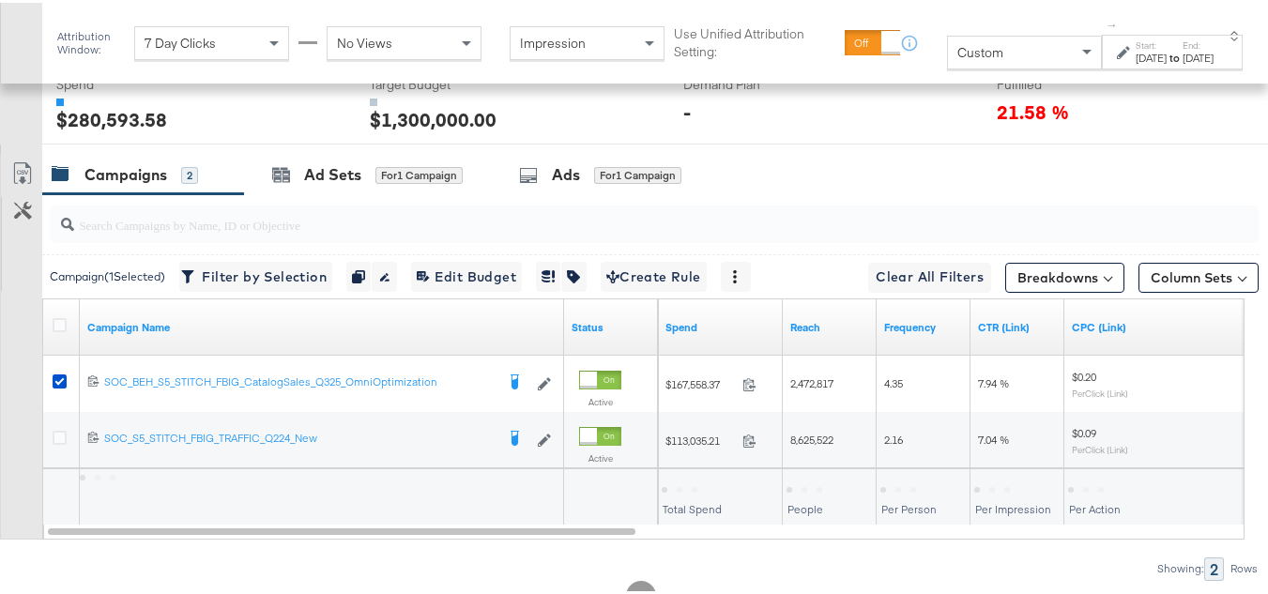
scroll to position [816, 0]
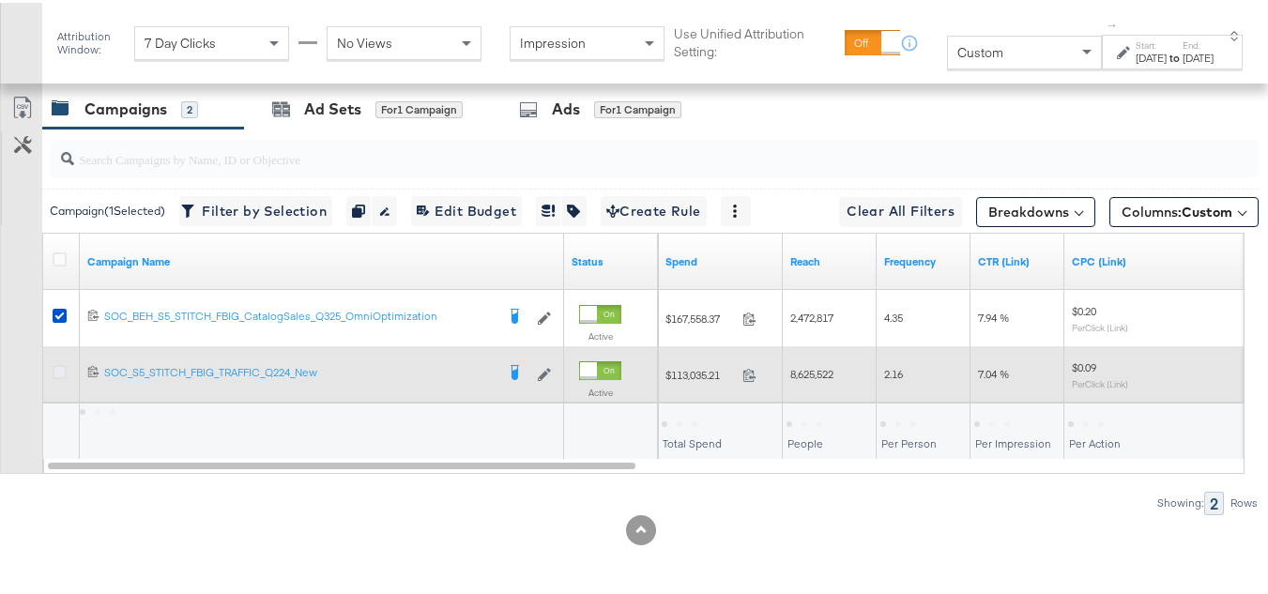
click at [64, 370] on icon at bounding box center [60, 369] width 14 height 14
click at [0, 0] on input "checkbox" at bounding box center [0, 0] width 0 height 0
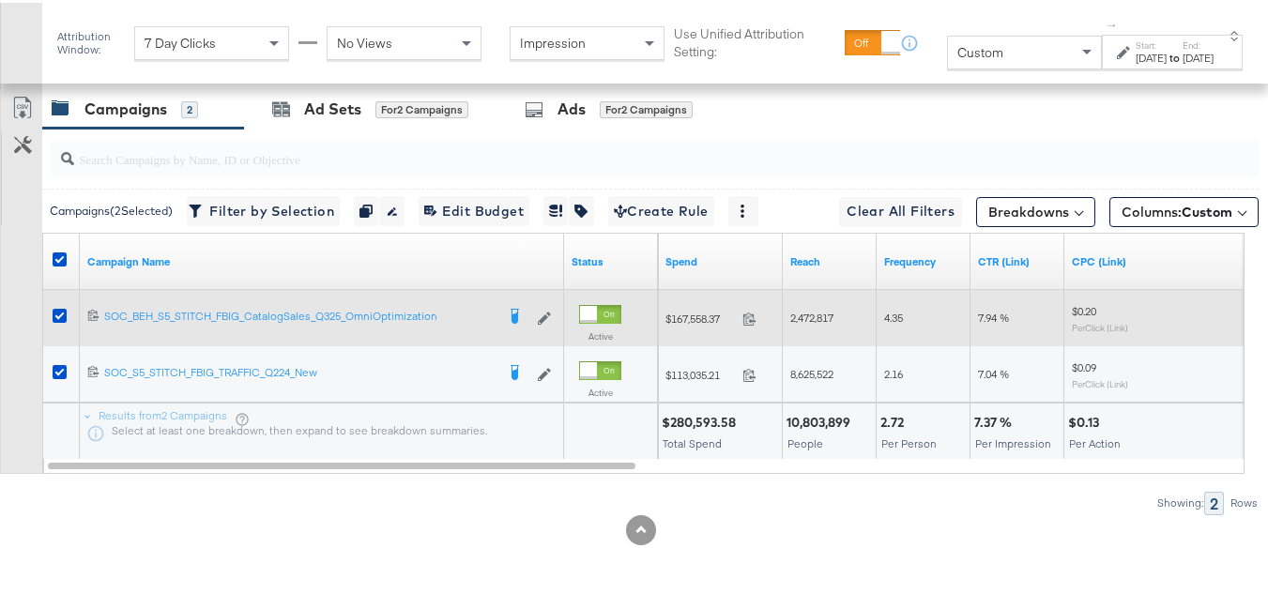
click at [60, 299] on div at bounding box center [62, 315] width 35 height 34
click at [59, 310] on icon at bounding box center [60, 313] width 14 height 14
click at [0, 0] on input "checkbox" at bounding box center [0, 0] width 0 height 0
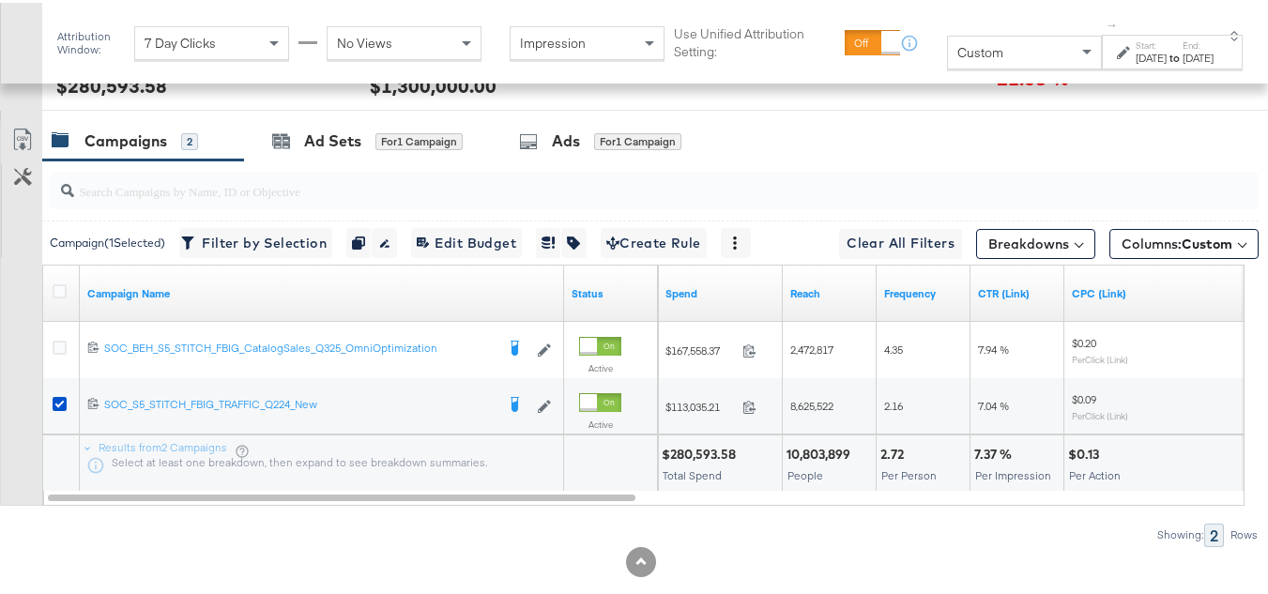
scroll to position [723, 0]
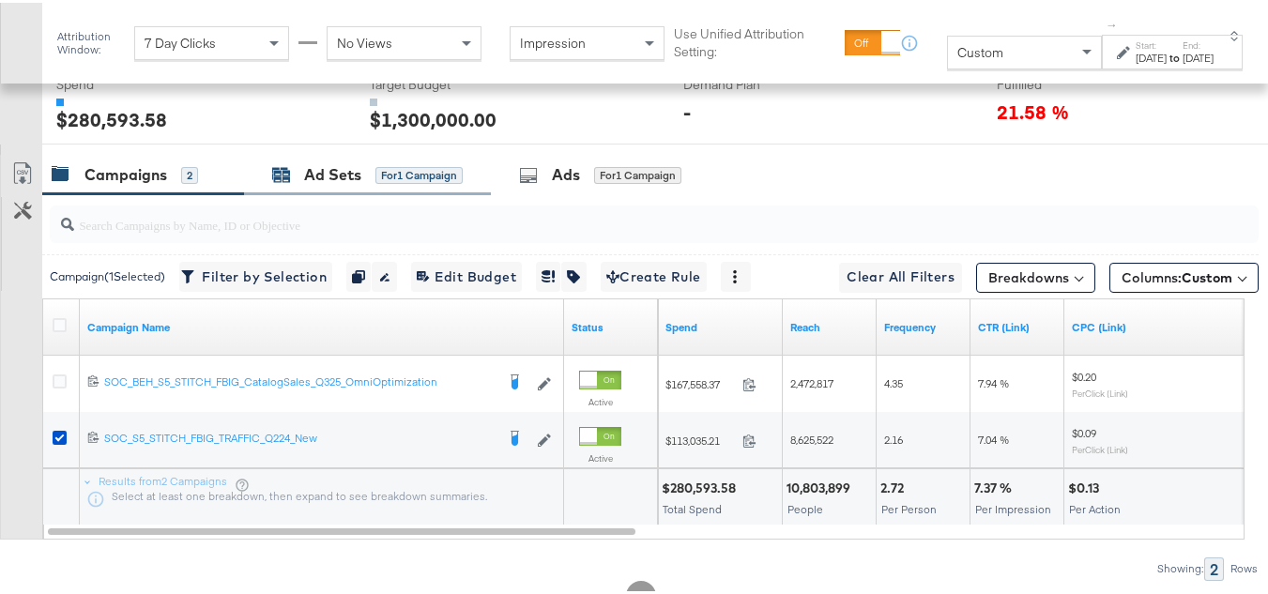
click at [370, 183] on div "Ad Sets for 1 Campaign" at bounding box center [367, 172] width 191 height 22
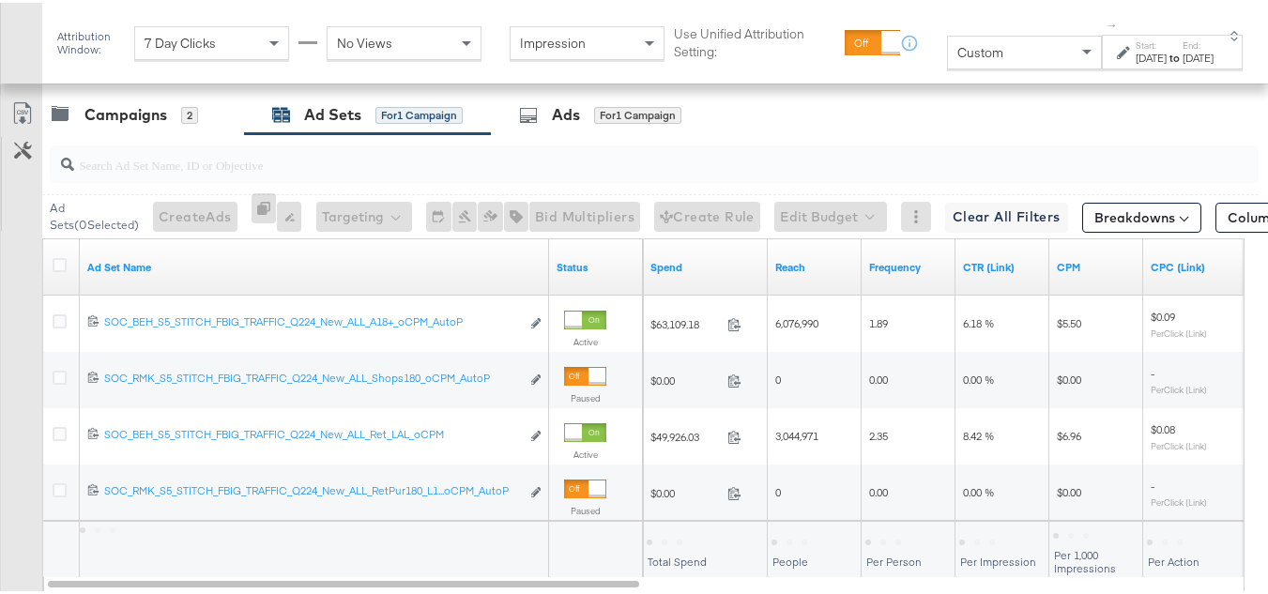
scroll to position [816, 0]
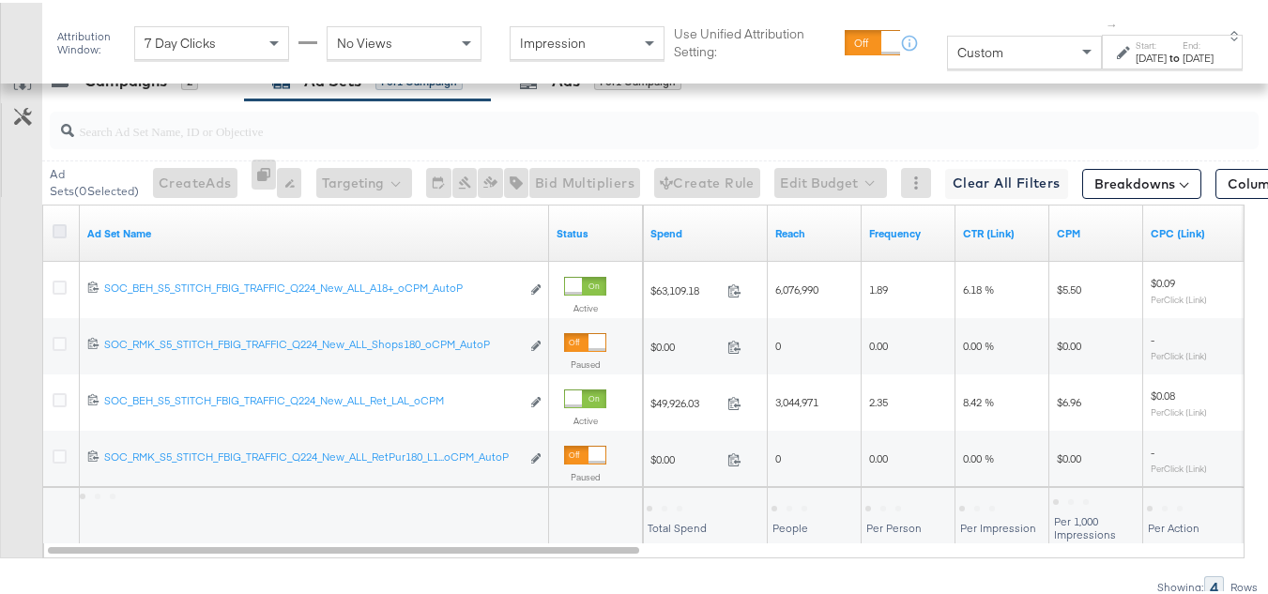
click at [53, 236] on icon at bounding box center [60, 228] width 14 height 14
click at [0, 0] on input "checkbox" at bounding box center [0, 0] width 0 height 0
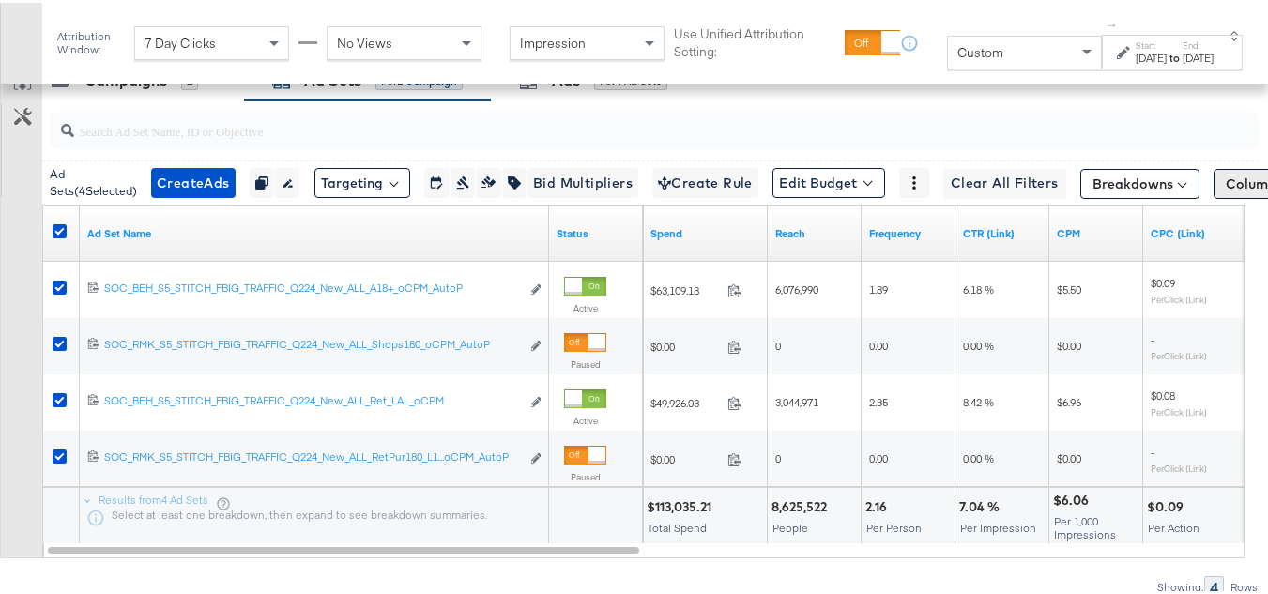
click at [1233, 191] on span "Columns: Custom" at bounding box center [1281, 181] width 111 height 19
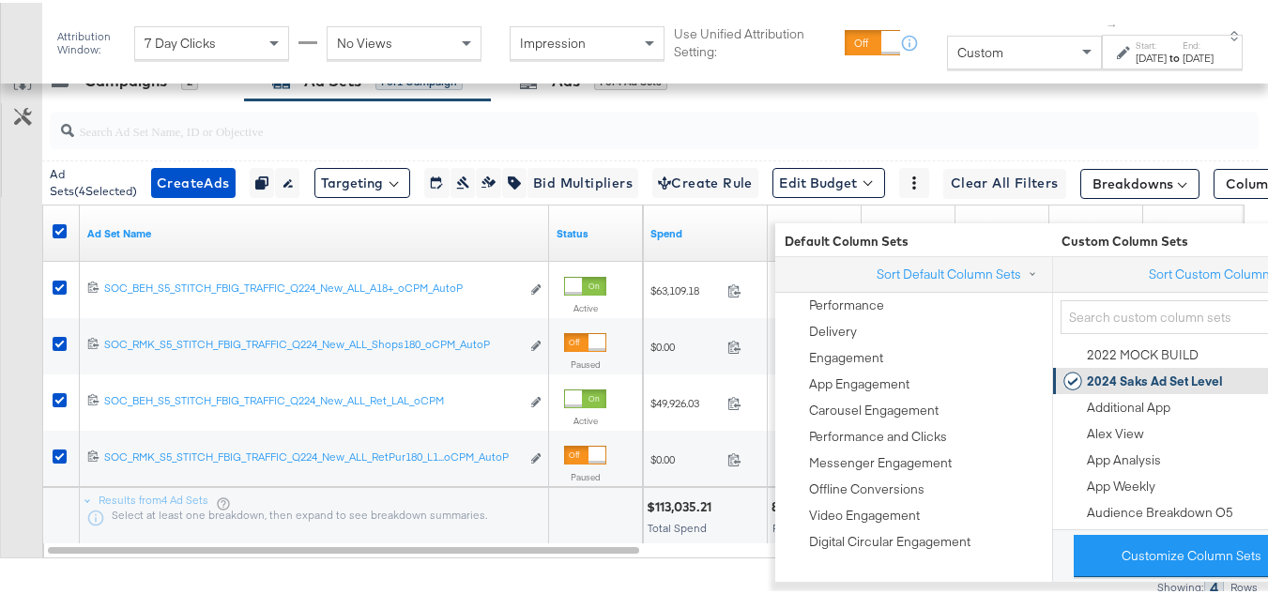
click at [1092, 383] on div "2024 Saks Ad Set Level" at bounding box center [1155, 379] width 136 height 18
click at [0, 380] on div "Customize KPIs Export as CSV" at bounding box center [21, 306] width 42 height 497
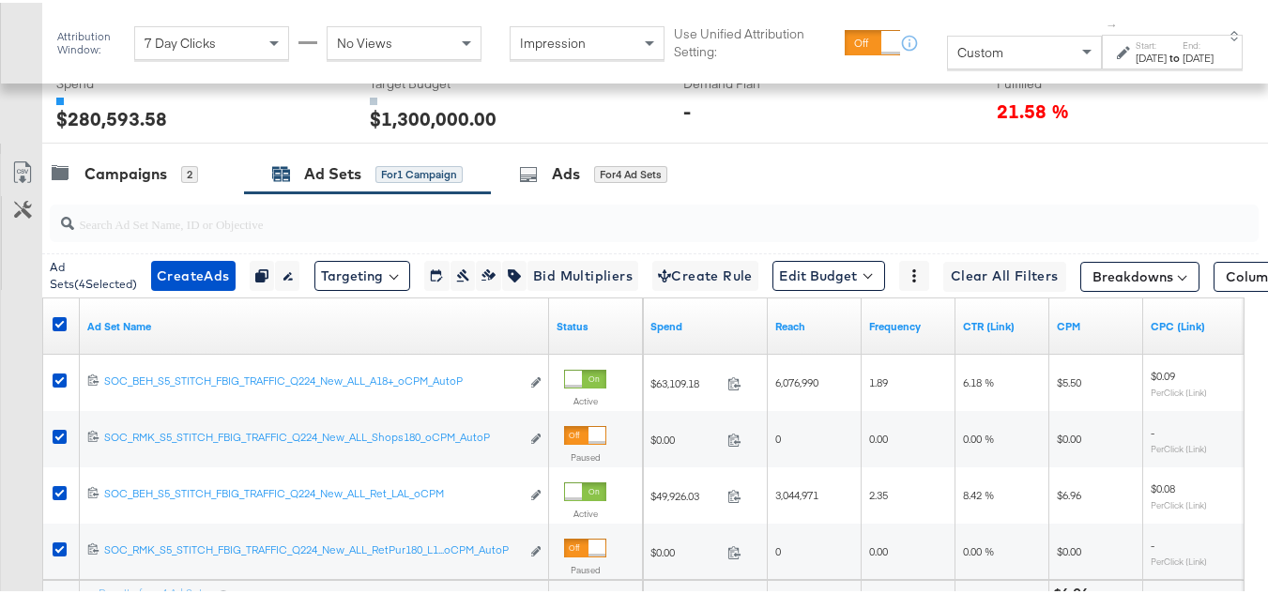
scroll to position [723, 0]
click at [6, 194] on link "Export as CSV" at bounding box center [22, 173] width 42 height 42
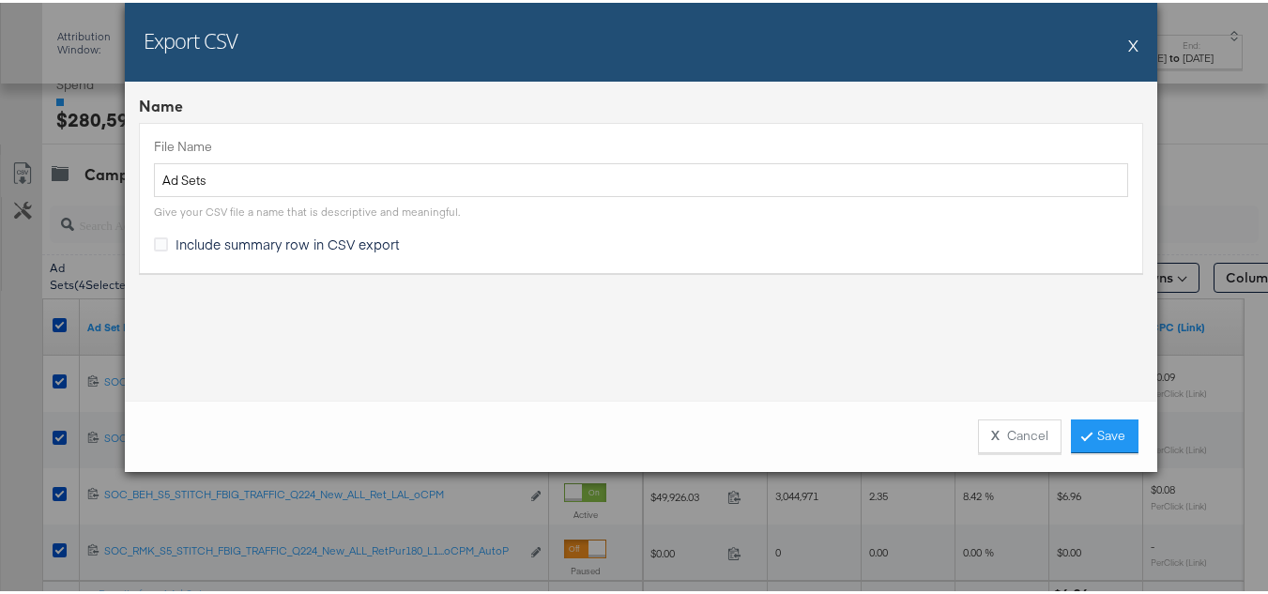
click at [27, 204] on div "Export CSV X Name File Name Ad Sets Give your CSV file a name that is descripti…" at bounding box center [641, 297] width 1282 height 594
click at [257, 248] on span "Include summary row in CSV export" at bounding box center [287, 241] width 224 height 19
click at [0, 0] on input "Include summary row in CSV export" at bounding box center [0, 0] width 0 height 0
click at [1092, 434] on link "Save" at bounding box center [1105, 434] width 68 height 34
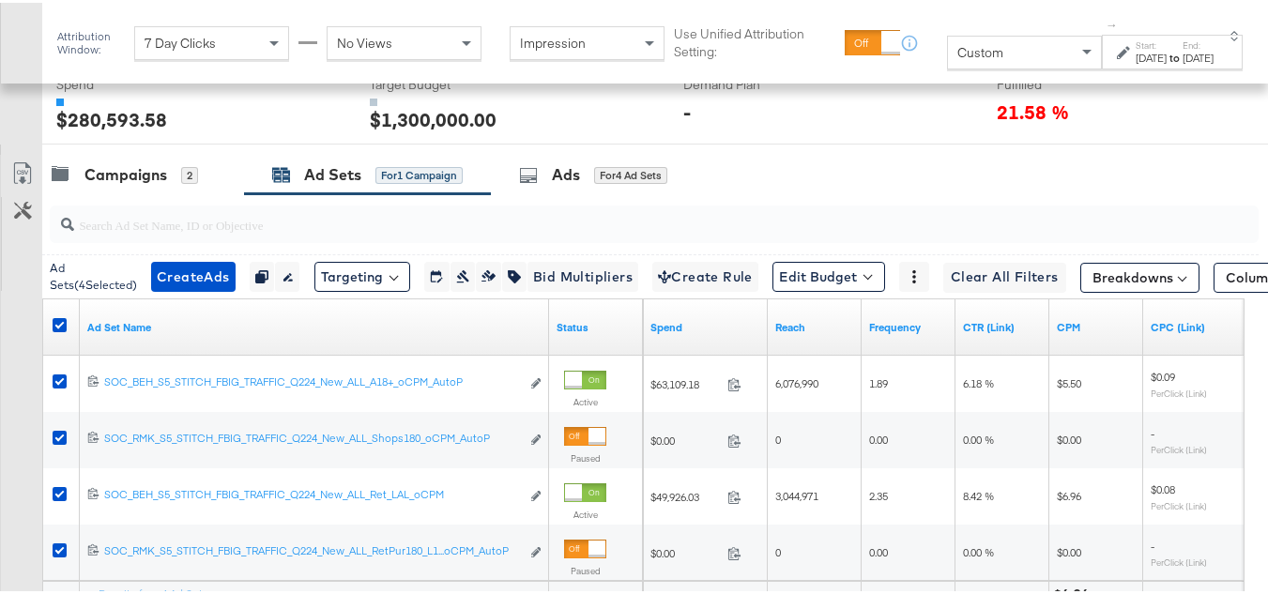
click at [105, 224] on input "search" at bounding box center [612, 214] width 1077 height 37
click at [80, 183] on div "Campaigns 2" at bounding box center [125, 172] width 146 height 22
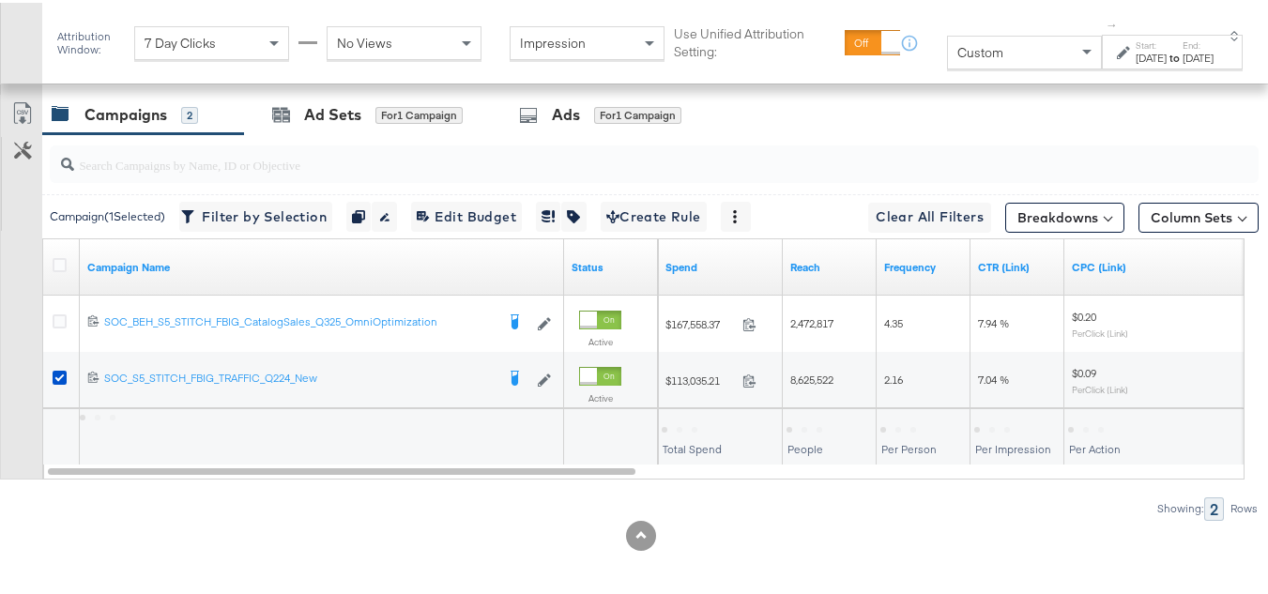
scroll to position [816, 0]
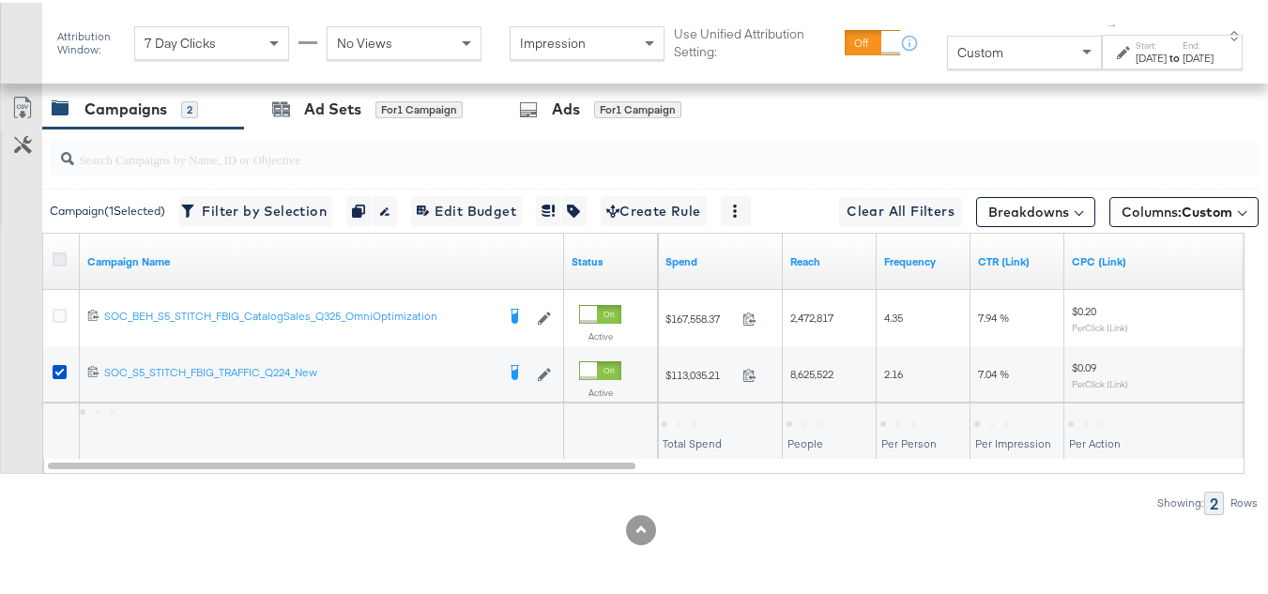
click at [60, 255] on icon at bounding box center [60, 257] width 14 height 14
click at [0, 0] on input "checkbox" at bounding box center [0, 0] width 0 height 0
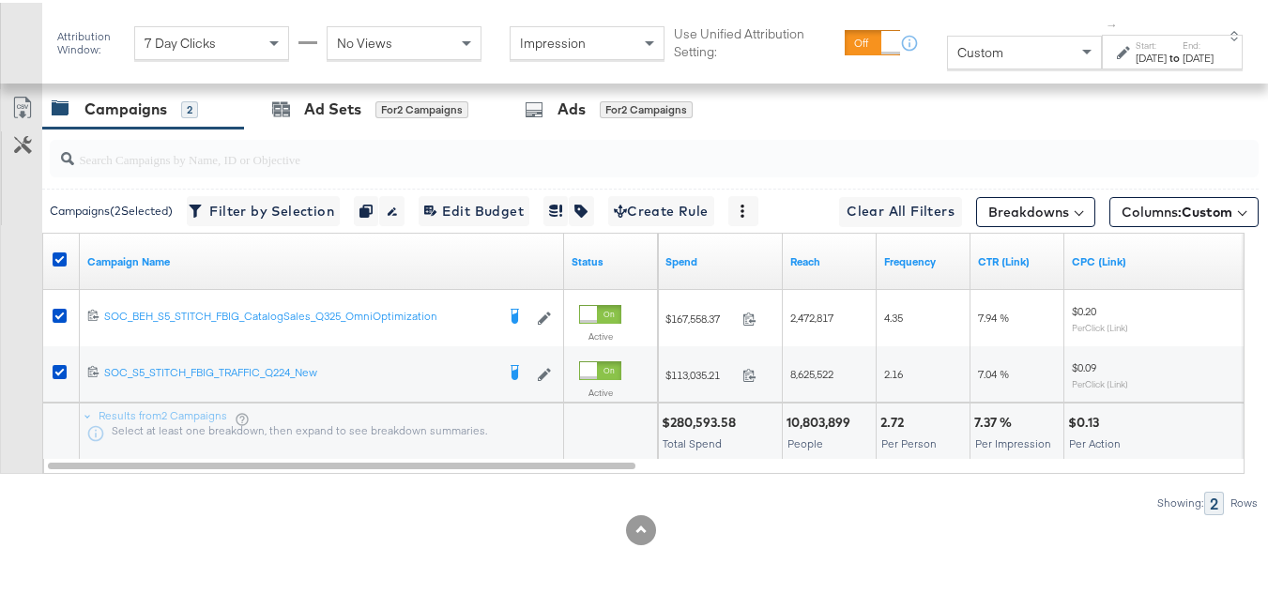
click at [816, 419] on div "10,803,899" at bounding box center [820, 420] width 69 height 18
copy div "10,803,899"
click at [894, 425] on div "2.72" at bounding box center [894, 420] width 29 height 18
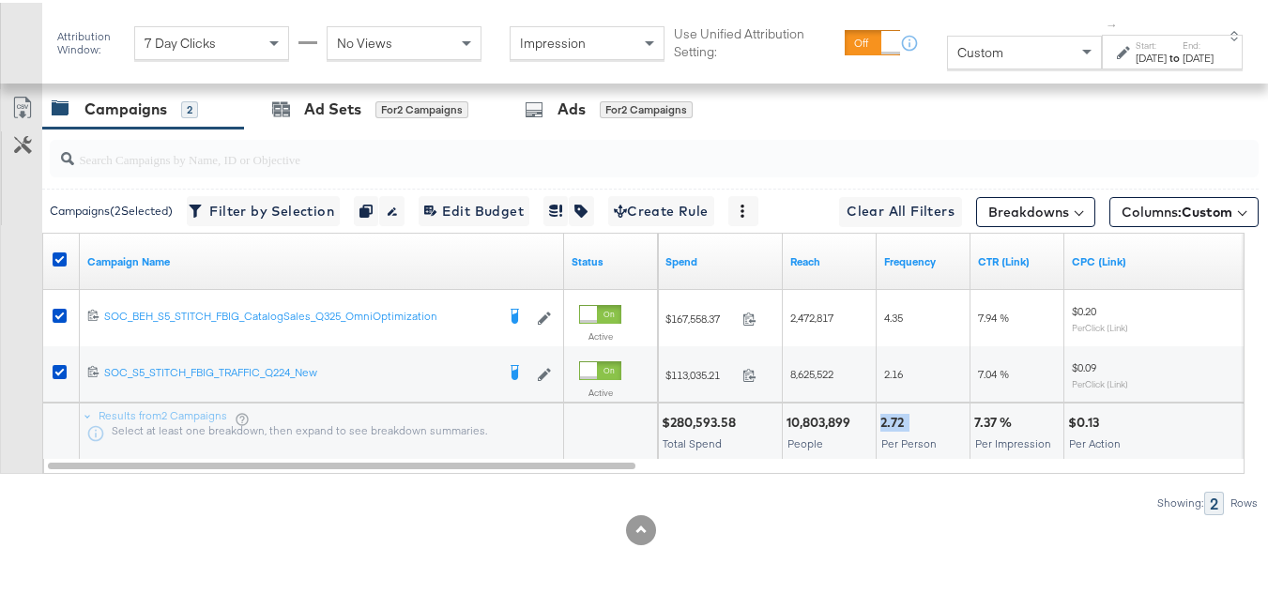
click at [894, 425] on div "2.72" at bounding box center [894, 420] width 29 height 18
copy div "2.72"
click at [999, 408] on div "7.37 % Per Impression" at bounding box center [1016, 429] width 93 height 56
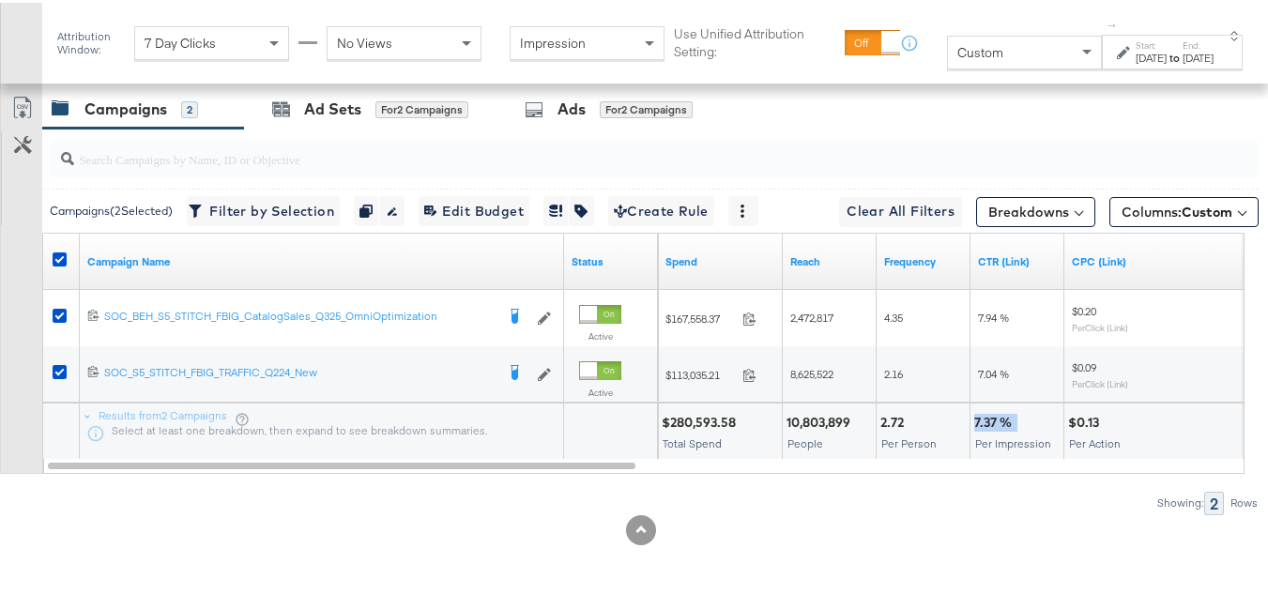
click at [999, 408] on div "7.37 % Per Impression" at bounding box center [1016, 429] width 93 height 56
copy div "7.37 %"
drag, startPoint x: 957, startPoint y: 422, endPoint x: 1068, endPoint y: 428, distance: 110.9
click at [957, 421] on div at bounding box center [937, 420] width 56 height 18
click at [1086, 413] on div "$0.13" at bounding box center [1086, 420] width 37 height 18
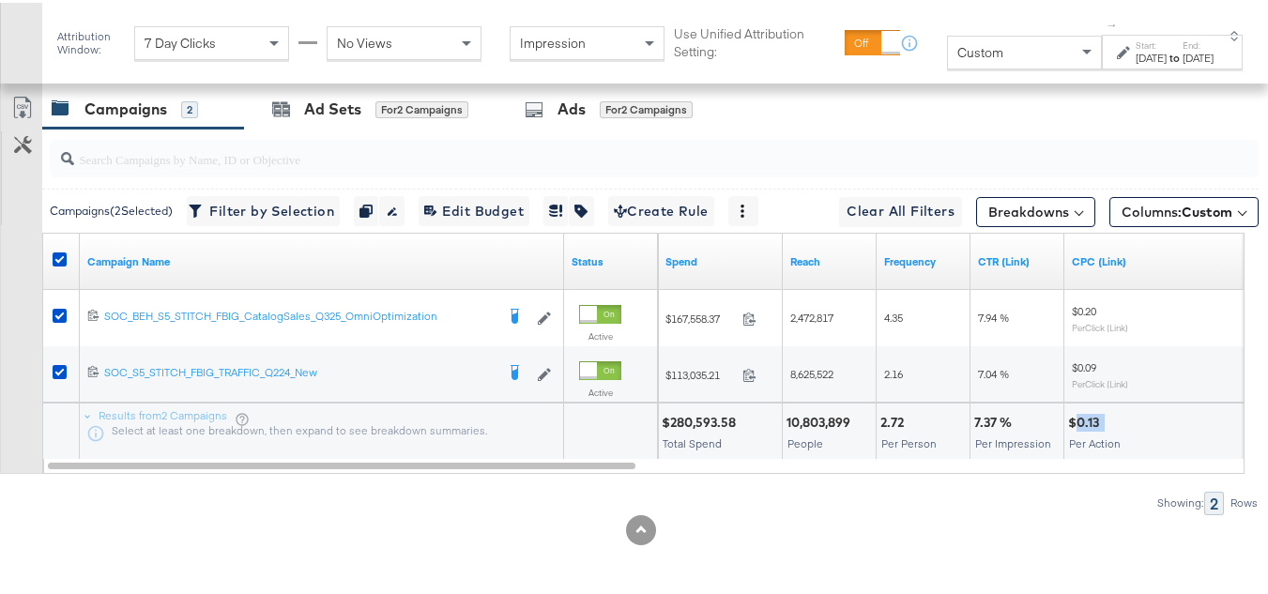
click at [1086, 413] on div "$0.13" at bounding box center [1086, 420] width 37 height 18
click at [1104, 418] on div "$0.13" at bounding box center [1086, 420] width 37 height 18
drag, startPoint x: 603, startPoint y: 452, endPoint x: 629, endPoint y: 453, distance: 25.4
click at [632, 453] on div at bounding box center [610, 429] width 93 height 56
drag, startPoint x: 620, startPoint y: 453, endPoint x: 627, endPoint y: 441, distance: 13.9
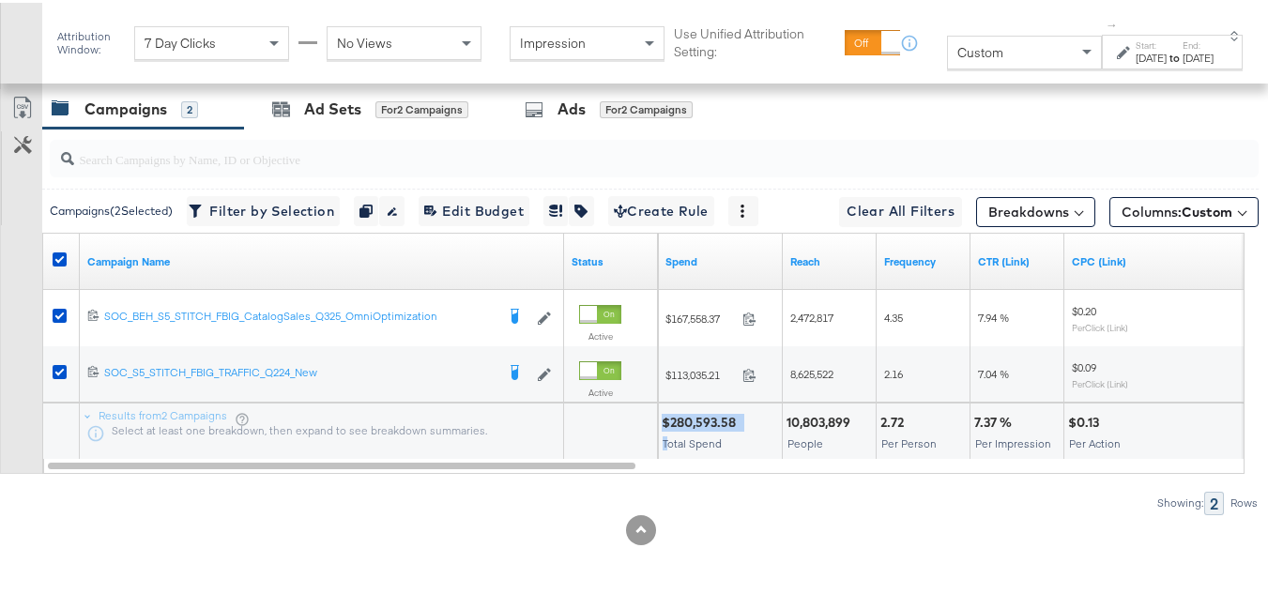
click at [43, 400] on div "Results from 2 Campaigns Select at least one breakdown, then expand to see brea…" at bounding box center [43, 400] width 0 height 0
click at [617, 441] on div at bounding box center [610, 429] width 93 height 56
drag, startPoint x: 616, startPoint y: 472, endPoint x: 682, endPoint y: 471, distance: 66.6
click at [691, 472] on div "Campaigns ( 2 Selected) Filter by Selection Filter 2 campaigns Duplicate 2 camp…" at bounding box center [629, 319] width 1258 height 386
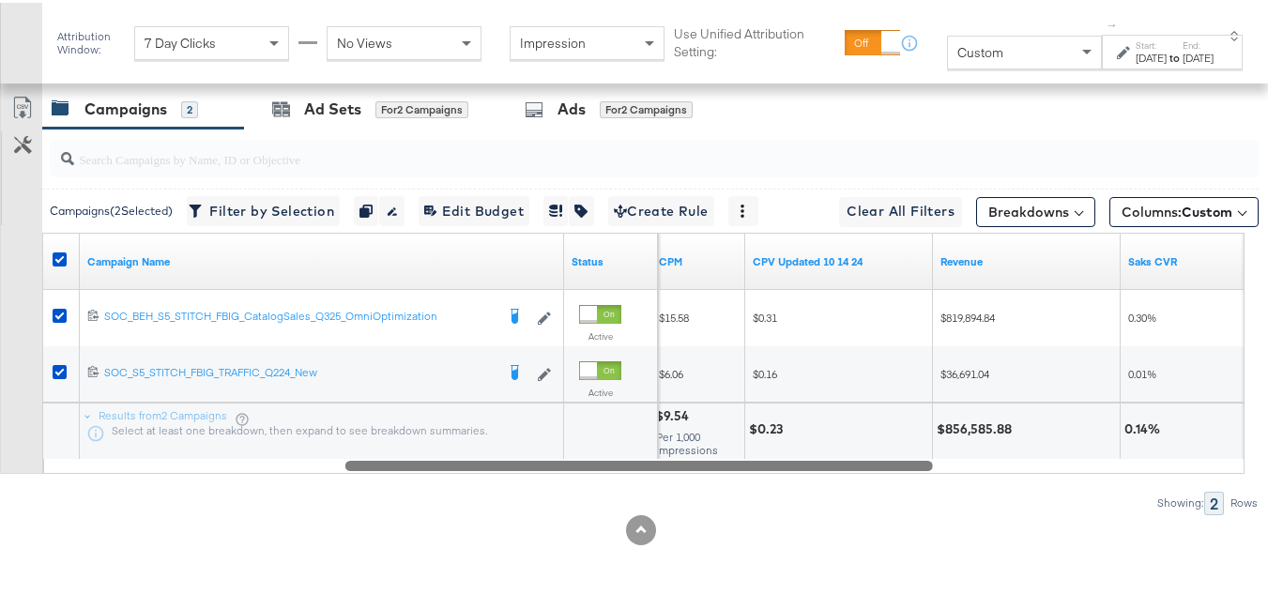
click at [639, 463] on div at bounding box center [644, 462] width 1202 height 16
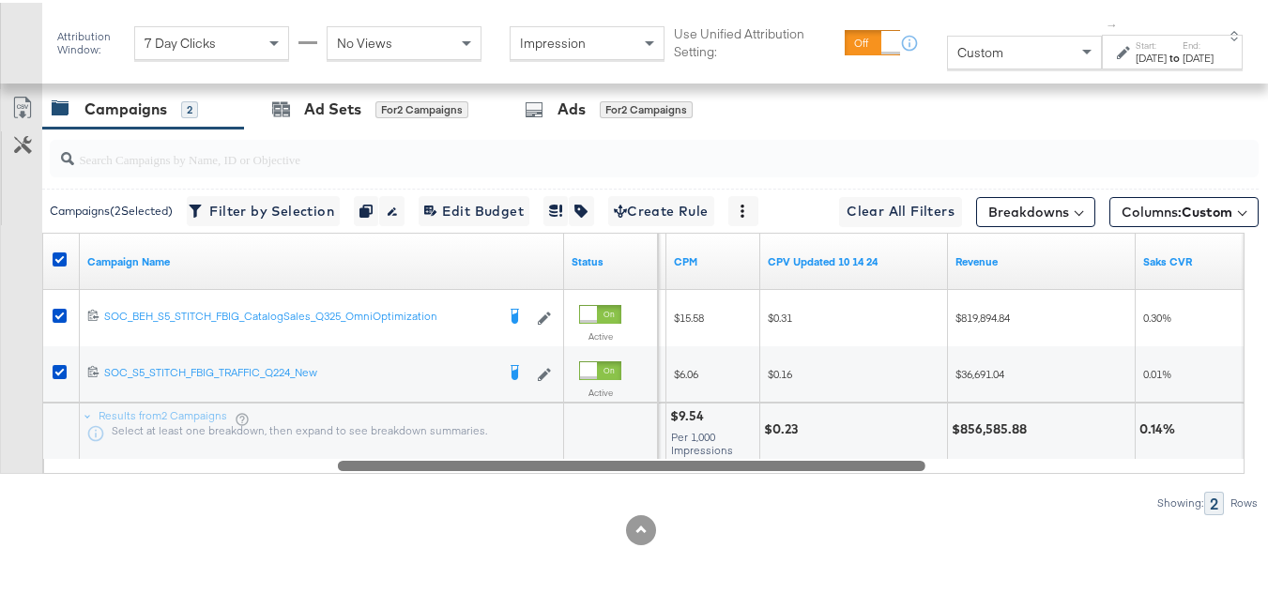
drag, startPoint x: 624, startPoint y: 458, endPoint x: 614, endPoint y: 458, distance: 10.3
click at [614, 458] on div at bounding box center [631, 462] width 587 height 16
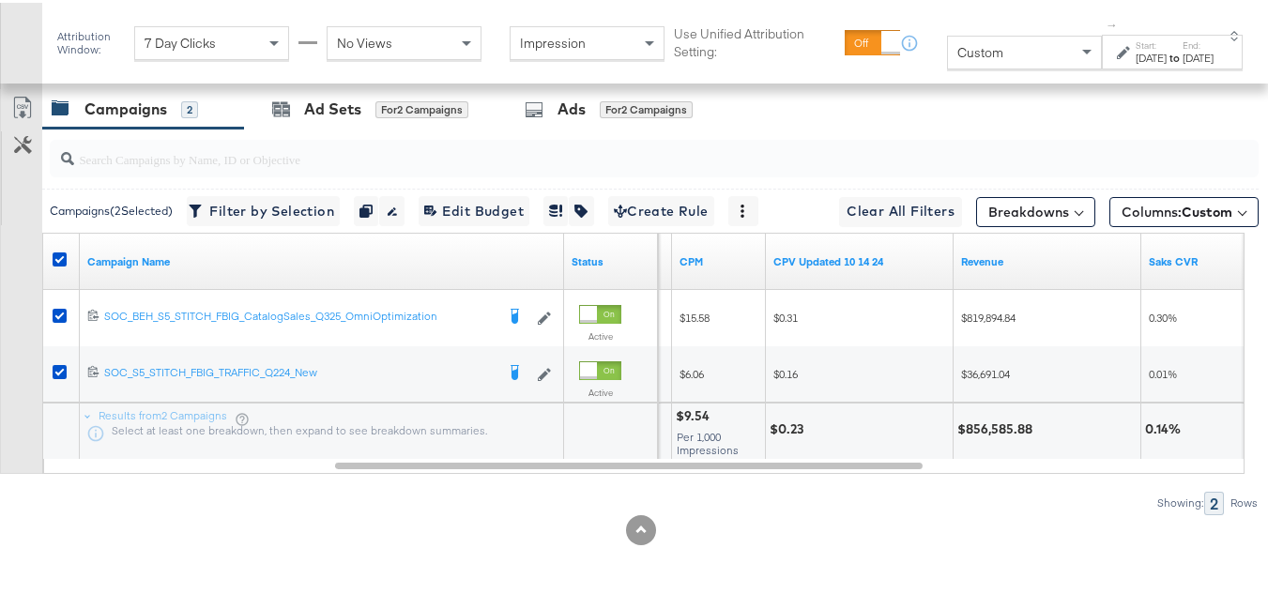
click at [699, 415] on div "$9.54" at bounding box center [695, 413] width 39 height 18
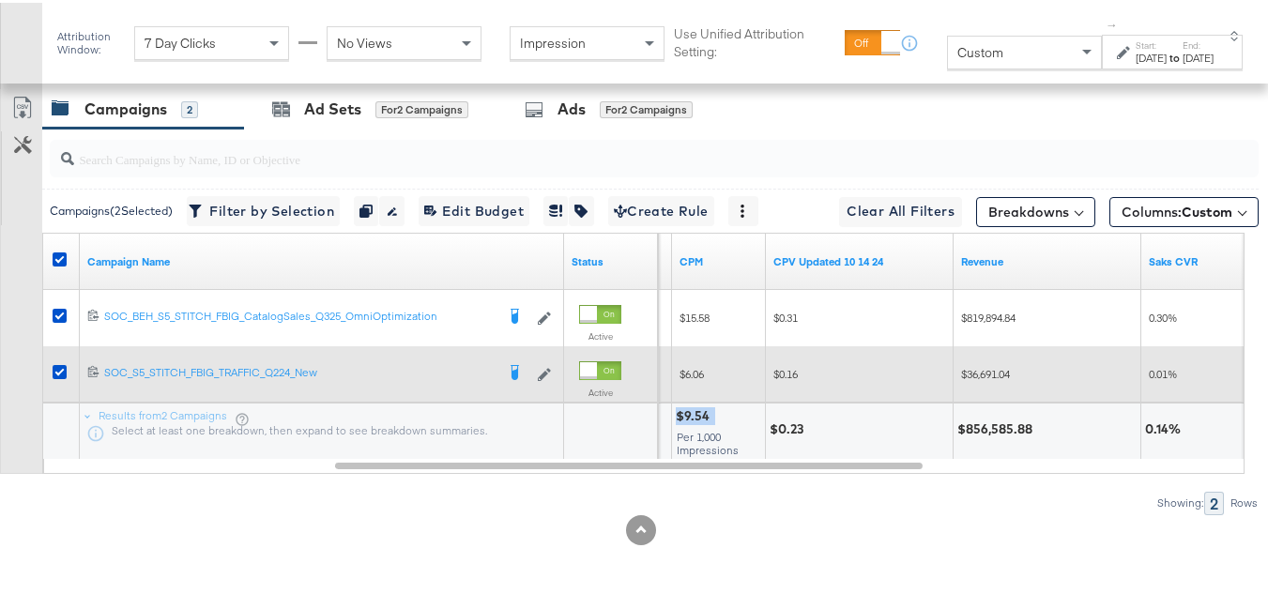
copy div "$9.54"
click at [1069, 386] on div "$36,691.04" at bounding box center [1047, 372] width 188 height 30
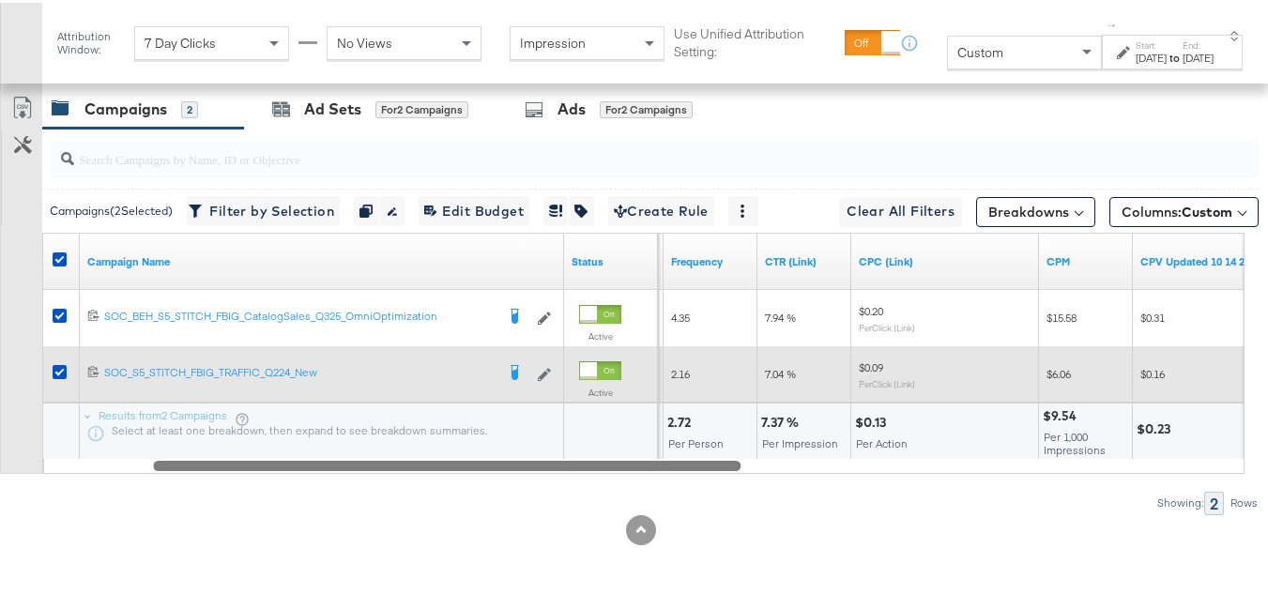
drag, startPoint x: 784, startPoint y: 459, endPoint x: 581, endPoint y: 457, distance: 202.7
click at [581, 457] on div at bounding box center [446, 462] width 587 height 16
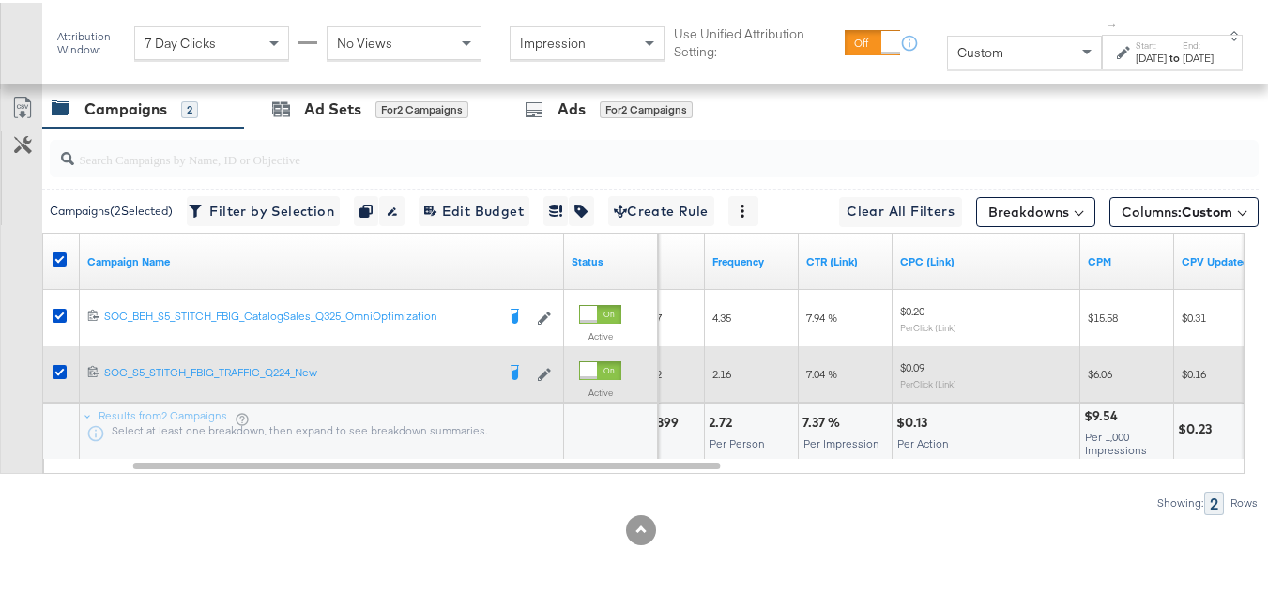
click at [907, 421] on div "$0.13" at bounding box center [914, 420] width 37 height 18
copy div "$0.13"
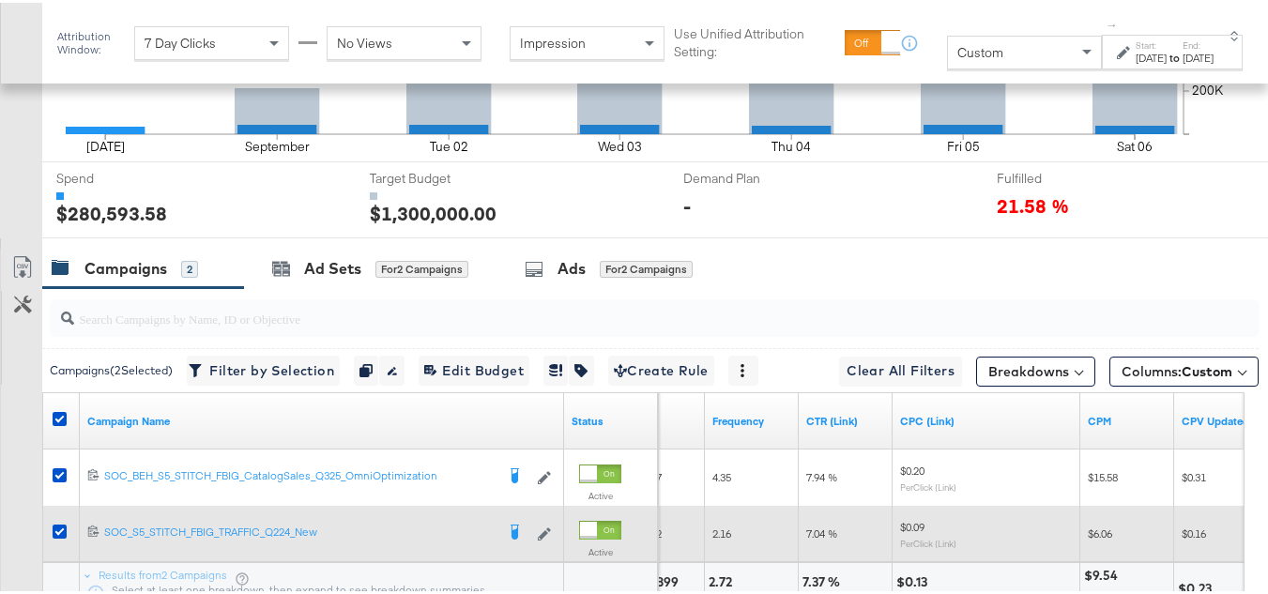
click at [120, 277] on div "Campaigns" at bounding box center [125, 266] width 83 height 22
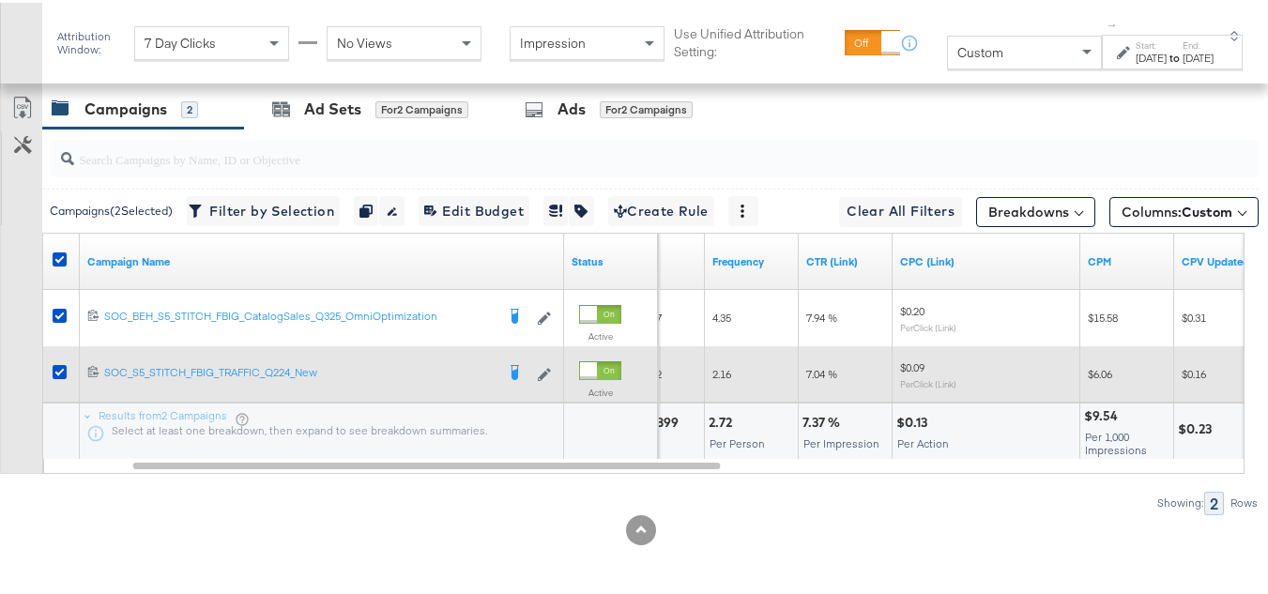
click at [0, 404] on div "Customize KPIs Export as CSV" at bounding box center [21, 278] width 42 height 385
drag, startPoint x: 354, startPoint y: 103, endPoint x: 342, endPoint y: 120, distance: 20.8
click at [354, 103] on div "Ad Sets" at bounding box center [332, 107] width 57 height 22
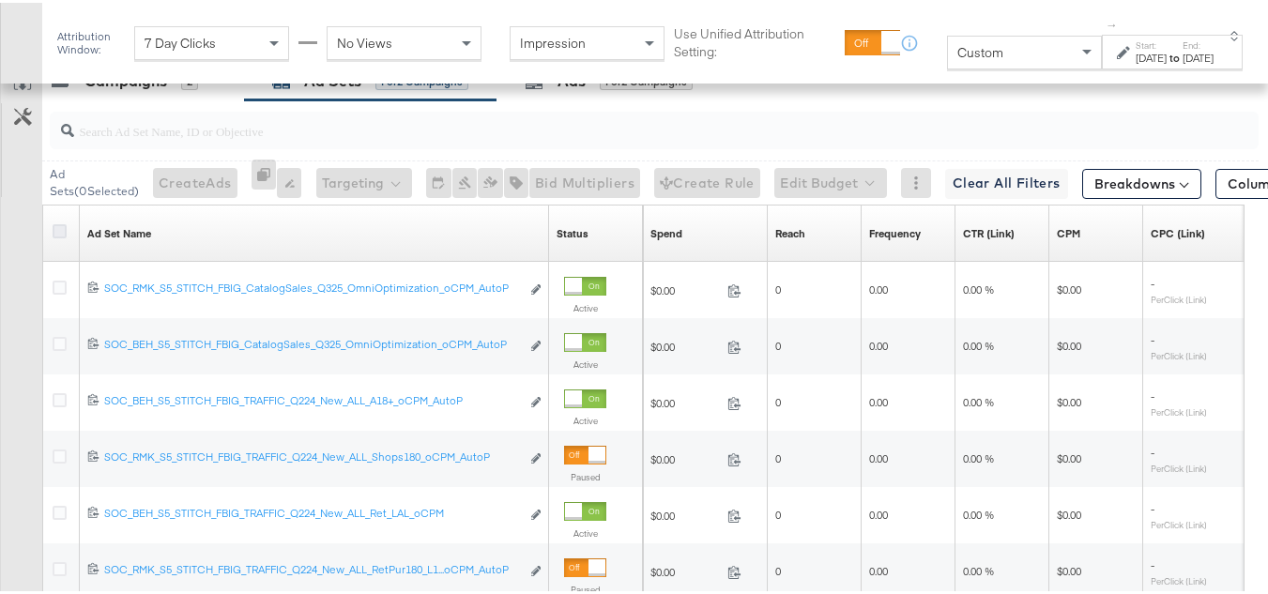
click at [60, 236] on icon at bounding box center [60, 228] width 14 height 14
click at [0, 0] on input "checkbox" at bounding box center [0, 0] width 0 height 0
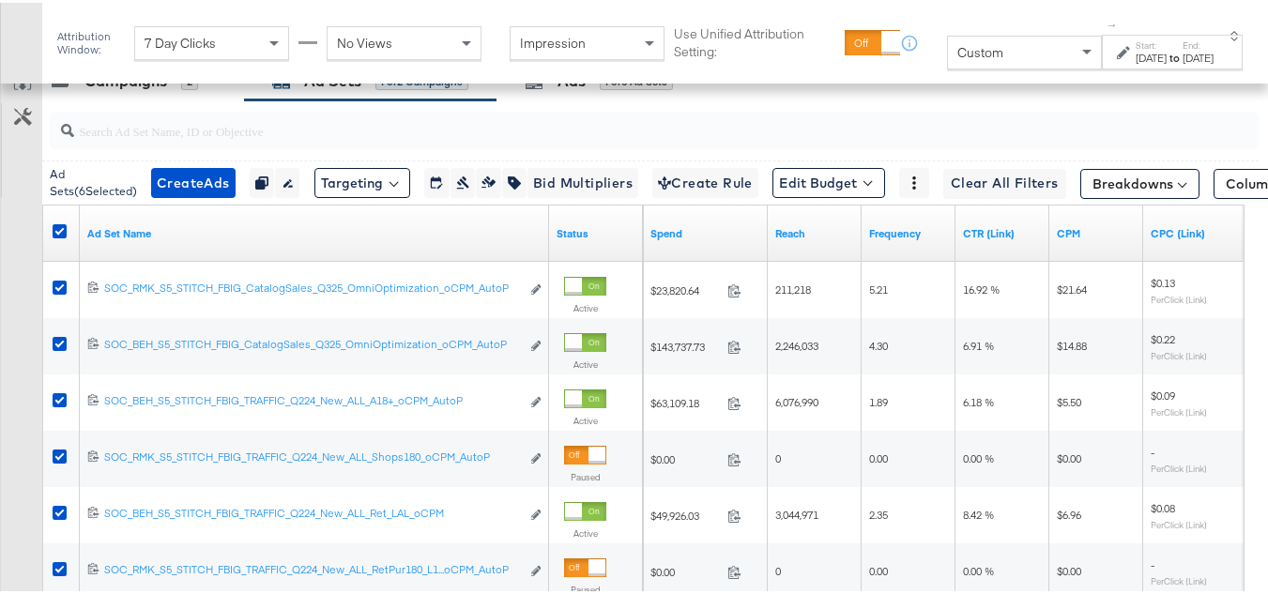
click at [1226, 200] on div "Columns: Custom" at bounding box center [1287, 181] width 149 height 38
click at [1227, 196] on button "Columns: Custom" at bounding box center [1287, 181] width 149 height 30
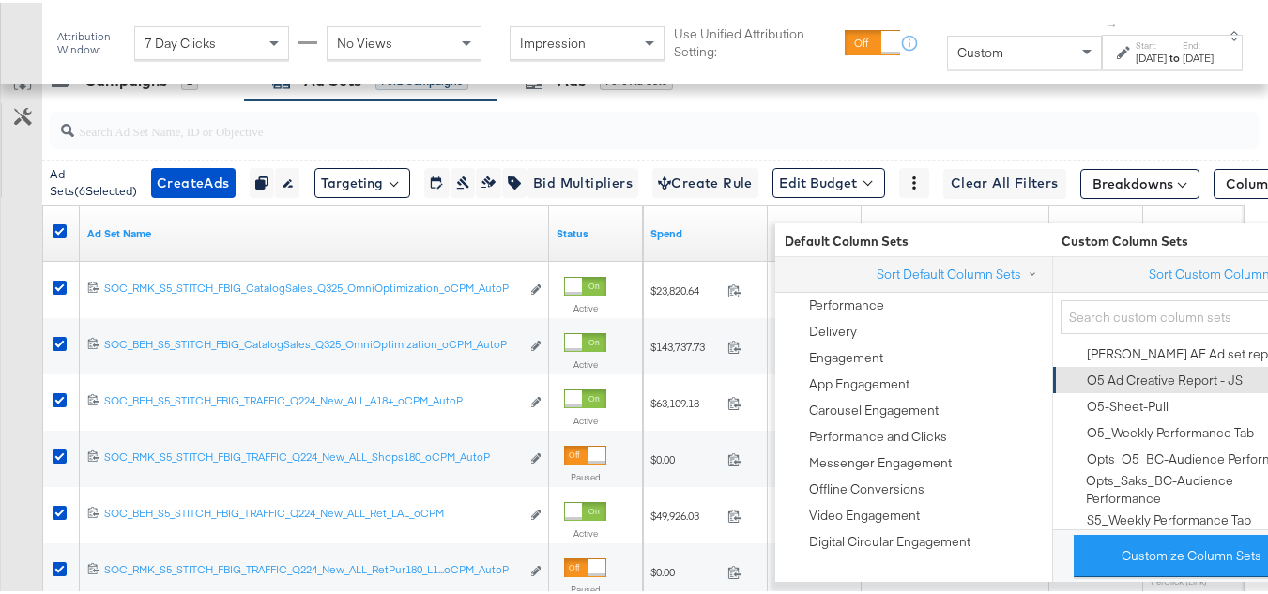
scroll to position [657, 0]
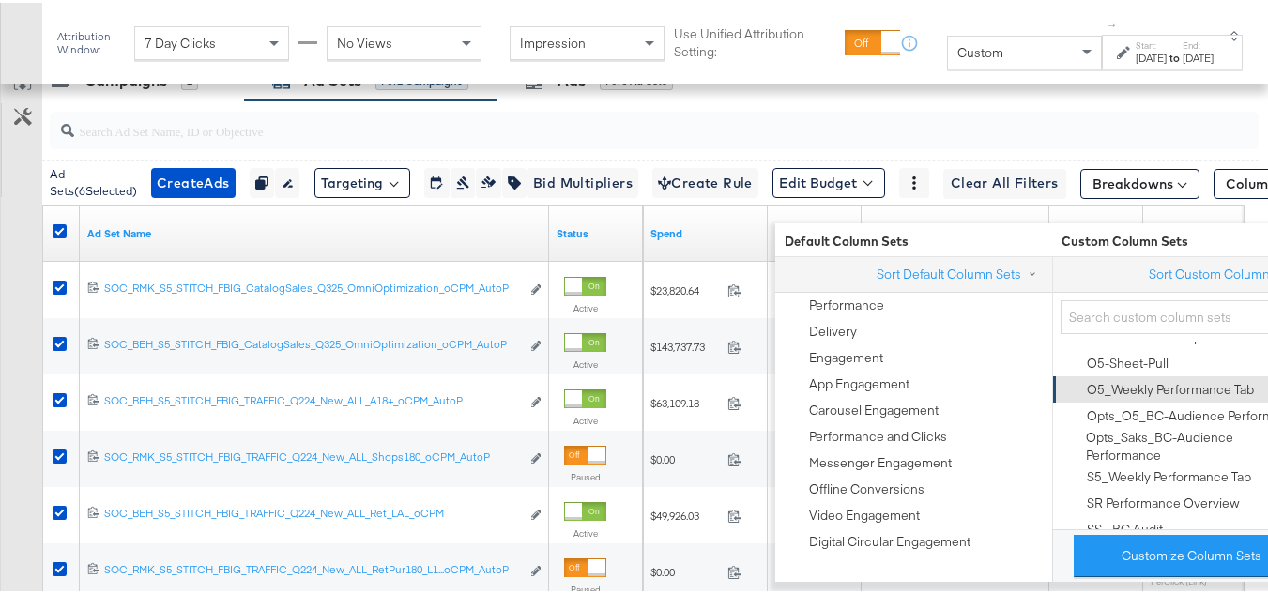
click at [1158, 396] on div "O5_Weekly Performance Tab" at bounding box center [1170, 387] width 167 height 18
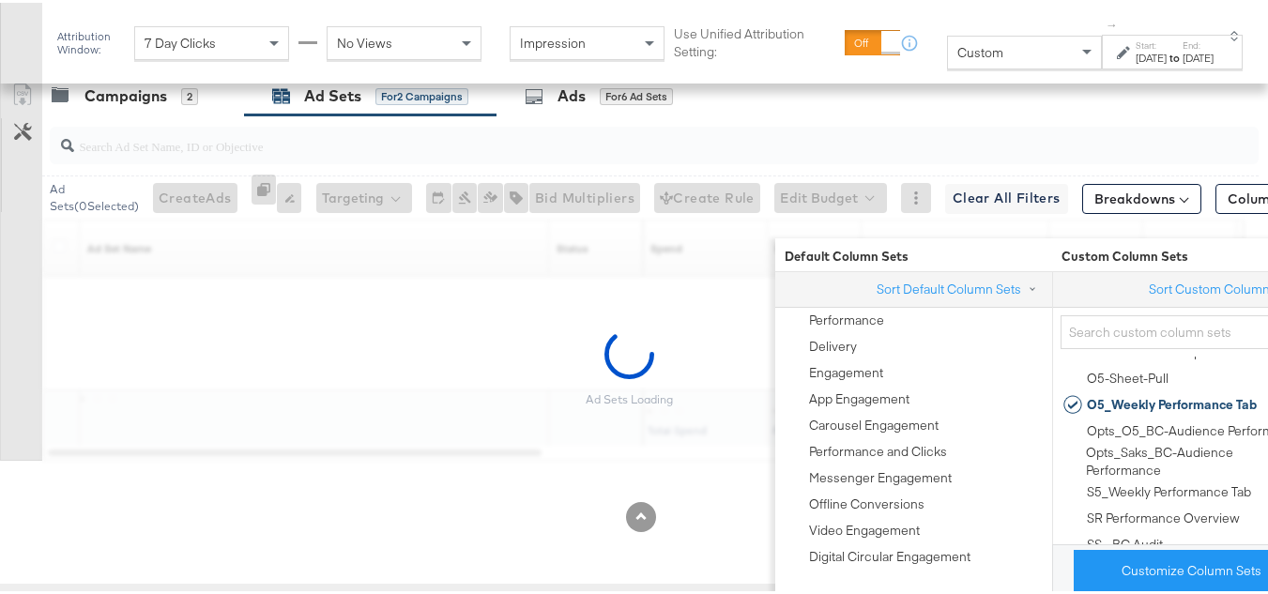
click at [0, 372] on div "Ad Sets Loading" at bounding box center [629, 365] width 1258 height 185
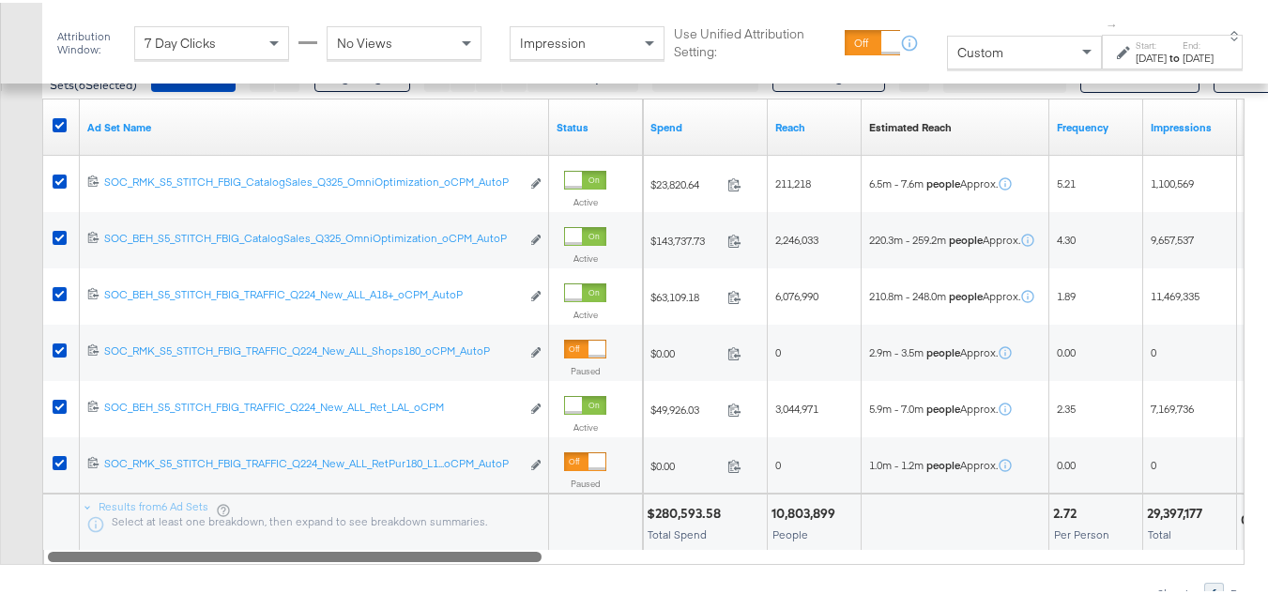
scroll to position [910, 0]
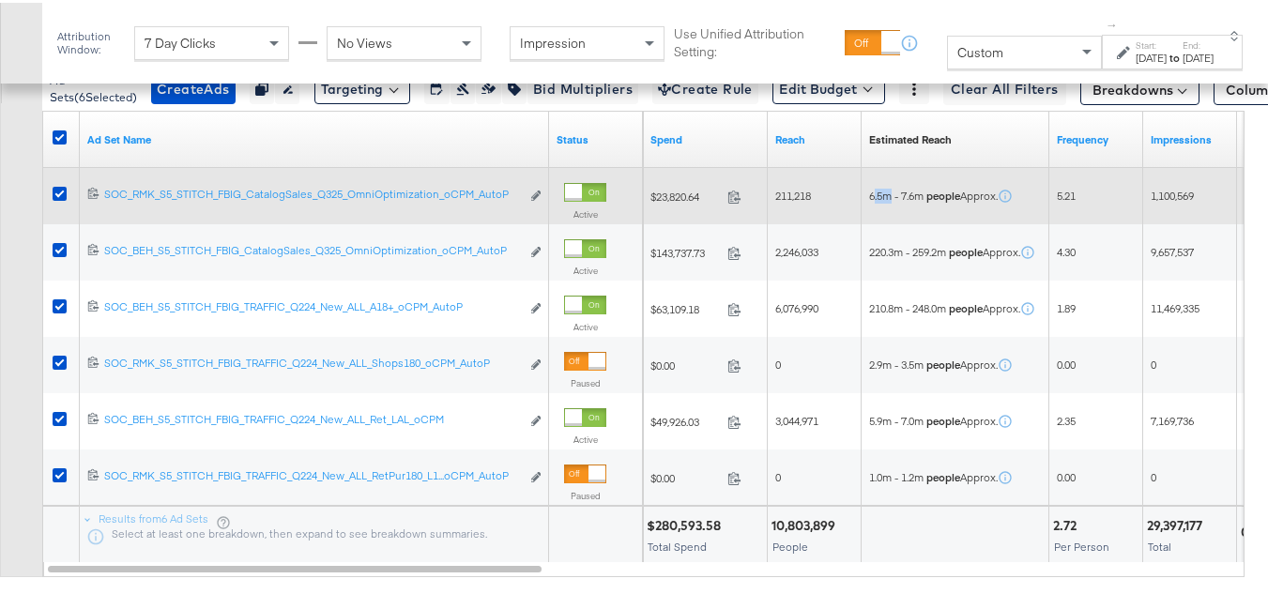
drag, startPoint x: 893, startPoint y: 224, endPoint x: 875, endPoint y: 221, distance: 19.1
click at [875, 201] on span "6.5m - 7.6m people Approx." at bounding box center [933, 193] width 129 height 15
click at [900, 208] on div "6.5m - 7.6m people Approx." at bounding box center [955, 193] width 188 height 30
drag, startPoint x: 890, startPoint y: 223, endPoint x: 860, endPoint y: 221, distance: 30.1
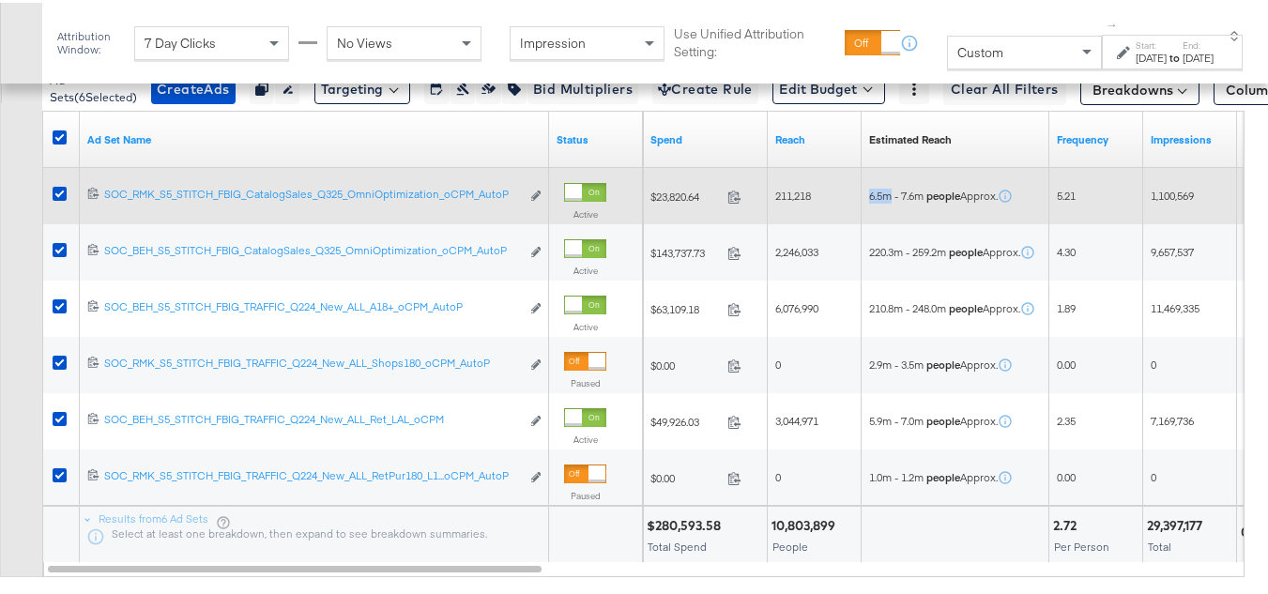
copy div "6.5m"
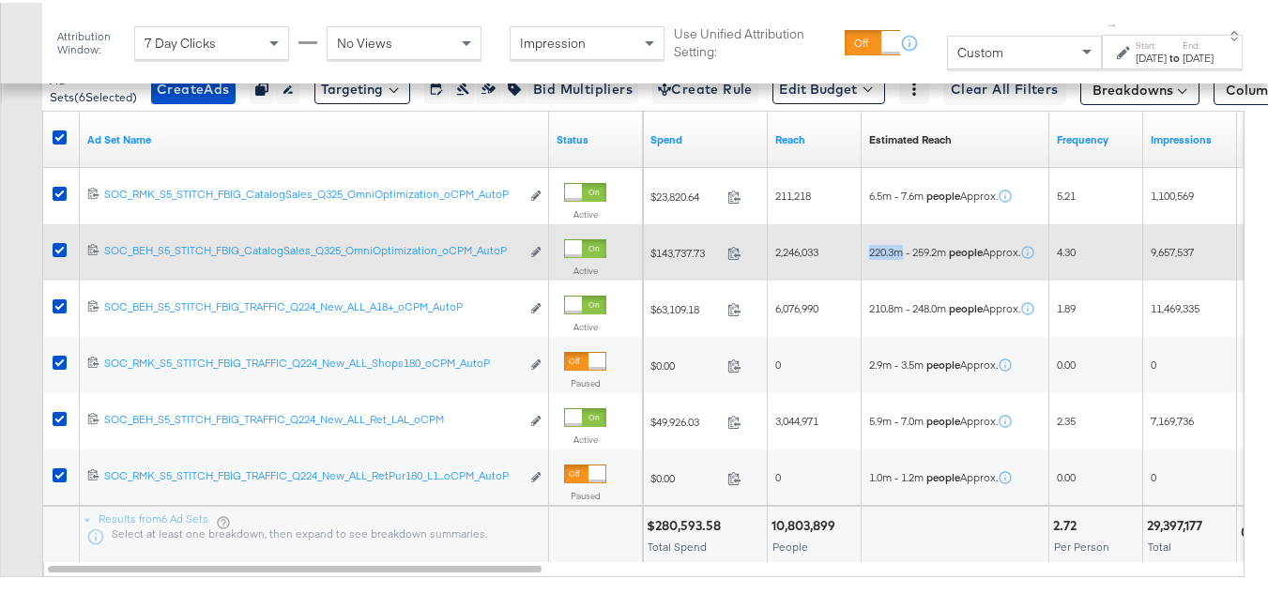
drag, startPoint x: 902, startPoint y: 280, endPoint x: 861, endPoint y: 277, distance: 41.4
copy div "220.3m"
click at [901, 278] on div "220.3m - 259.2m people Approx." at bounding box center [955, 249] width 188 height 56
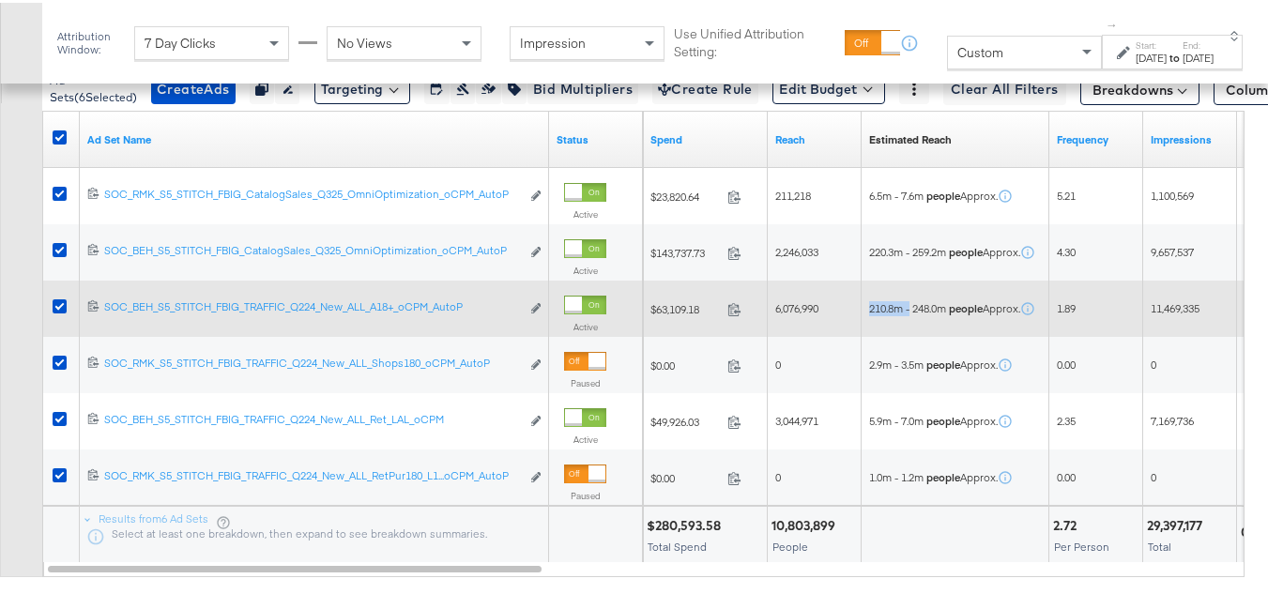
drag, startPoint x: 912, startPoint y: 337, endPoint x: 867, endPoint y: 333, distance: 45.2
click at [867, 321] on div "210.8m - 248.0m people Approx." at bounding box center [955, 306] width 188 height 30
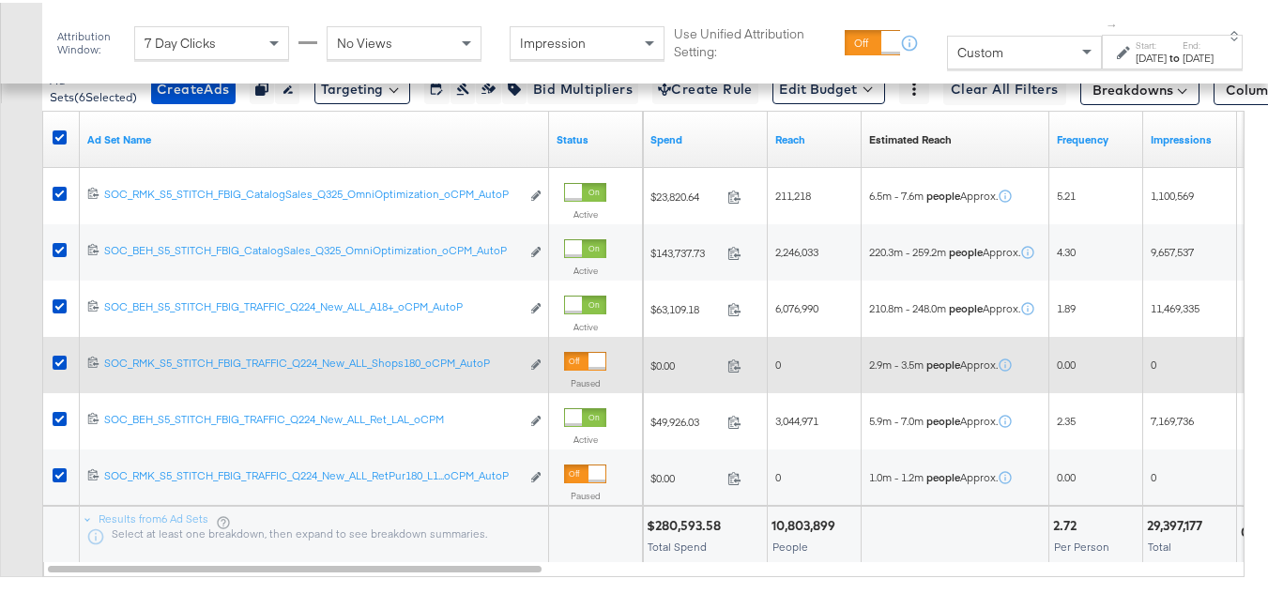
click at [892, 377] on div "2.9m - 3.5m people Approx." at bounding box center [955, 362] width 188 height 30
drag, startPoint x: 905, startPoint y: 337, endPoint x: 916, endPoint y: 361, distance: 26.9
click at [866, 321] on div "210.8m - 248.0m people Approx." at bounding box center [955, 306] width 188 height 30
copy span "210.8m"
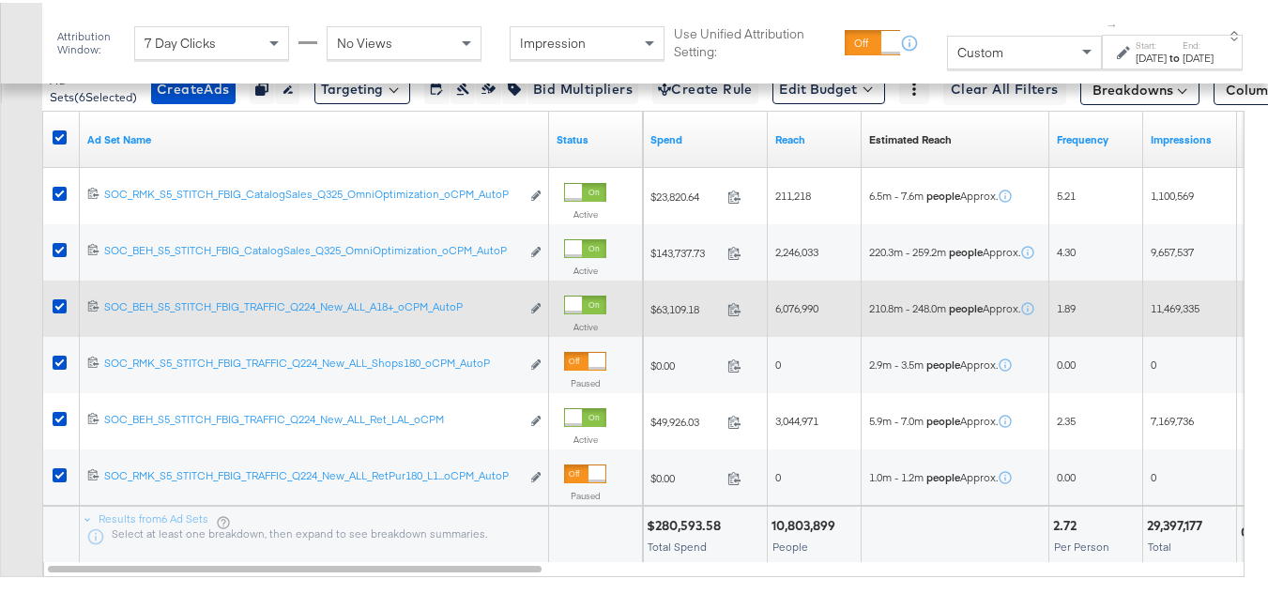
click at [920, 334] on div "210.8m - 248.0m people Approx." at bounding box center [955, 306] width 188 height 56
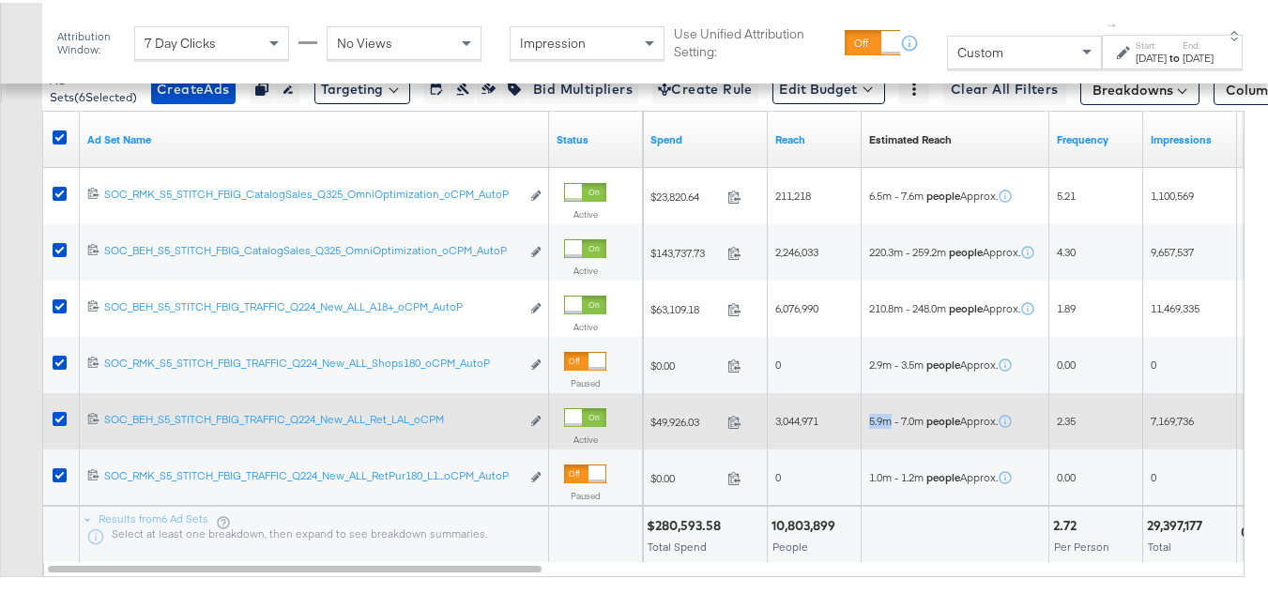
drag, startPoint x: 890, startPoint y: 443, endPoint x: 861, endPoint y: 443, distance: 29.1
copy div "5.9m"
click at [915, 447] on div "5.9m - 7.0m people Approx." at bounding box center [955, 418] width 188 height 56
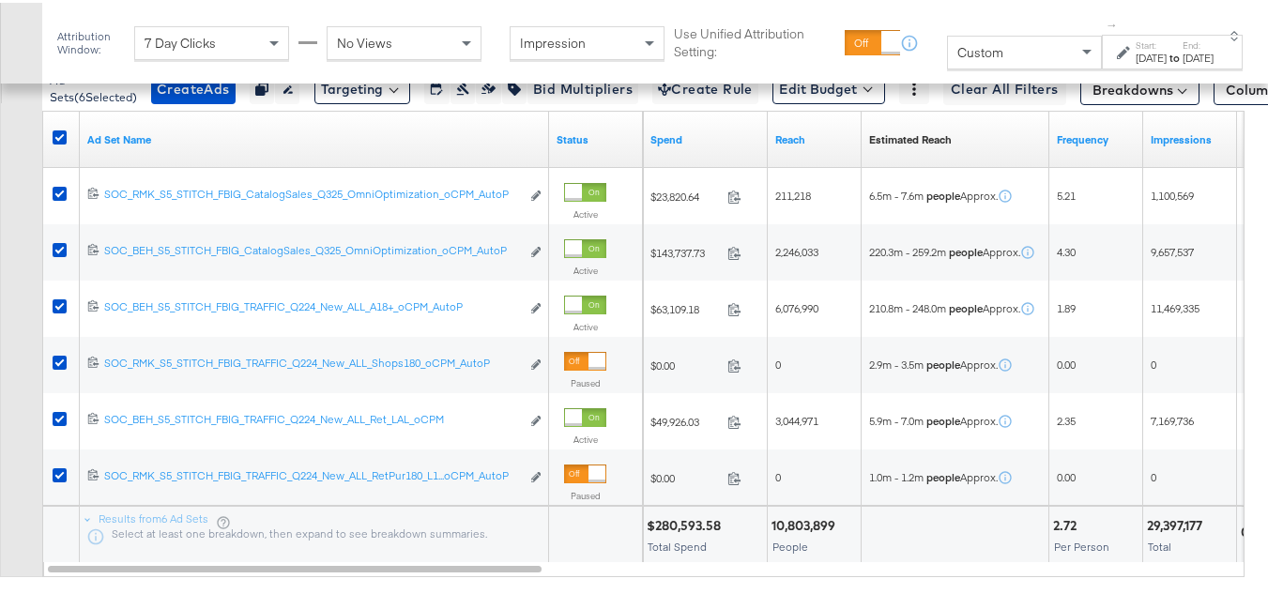
click at [0, 286] on div "Customize KPIs Export as CSV" at bounding box center [21, 269] width 42 height 610
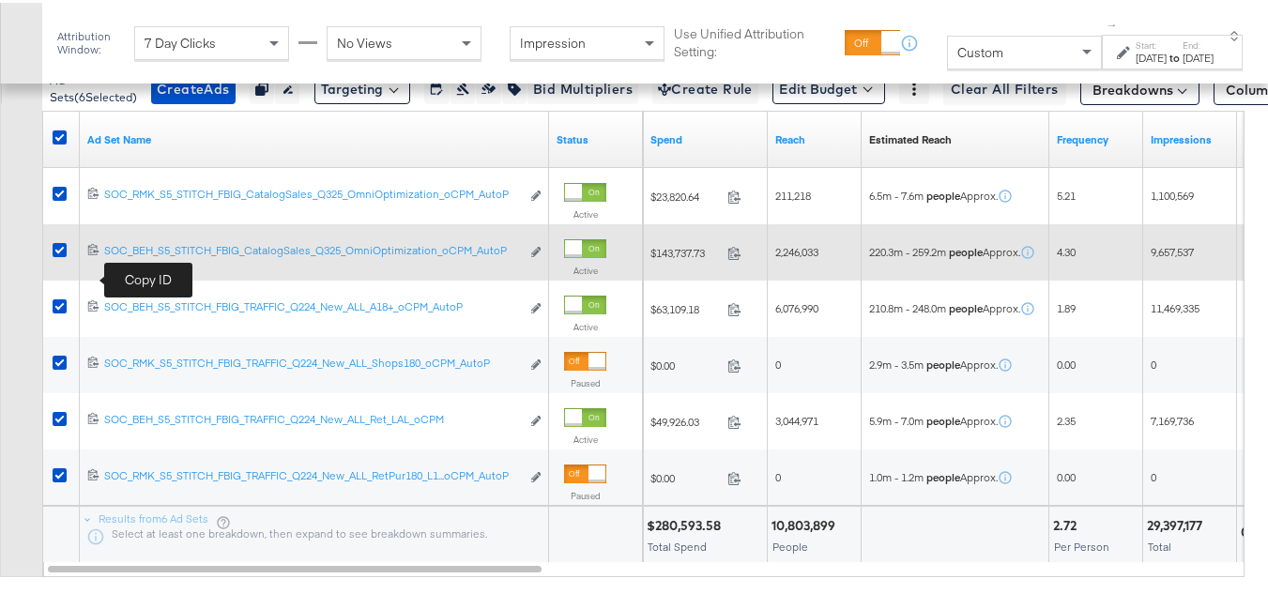
scroll to position [629, 0]
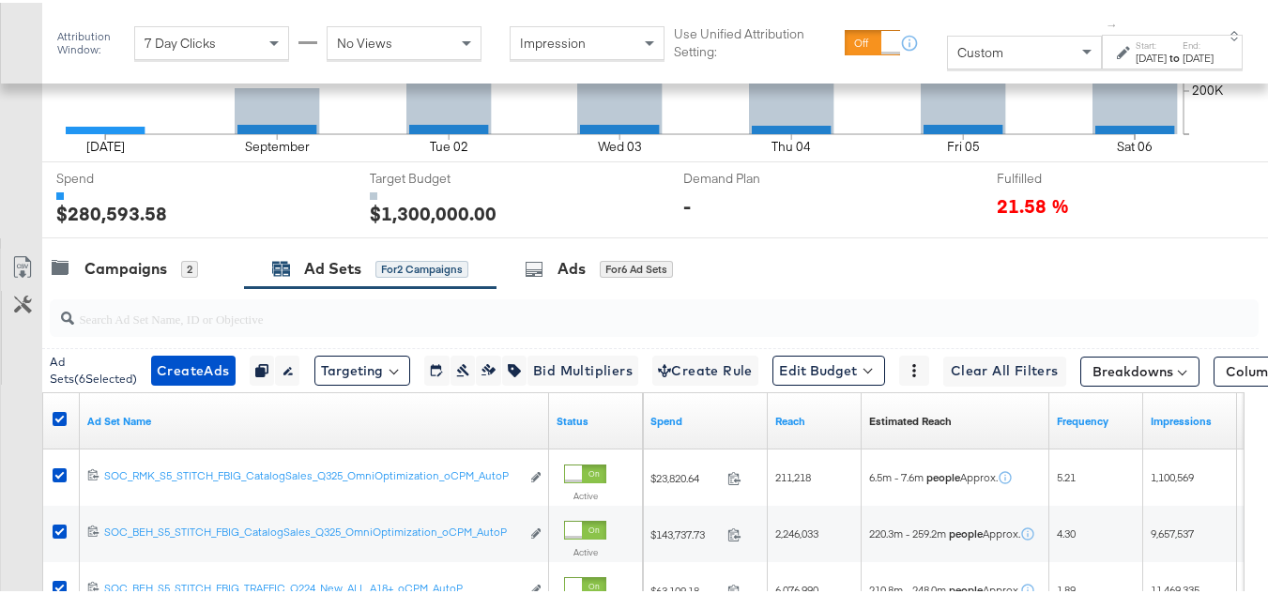
click at [126, 251] on div at bounding box center [641, 243] width 1282 height 15
click at [126, 281] on div "Campaigns 2" at bounding box center [143, 266] width 202 height 40
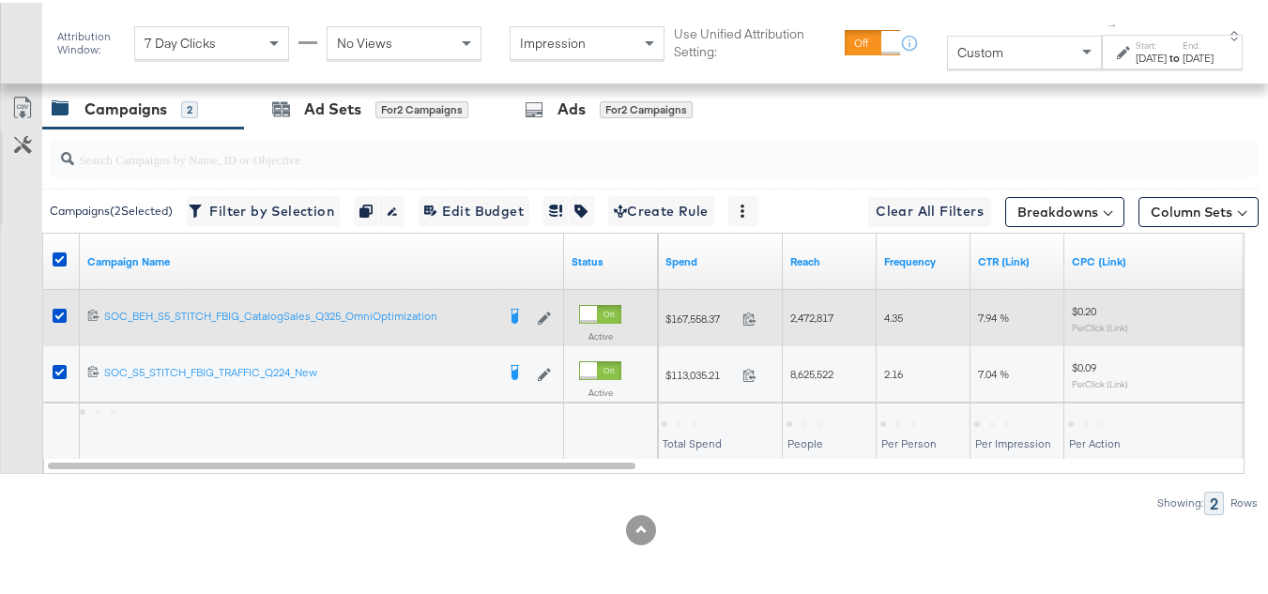
scroll to position [816, 0]
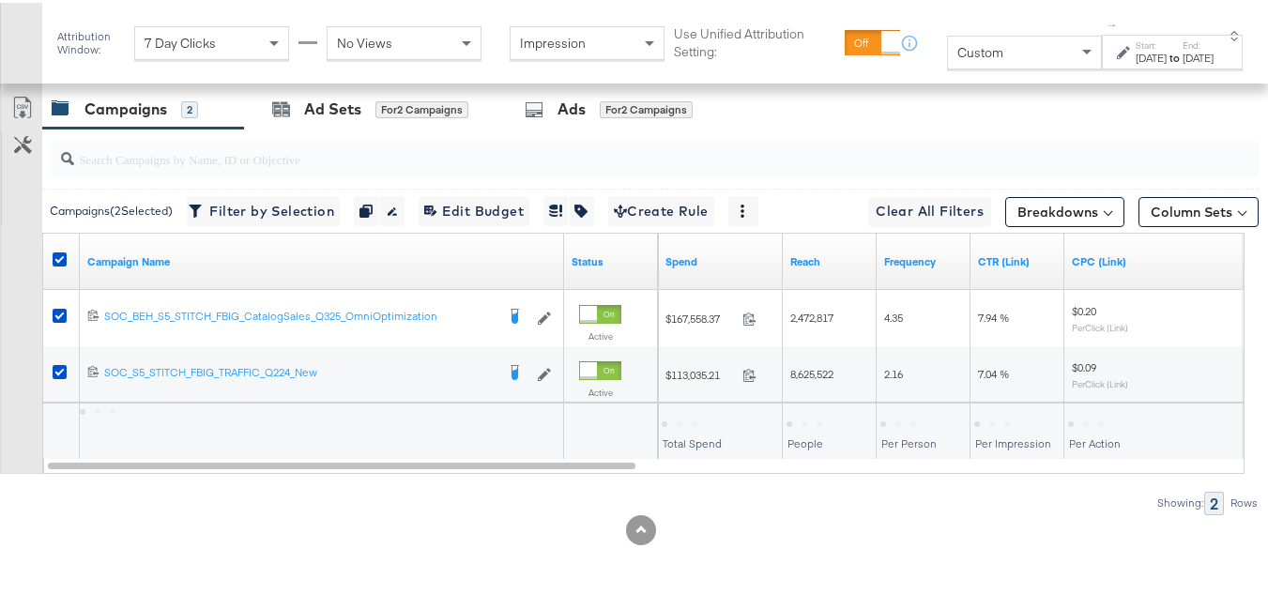
click at [51, 252] on div at bounding box center [62, 259] width 35 height 34
click at [61, 257] on icon at bounding box center [60, 257] width 14 height 14
click at [0, 0] on input "checkbox" at bounding box center [0, 0] width 0 height 0
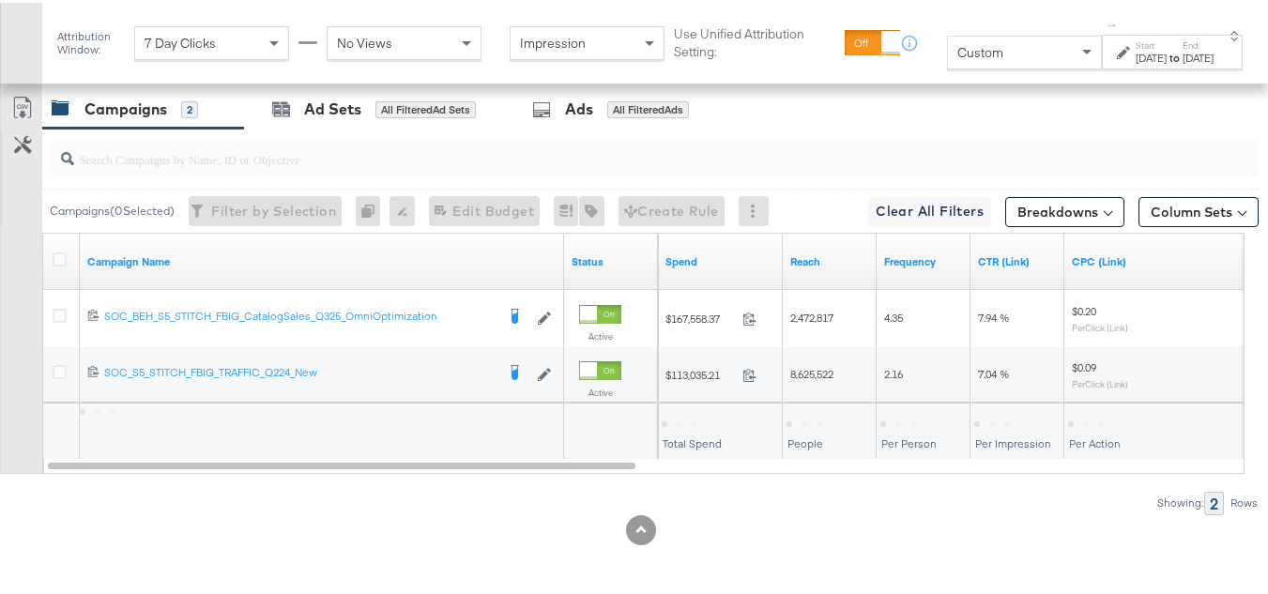
scroll to position [0, 0]
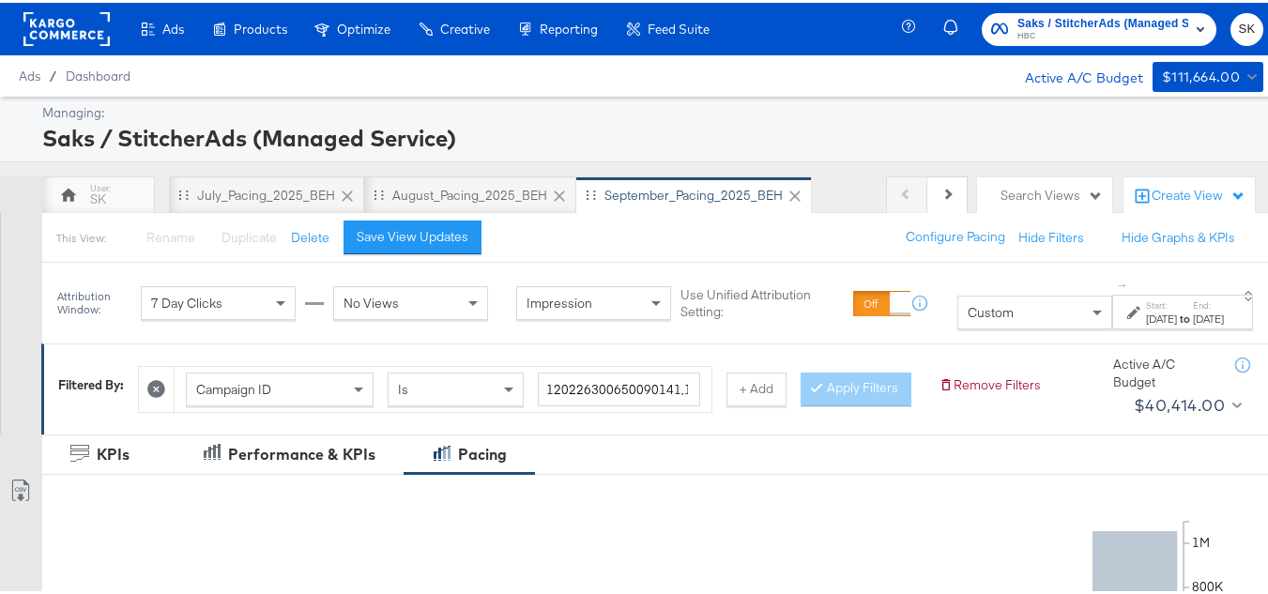
click at [1242, 29] on button "SK" at bounding box center [1246, 26] width 33 height 33
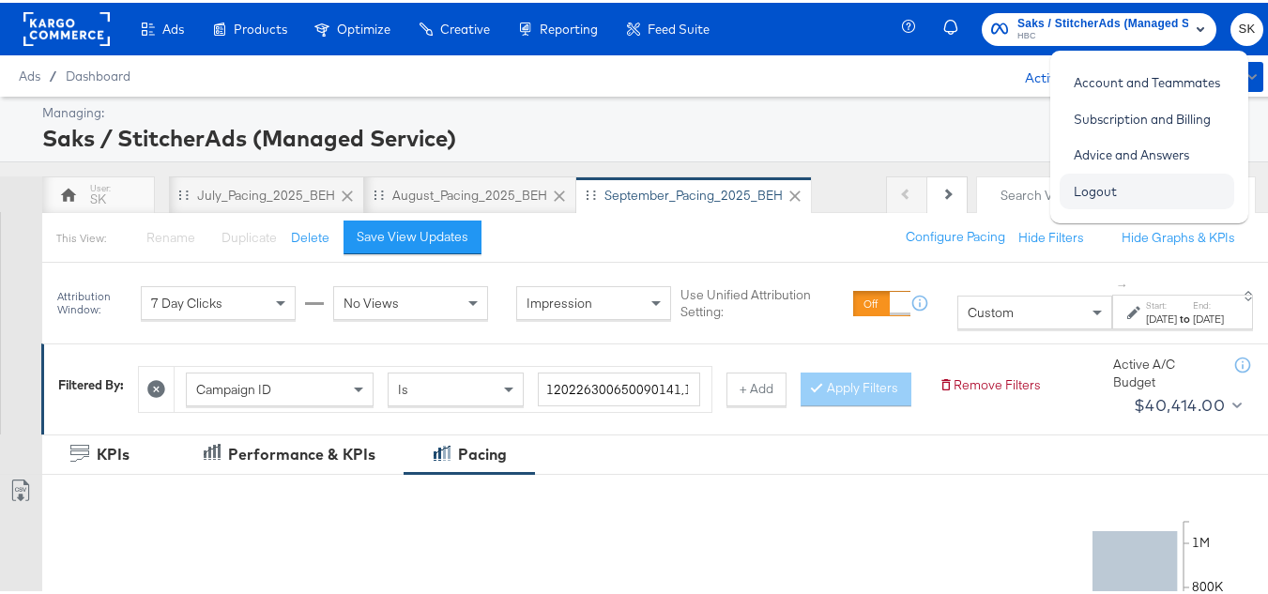
click at [1093, 196] on link "Logout" at bounding box center [1095, 189] width 71 height 34
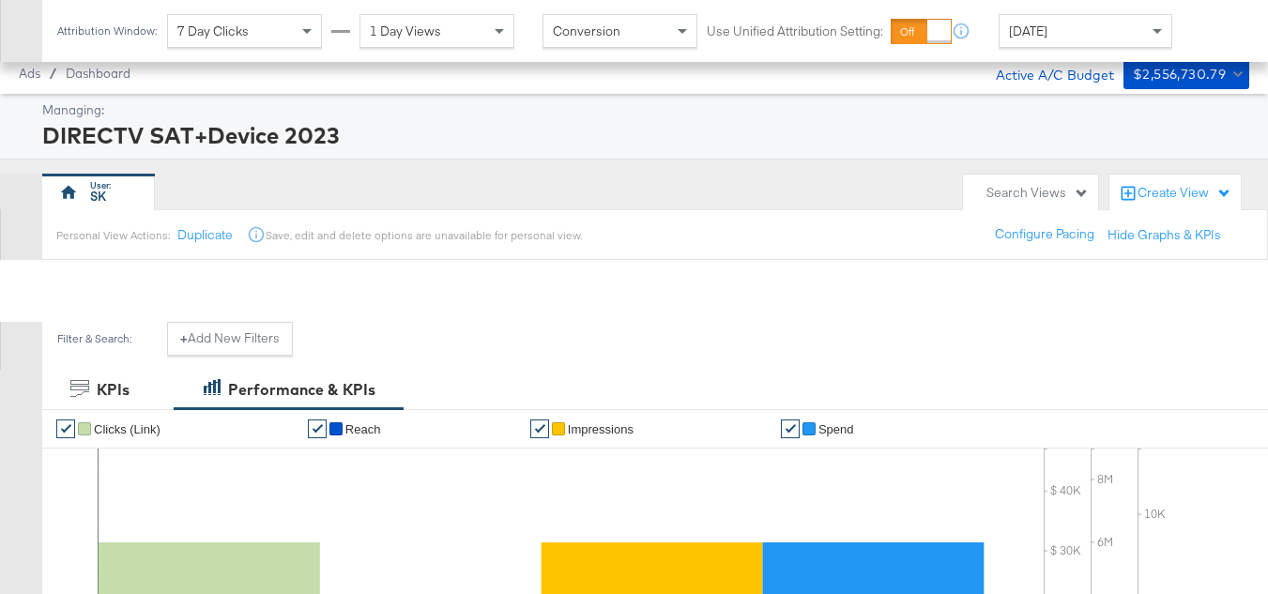
scroll to position [731, 0]
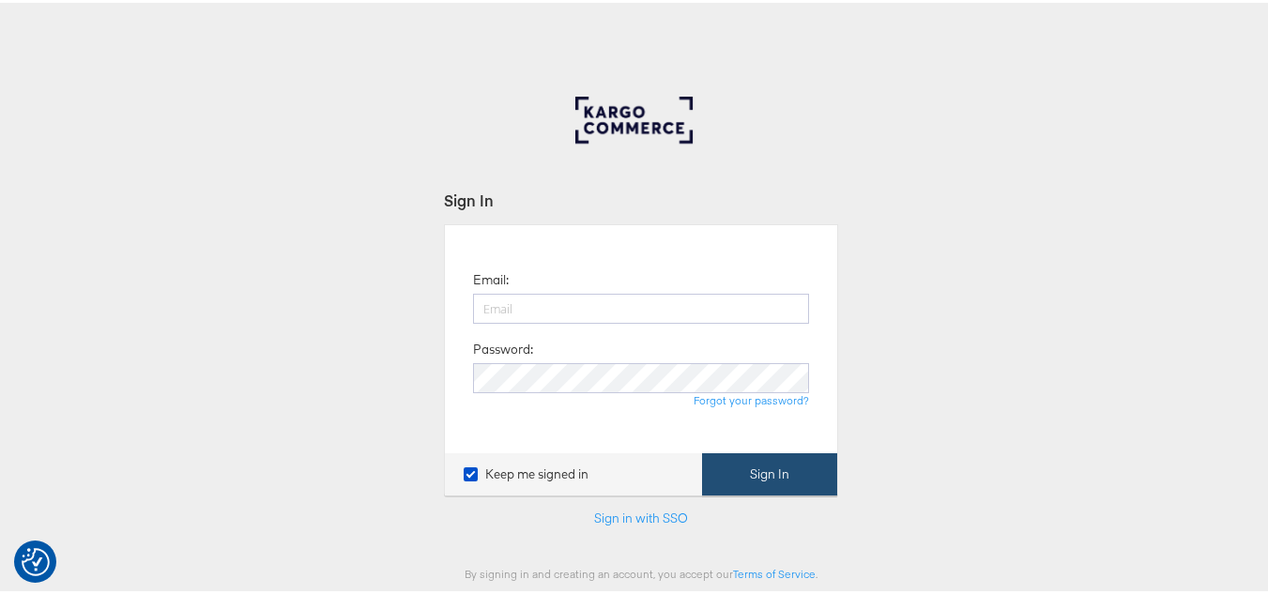
type input "shravan.kumar@kargo.com"
click at [778, 490] on button "Sign In" at bounding box center [769, 471] width 135 height 42
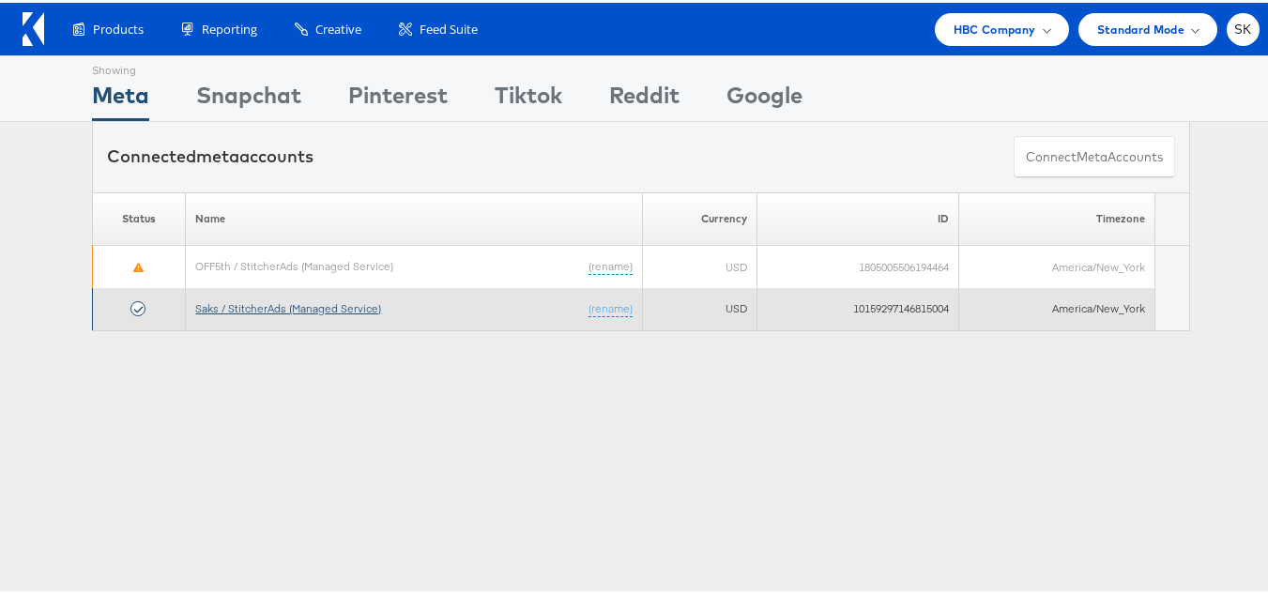
click at [294, 311] on link "Saks / StitcherAds (Managed Service)" at bounding box center [288, 305] width 186 height 14
click at [294, 309] on link "Saks / StitcherAds (Managed Service)" at bounding box center [288, 305] width 186 height 14
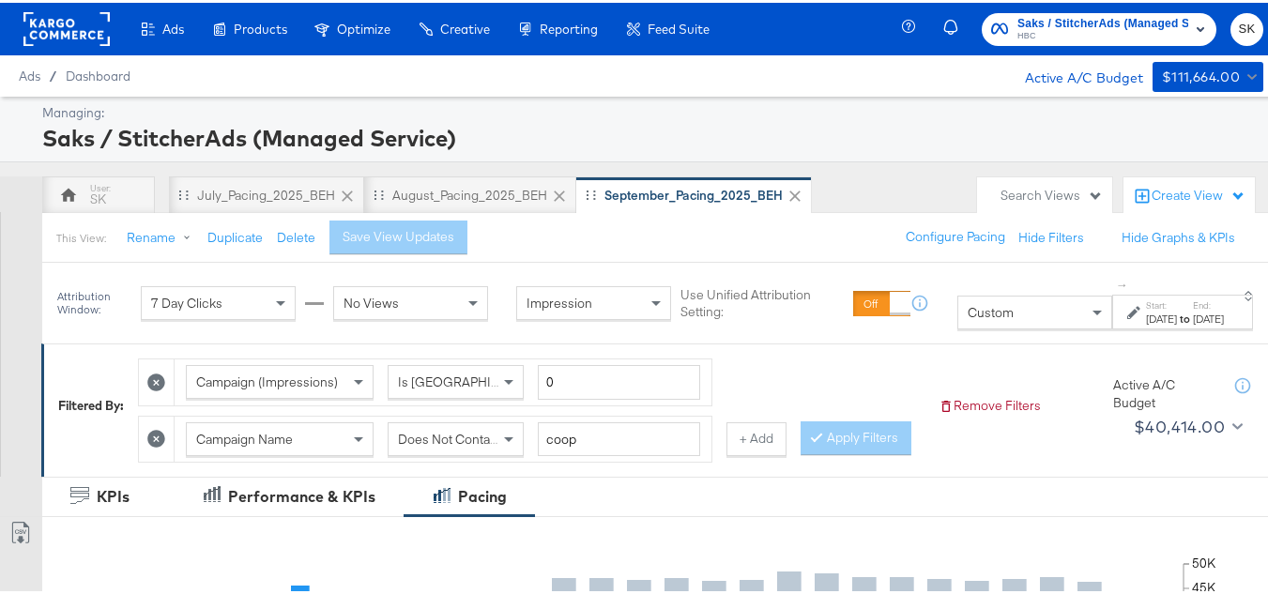
click at [988, 316] on div "Custom" at bounding box center [1034, 310] width 153 height 32
click at [1193, 323] on div "[DATE]" at bounding box center [1208, 316] width 31 height 15
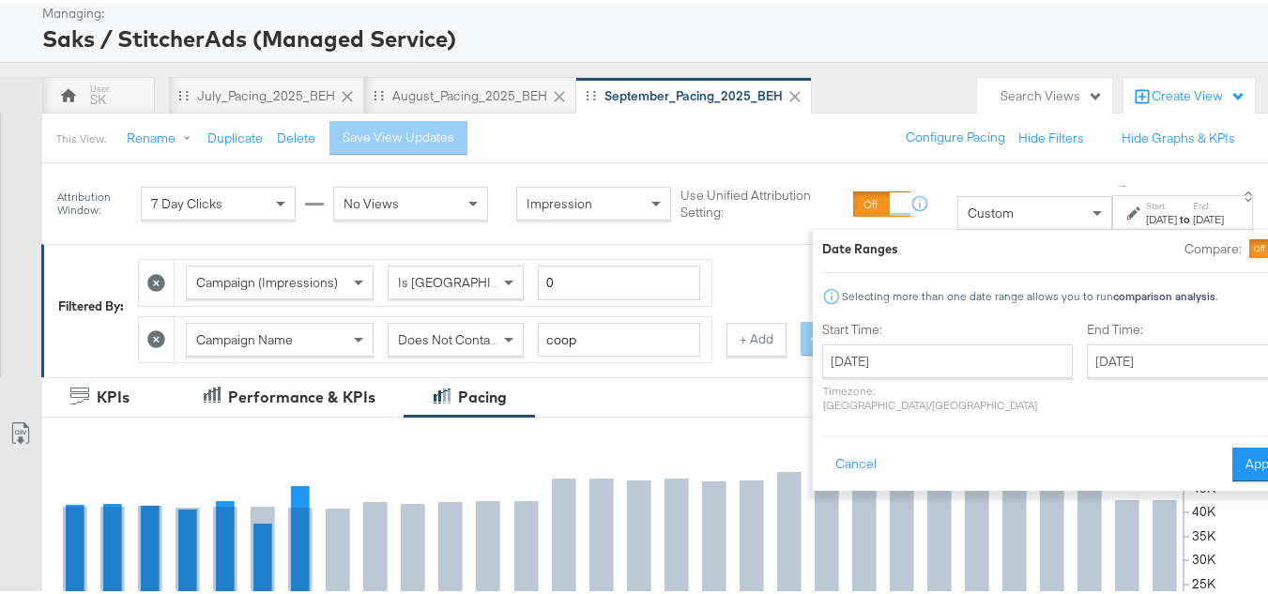
scroll to position [188, 0]
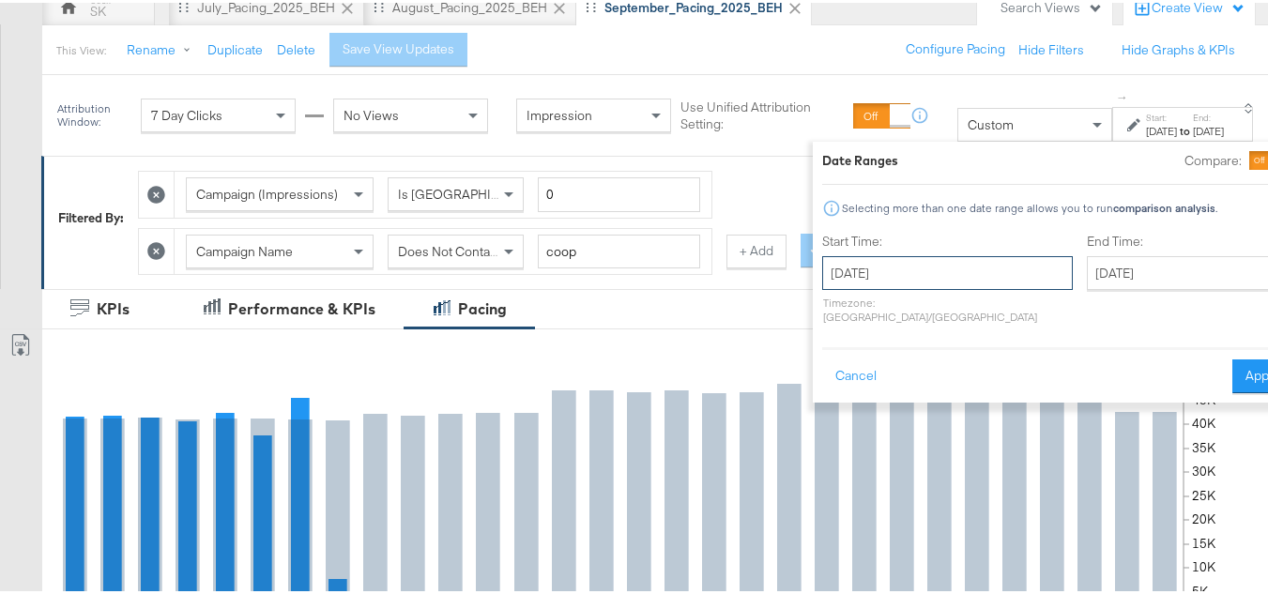
click at [913, 273] on input "[DATE]" at bounding box center [947, 270] width 251 height 34
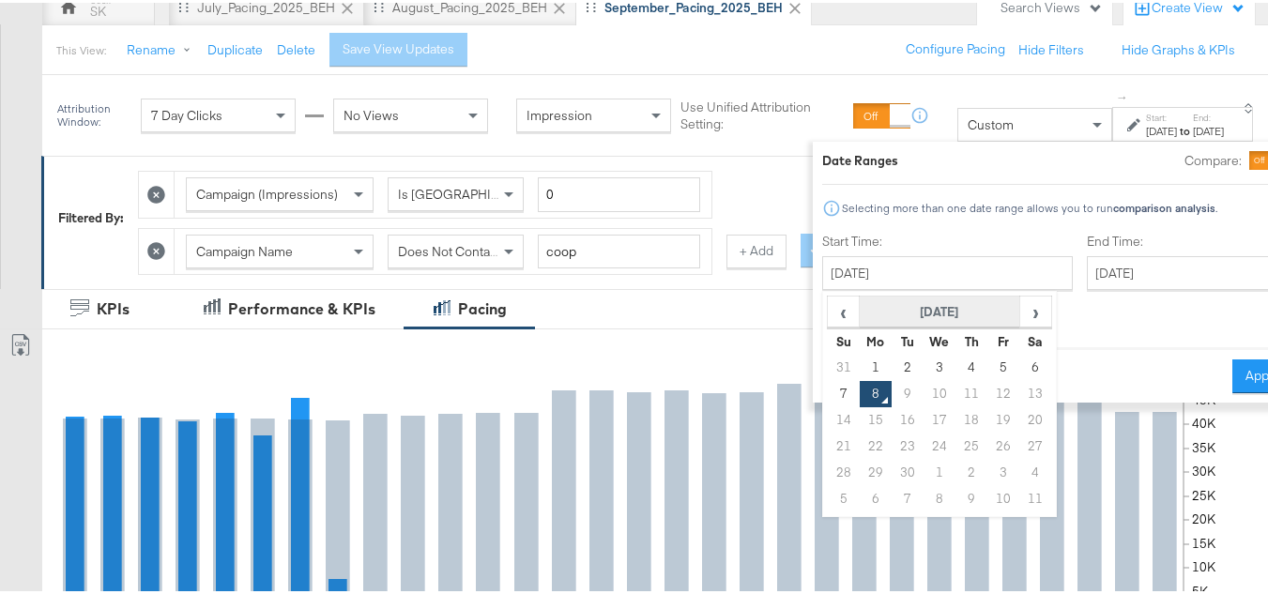
click at [910, 303] on th "[DATE]" at bounding box center [940, 310] width 160 height 32
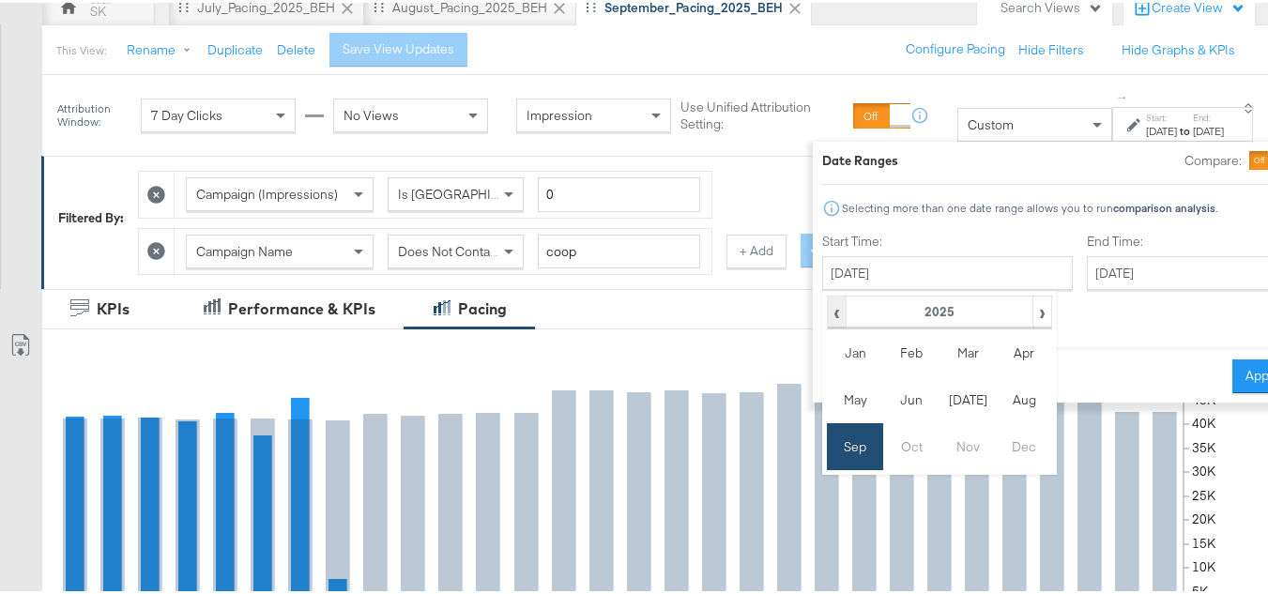
click at [829, 313] on span "‹" at bounding box center [837, 309] width 16 height 28
click at [996, 396] on td "Aug" at bounding box center [1024, 396] width 56 height 47
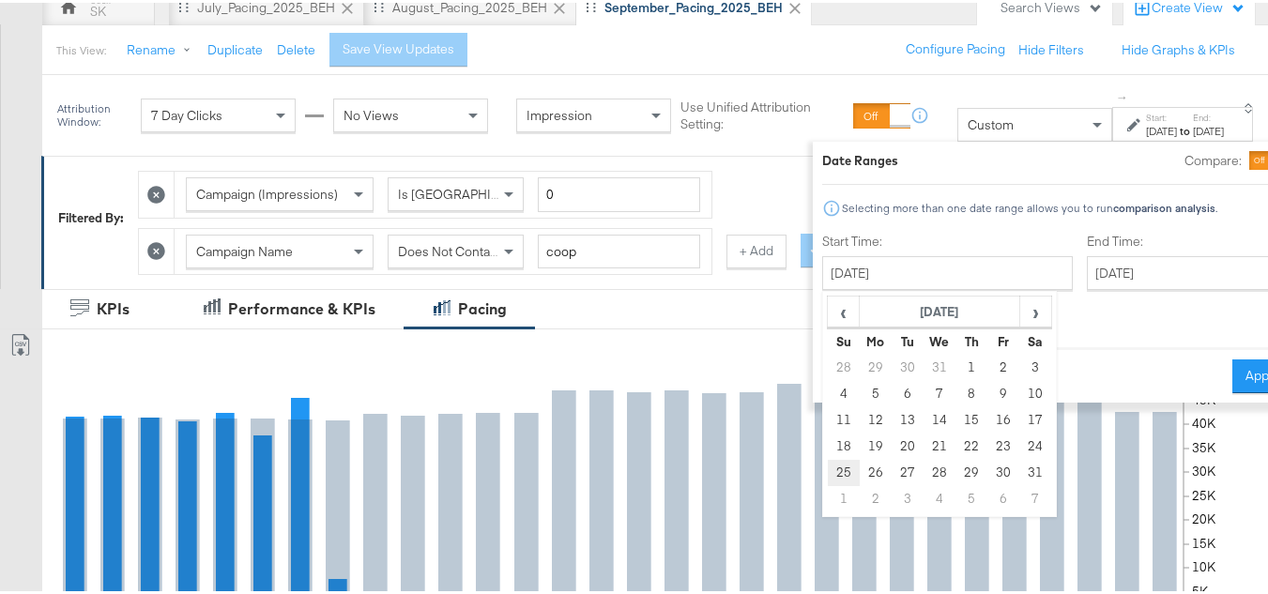
click at [828, 469] on td "25" at bounding box center [844, 470] width 32 height 26
type input "[DATE]"
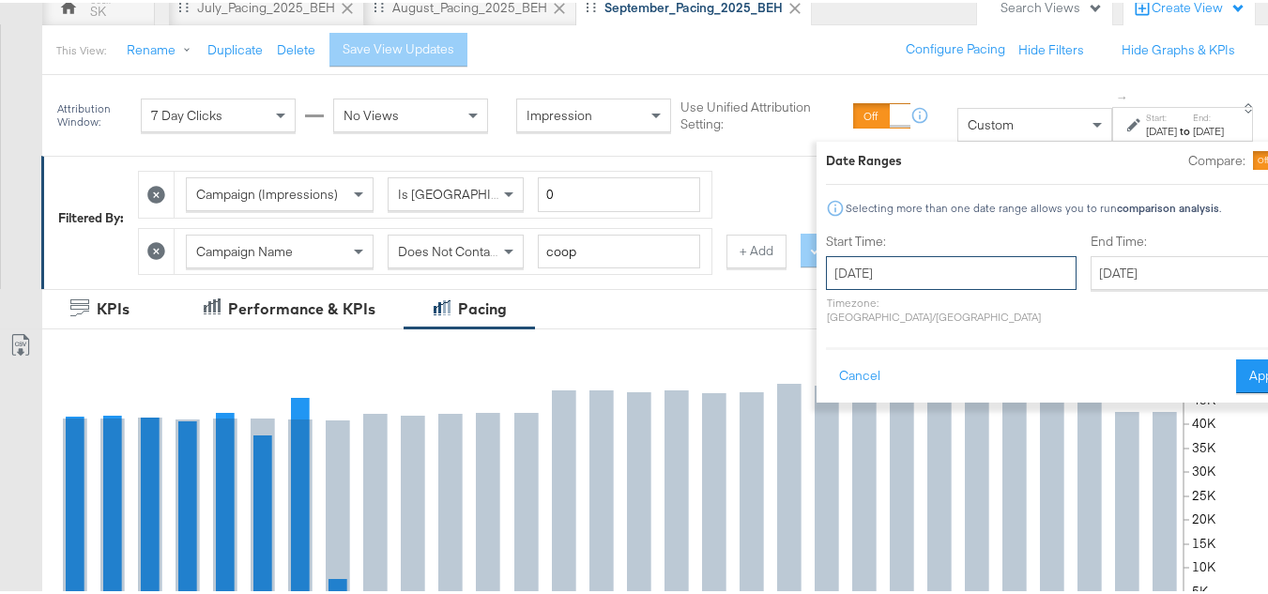
click at [887, 270] on input "[DATE]" at bounding box center [951, 270] width 251 height 34
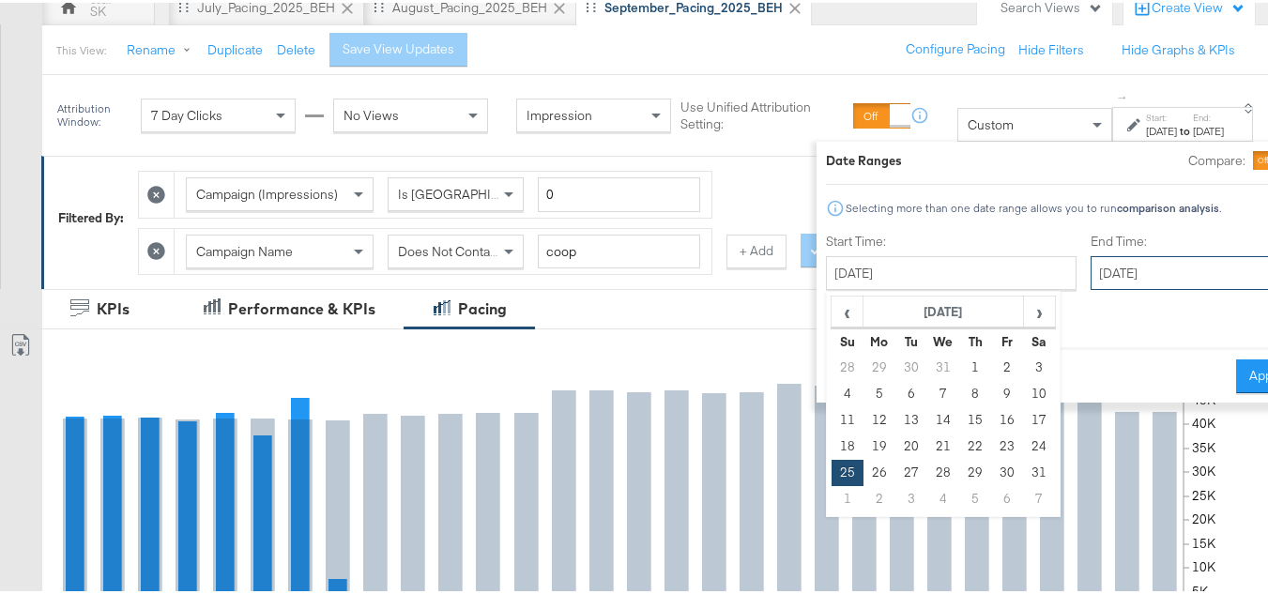
click at [1090, 261] on input "[DATE]" at bounding box center [1188, 270] width 197 height 34
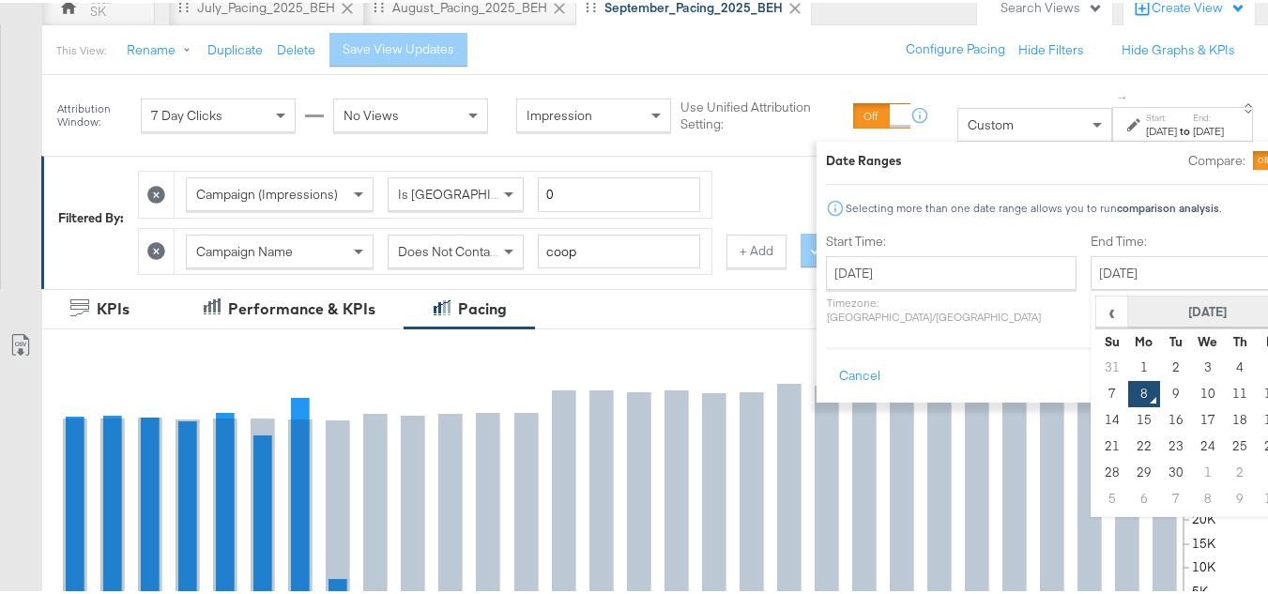
click at [1128, 312] on th "[DATE]" at bounding box center [1208, 310] width 160 height 32
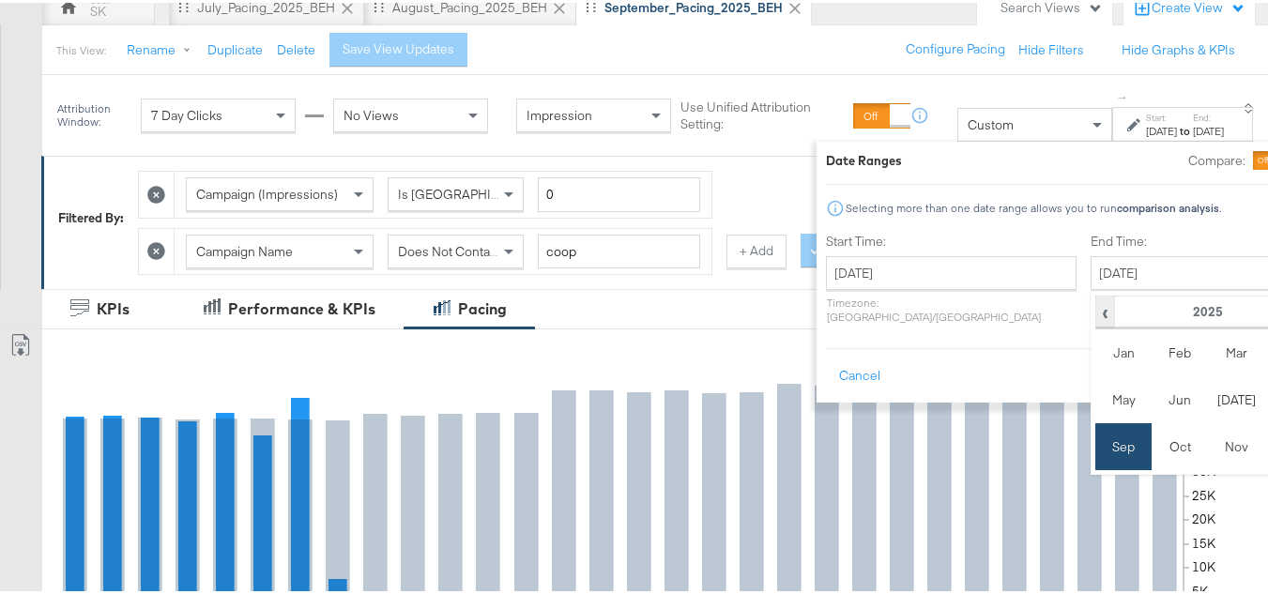
click at [1097, 313] on span "‹" at bounding box center [1105, 309] width 16 height 28
click at [1264, 396] on td "Aug" at bounding box center [1292, 396] width 56 height 47
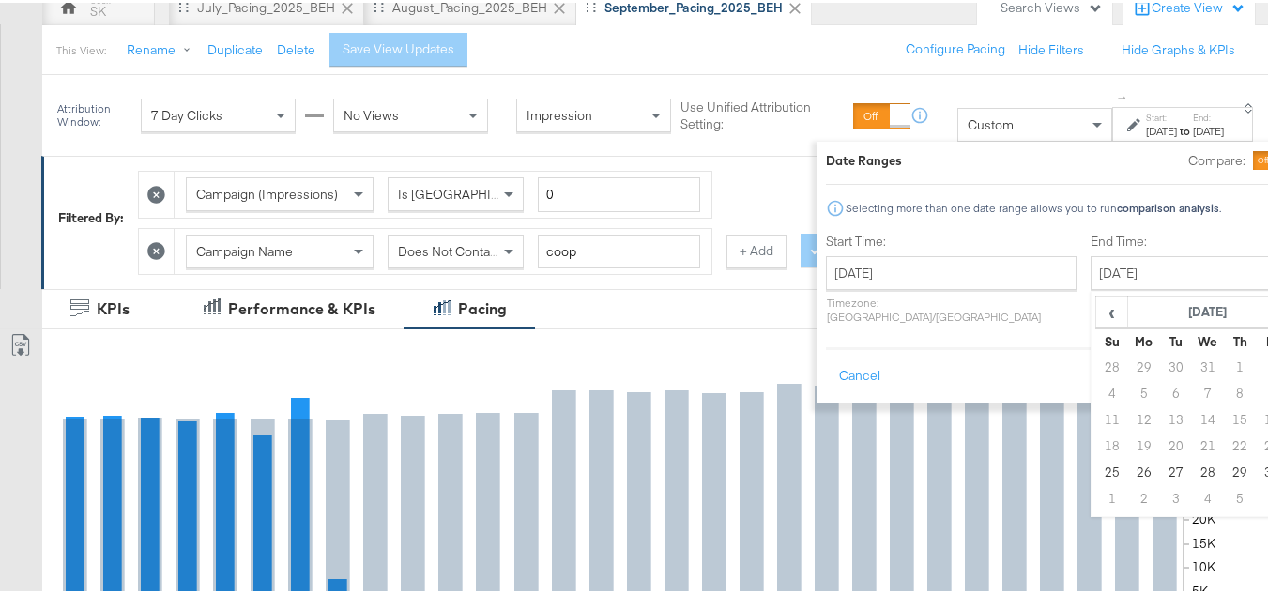
type input "[DATE]"
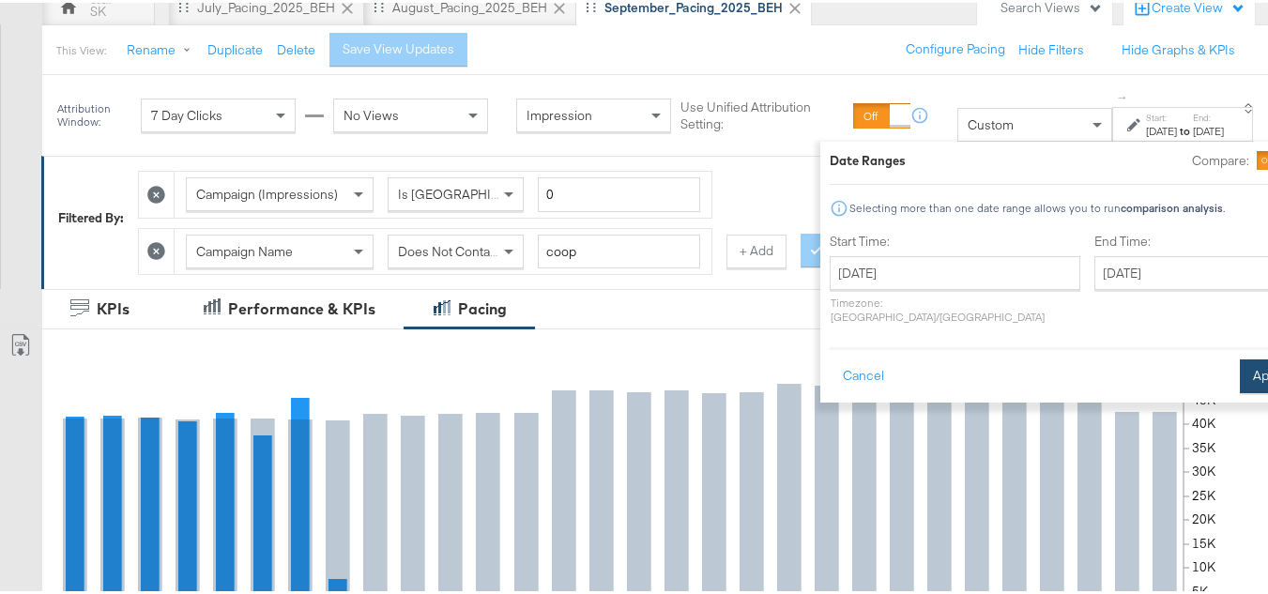
click at [1240, 359] on button "Apply" at bounding box center [1269, 374] width 59 height 34
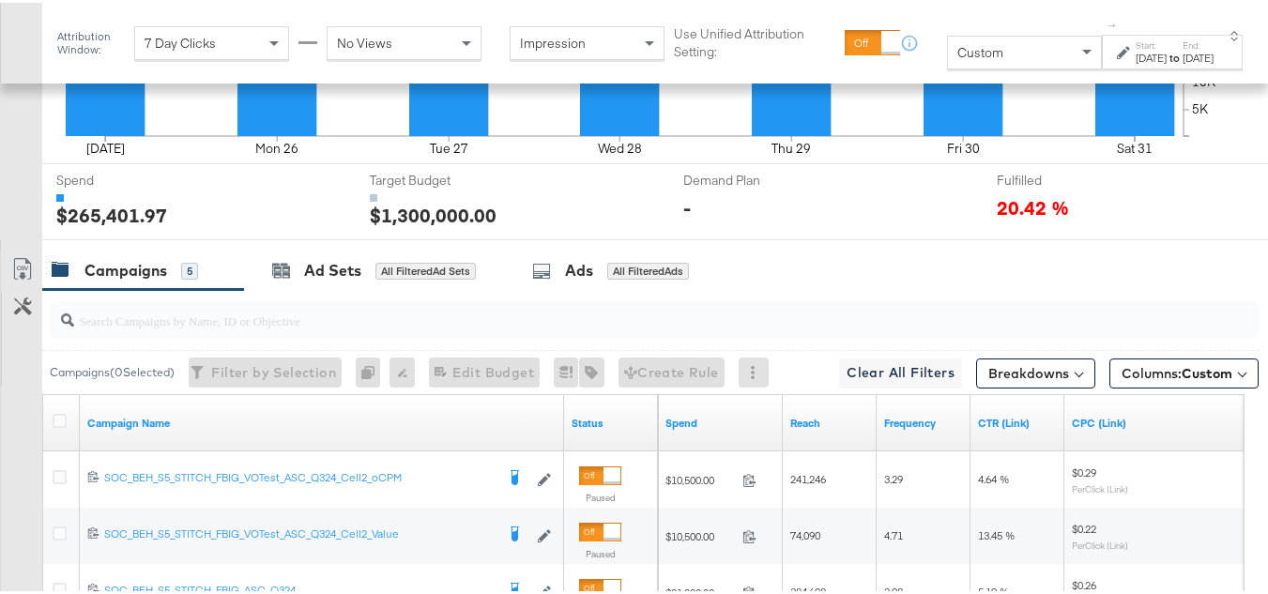
scroll to position [751, 0]
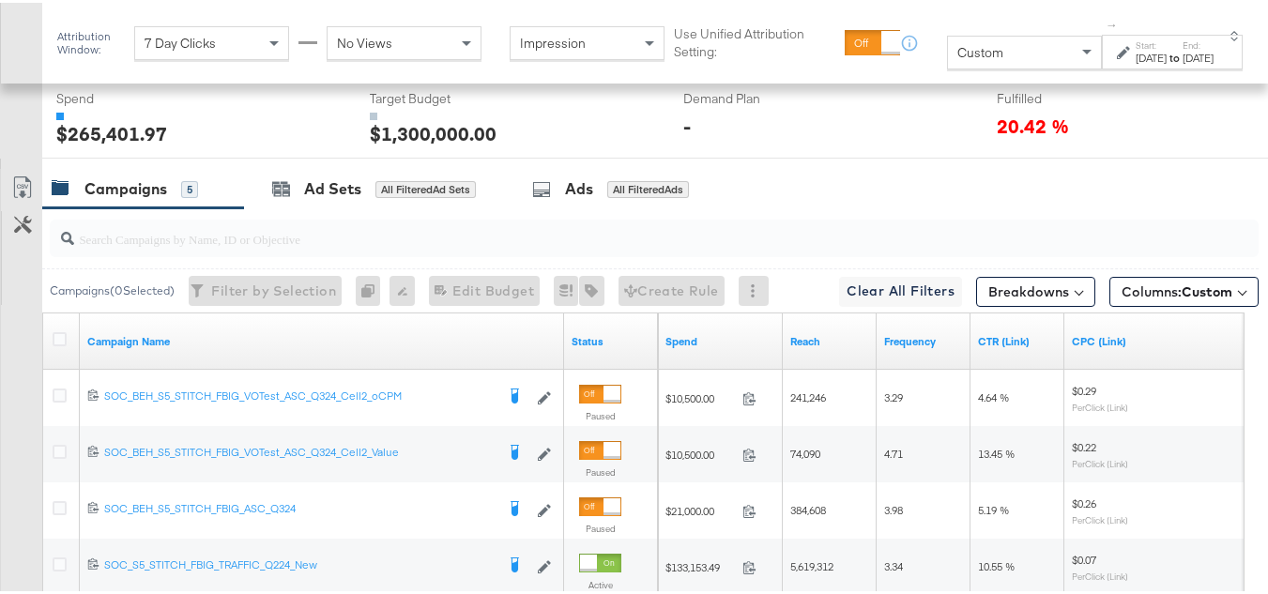
click at [1182, 63] on div "[DATE]" at bounding box center [1197, 55] width 31 height 15
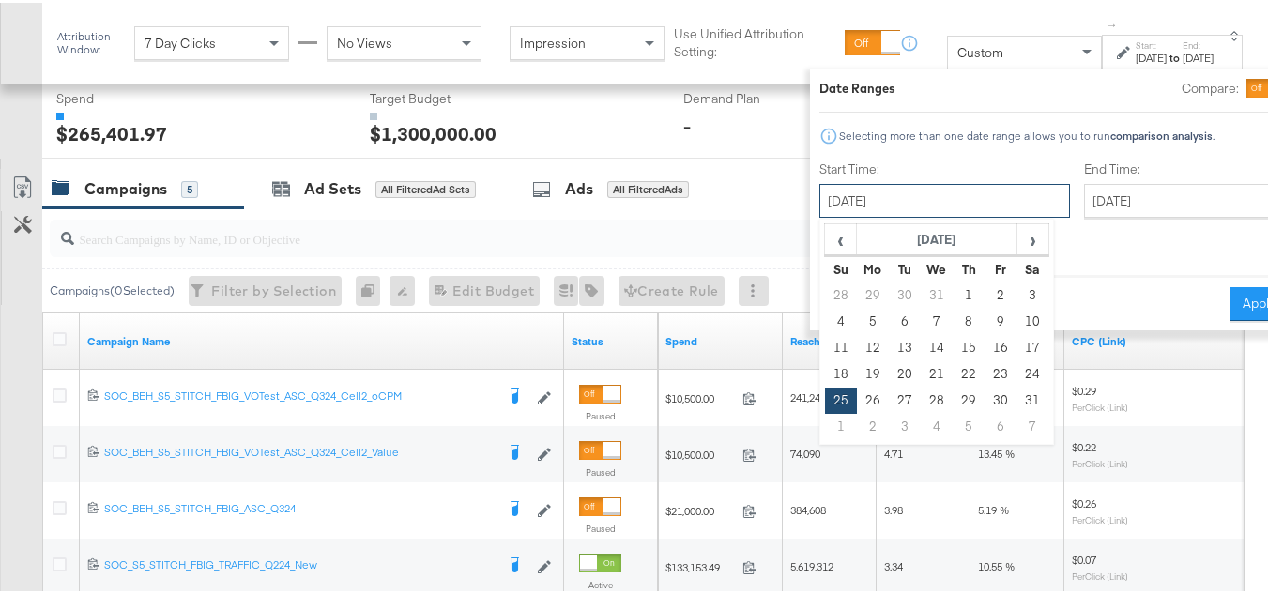
click at [894, 189] on input "[DATE]" at bounding box center [944, 198] width 251 height 34
click at [825, 419] on td "1" at bounding box center [841, 424] width 32 height 26
type input "[DATE]"
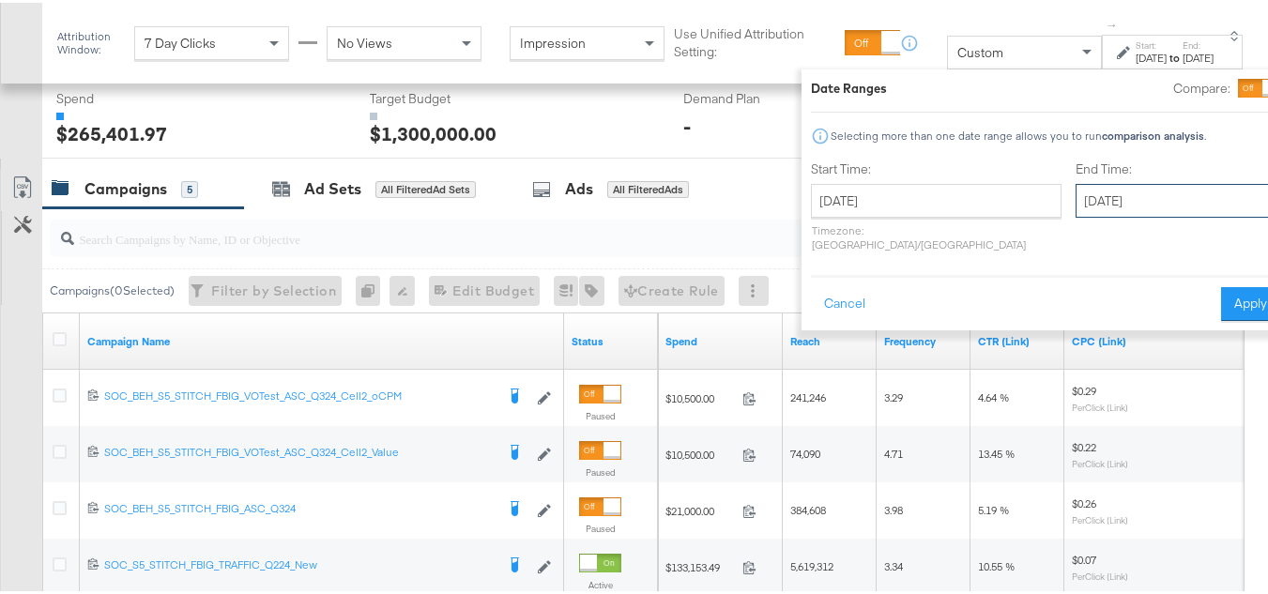
click at [1141, 199] on input "[DATE]" at bounding box center [1173, 198] width 197 height 34
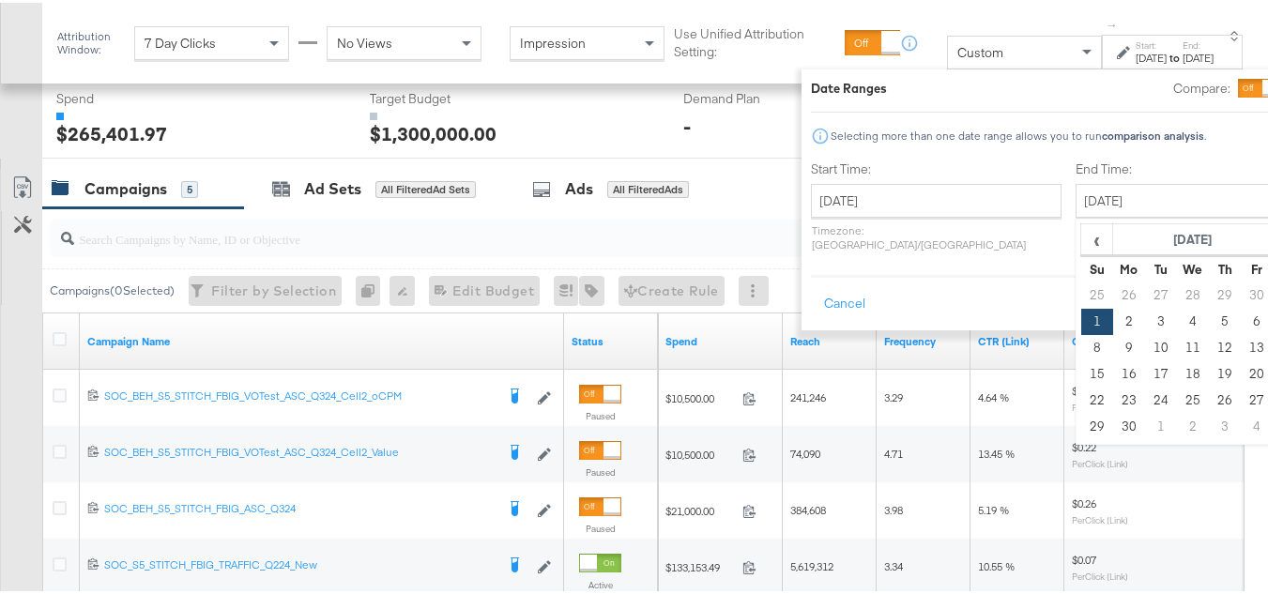
click at [1273, 323] on td "7" at bounding box center [1289, 319] width 32 height 26
type input "[DATE]"
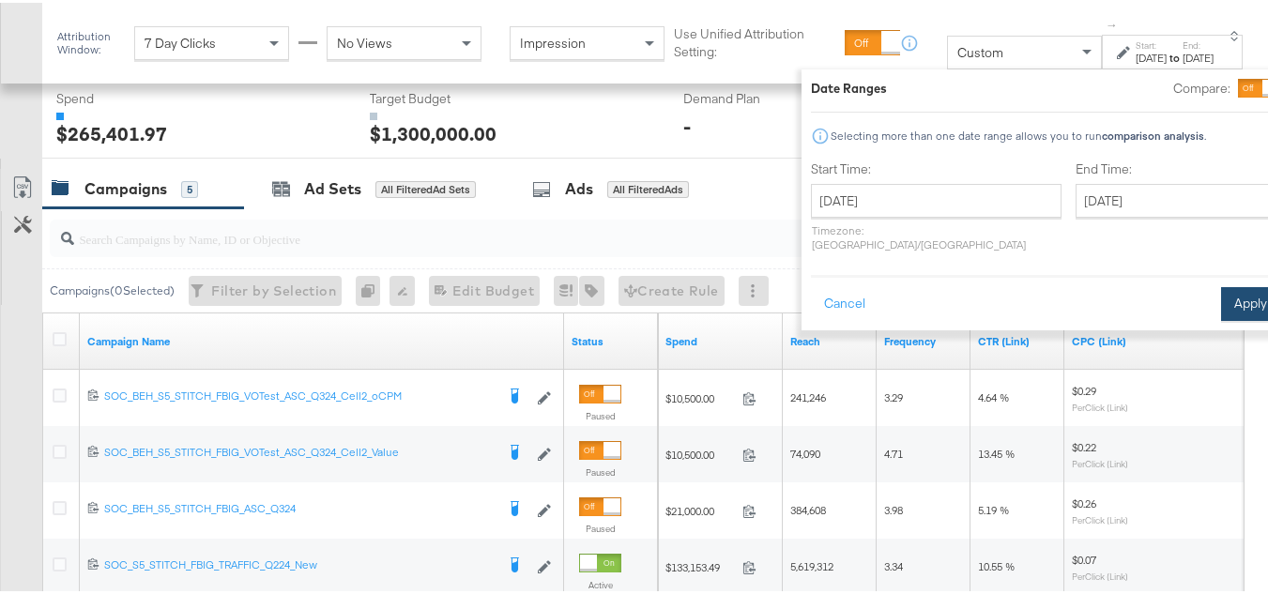
click at [1221, 284] on button "Apply" at bounding box center [1250, 301] width 59 height 34
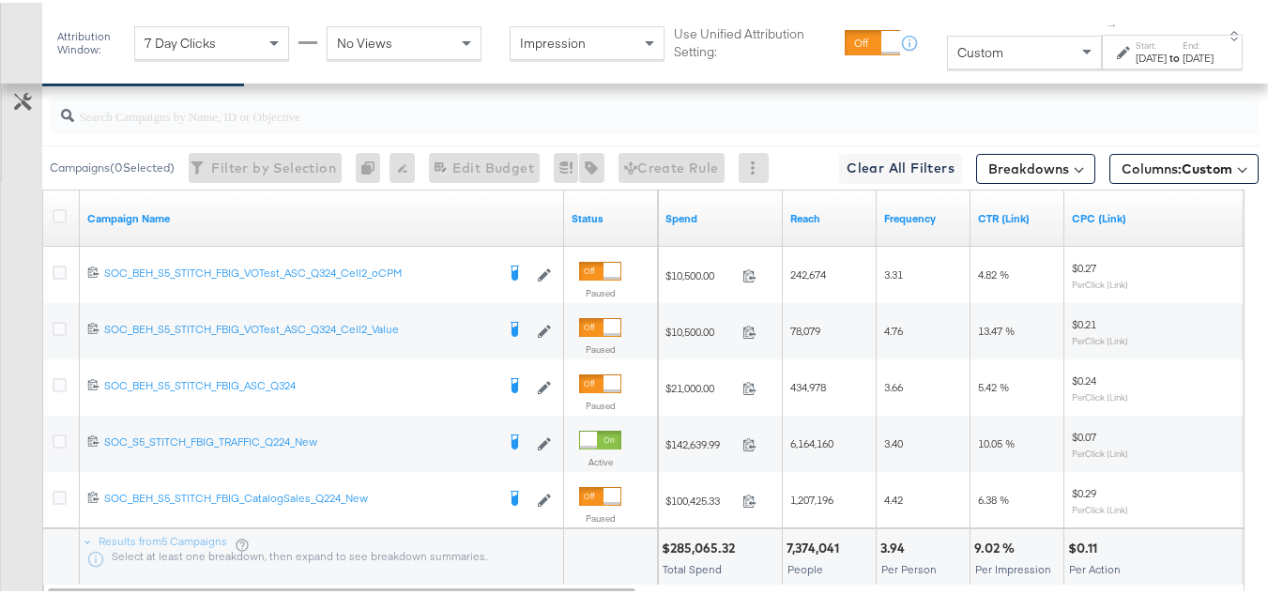
scroll to position [1042, 0]
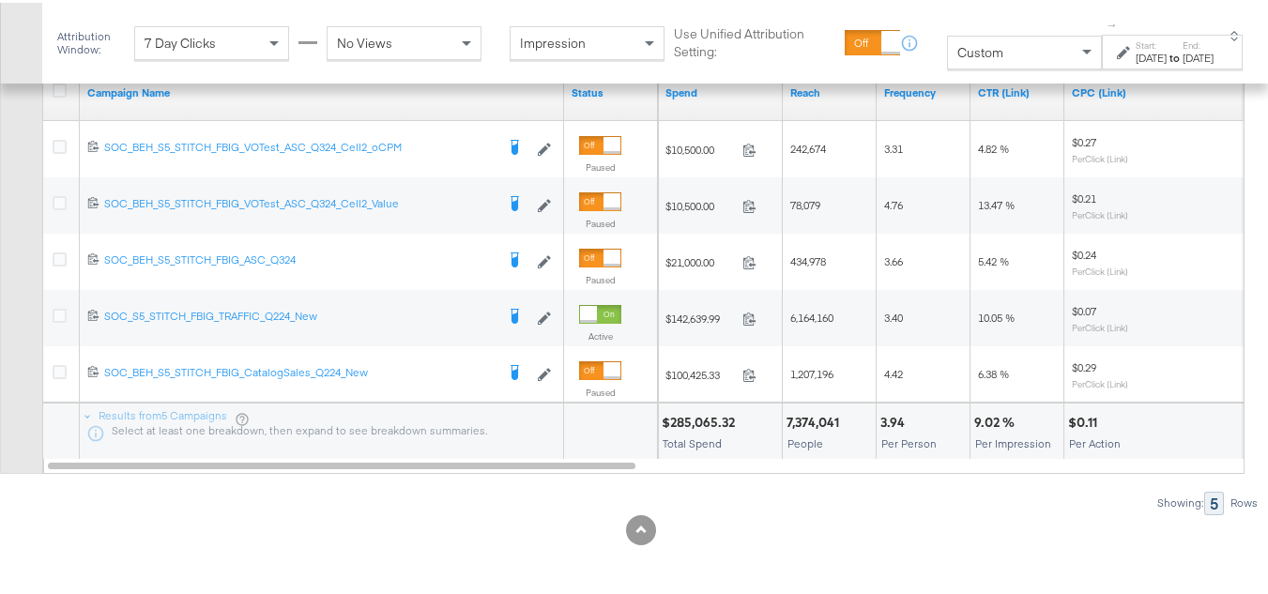
click at [693, 416] on div "$285,065.32" at bounding box center [701, 420] width 79 height 18
copy div "$285,065.32"
click at [838, 437] on div "People" at bounding box center [828, 440] width 85 height 13
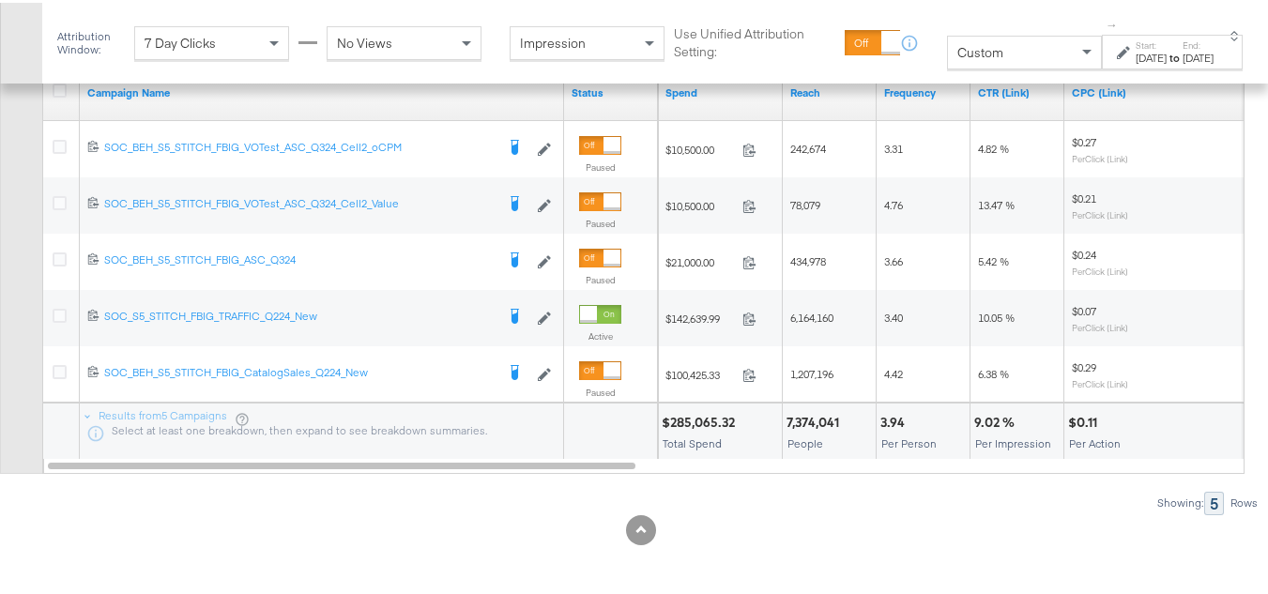
click at [827, 417] on div "7,374,041" at bounding box center [815, 420] width 58 height 18
copy div "7,374,041"
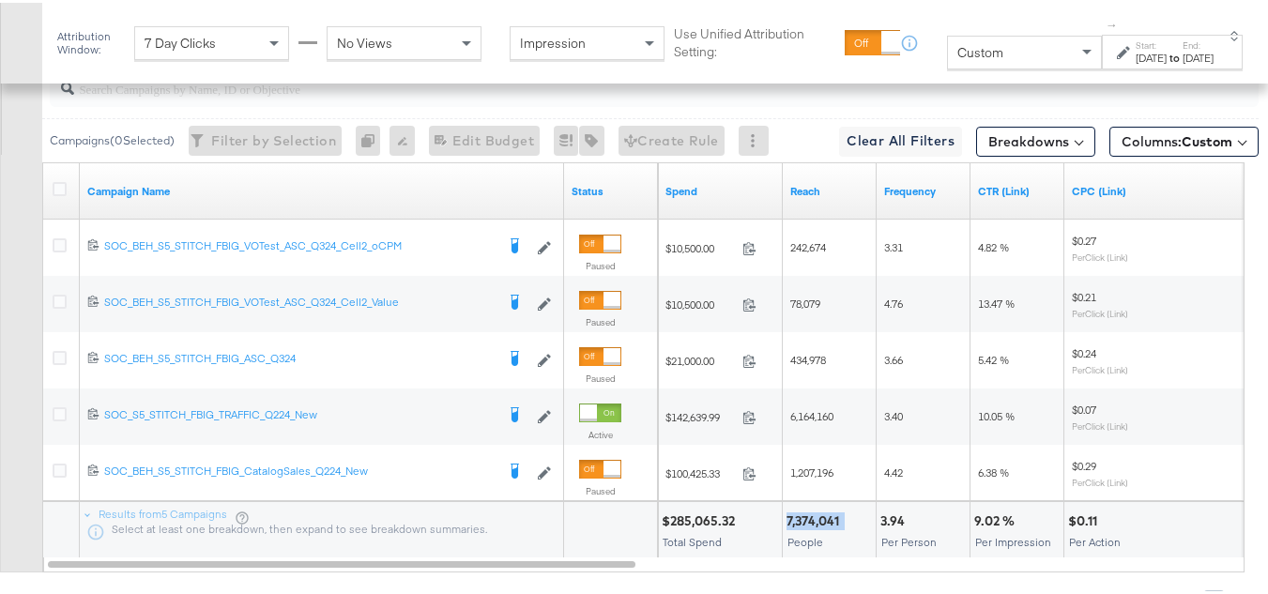
scroll to position [948, 0]
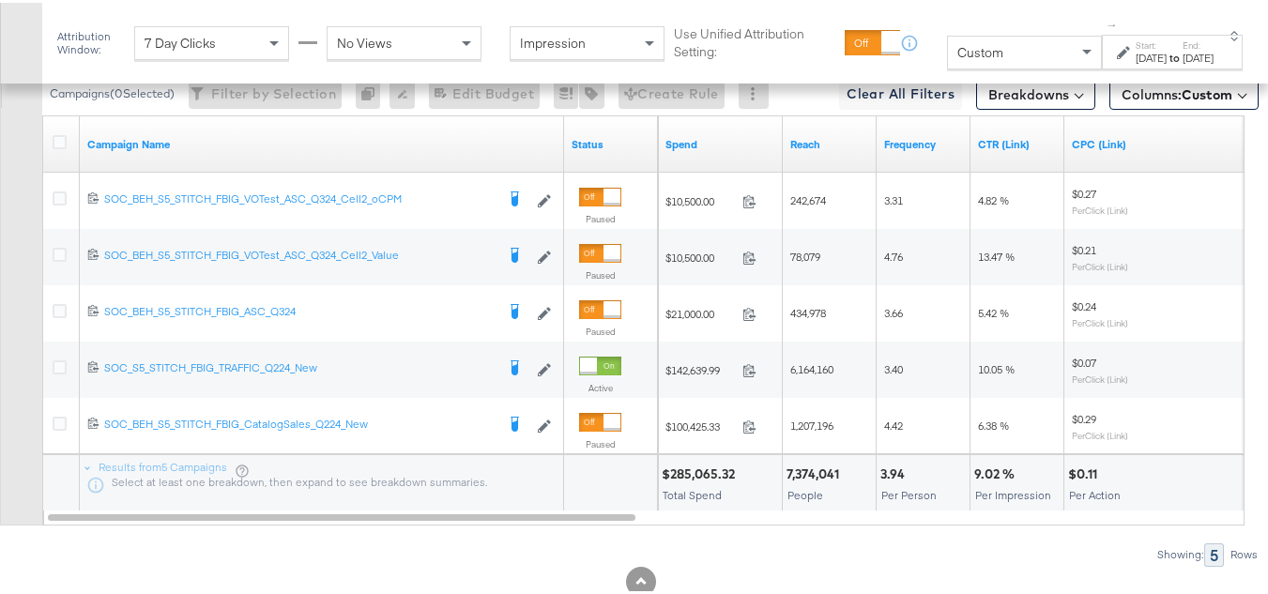
click at [880, 480] on div "3.94" at bounding box center [895, 472] width 30 height 18
copy div "3.94"
click at [1006, 500] on div "9.02 % Per Impression" at bounding box center [1016, 480] width 93 height 56
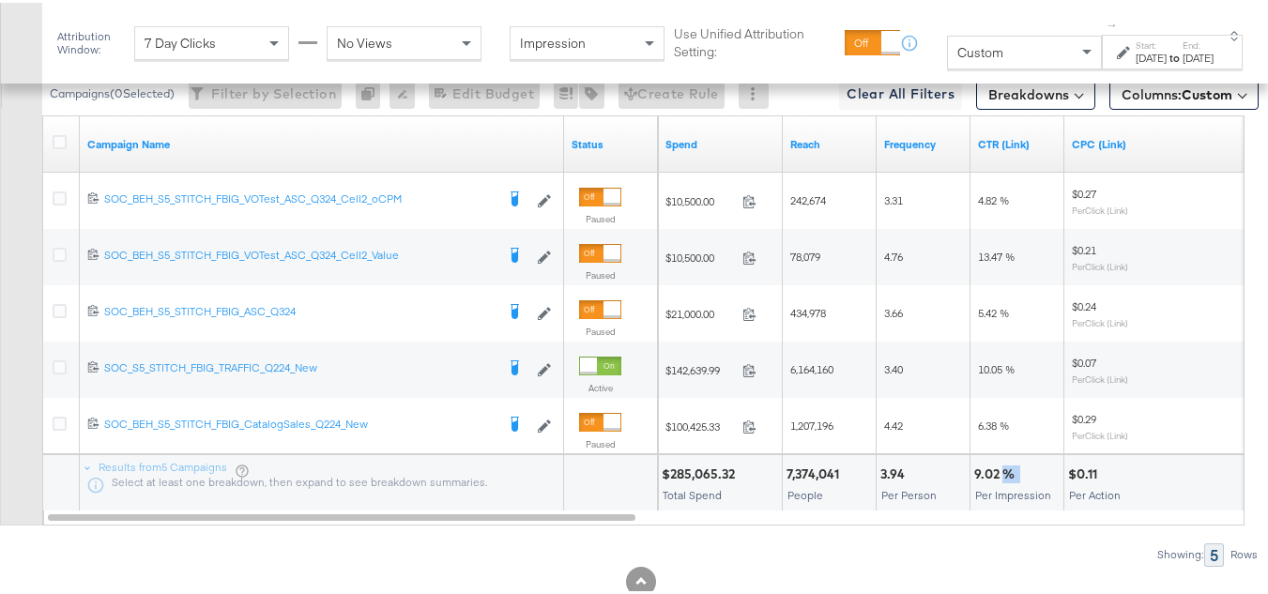
click at [1006, 500] on div "9.02 % Per Impression" at bounding box center [1016, 480] width 93 height 56
copy div "9.02 %"
click at [1145, 502] on div "$0.11 Per Action" at bounding box center [1157, 480] width 187 height 56
click at [1095, 480] on div "$0.11" at bounding box center [1085, 472] width 35 height 18
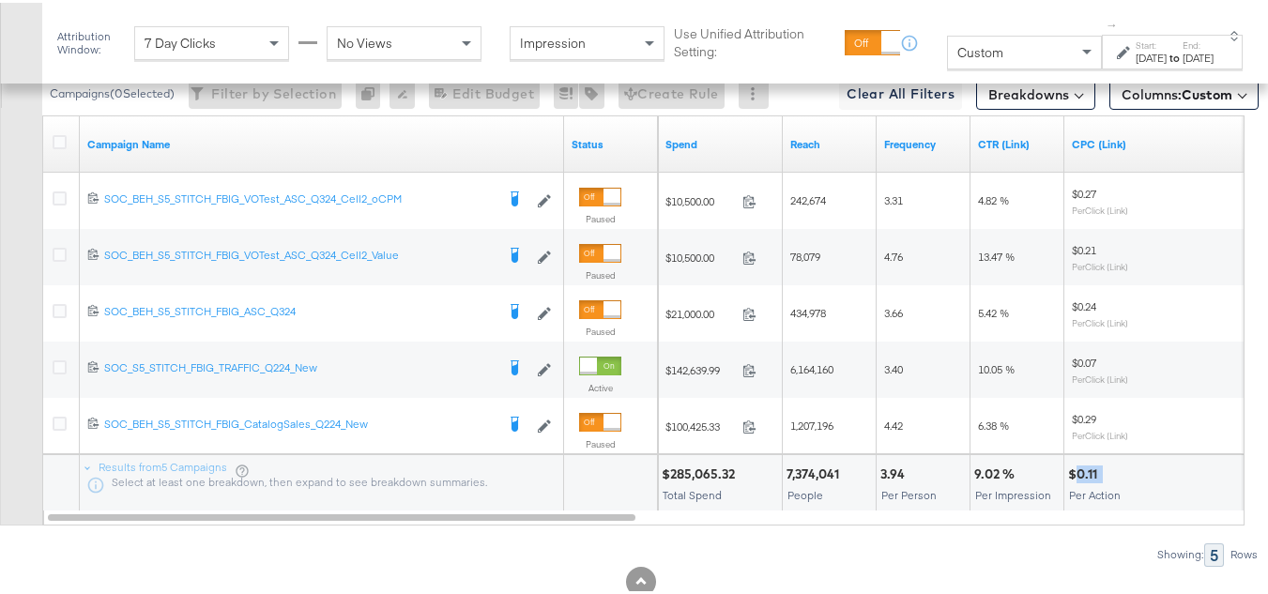
click at [1095, 480] on div "$0.11" at bounding box center [1085, 472] width 35 height 18
copy div "$0.11"
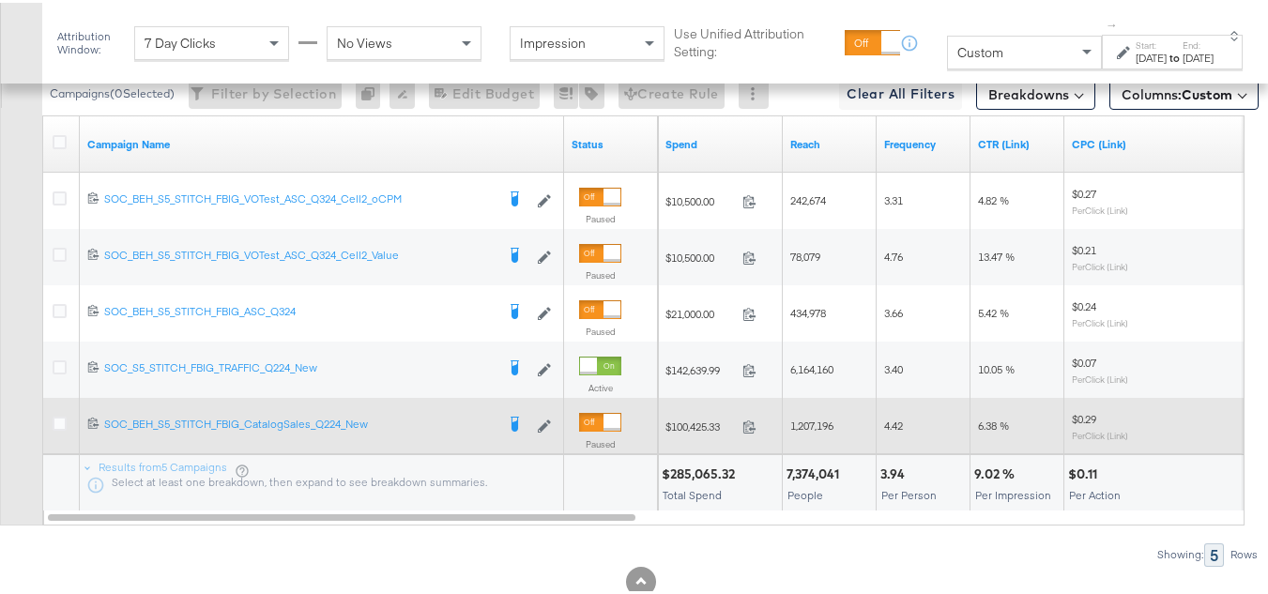
click at [1037, 451] on div "6.38 %" at bounding box center [1017, 423] width 94 height 56
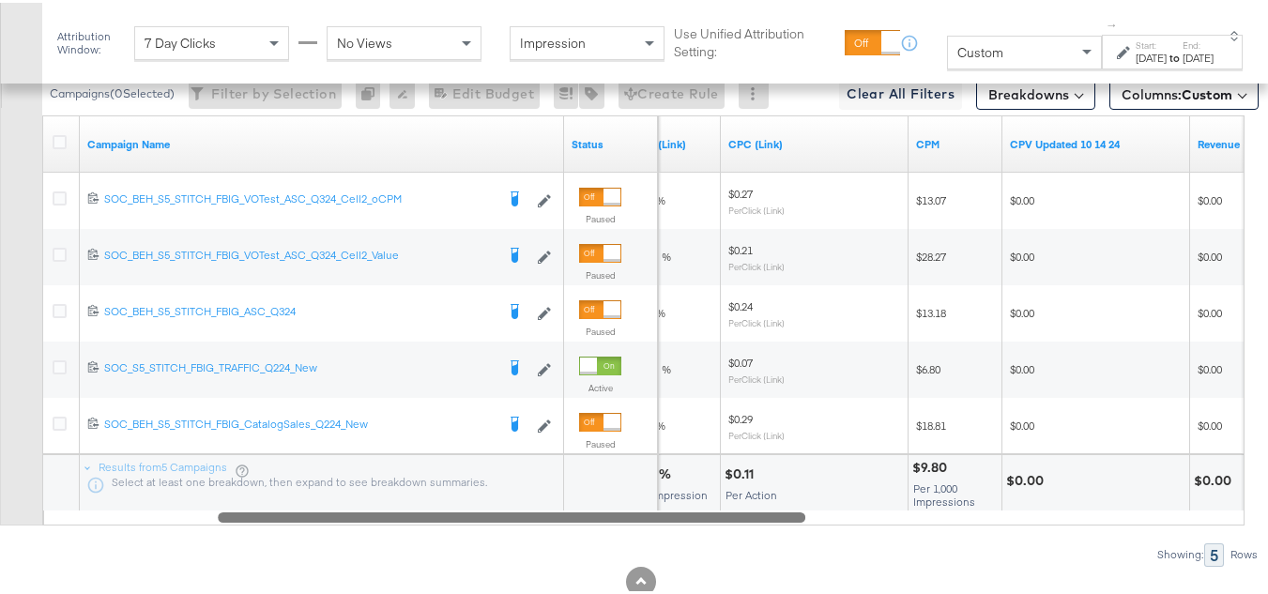
drag, startPoint x: 601, startPoint y: 554, endPoint x: 772, endPoint y: 545, distance: 171.9
click at [772, 523] on div "Campaign Name Status CTR (Link) CPC (Link) CPM CPV Updated 10 14 24 Revenue 120…" at bounding box center [643, 318] width 1202 height 410
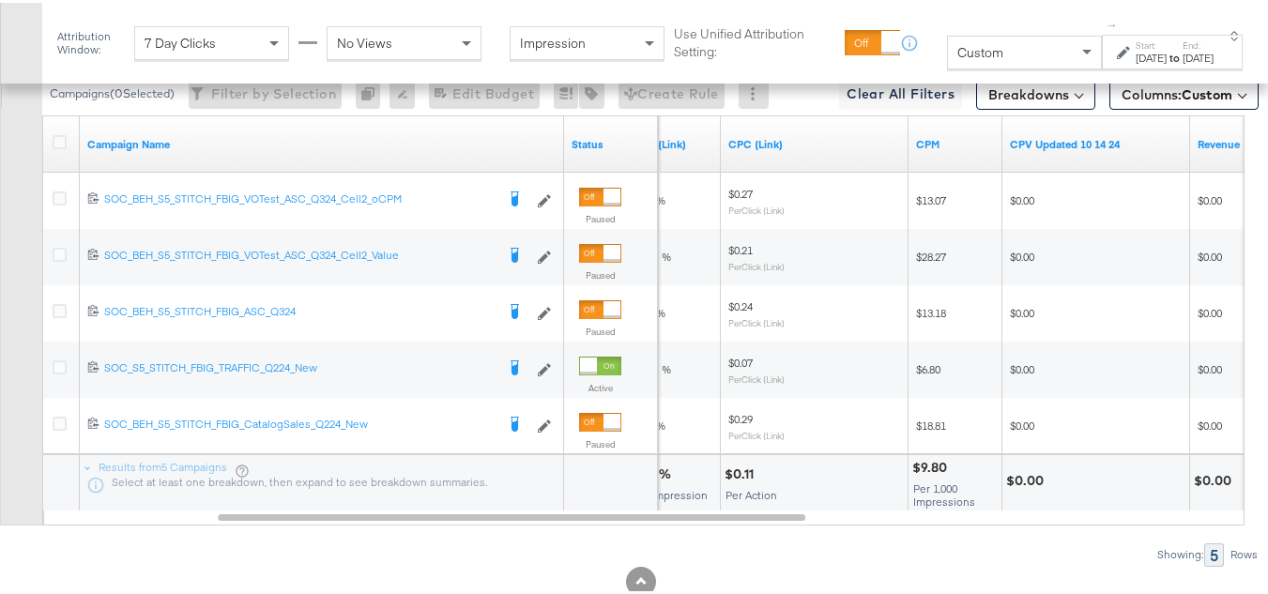
click at [922, 474] on div "$9.80" at bounding box center [932, 465] width 40 height 18
copy div "$9.80"
click at [1010, 508] on div "$0.00" at bounding box center [1095, 480] width 187 height 56
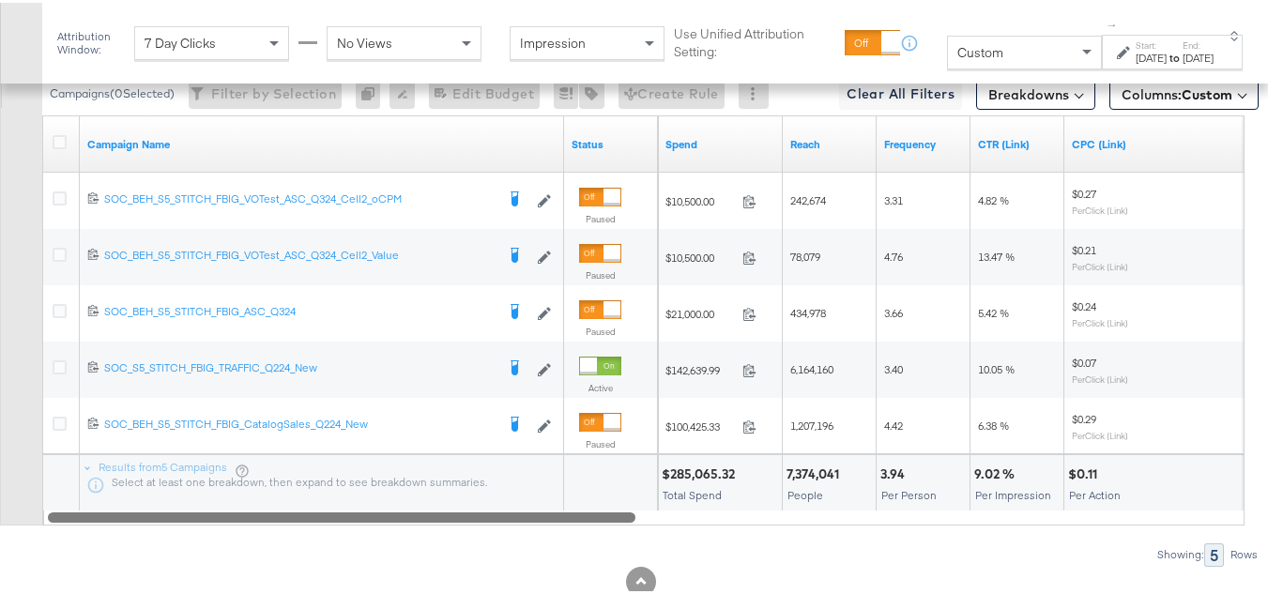
drag, startPoint x: 797, startPoint y: 551, endPoint x: 0, endPoint y: 638, distance: 801.5
